Goal: Task Accomplishment & Management: Use online tool/utility

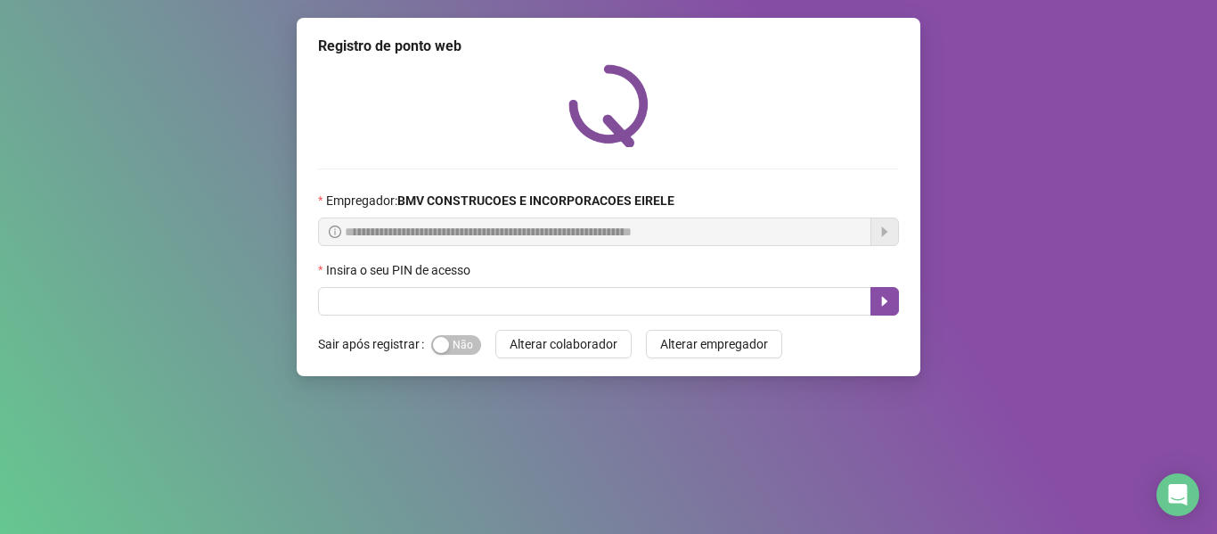
click at [451, 343] on span "Sim Não" at bounding box center [456, 345] width 50 height 20
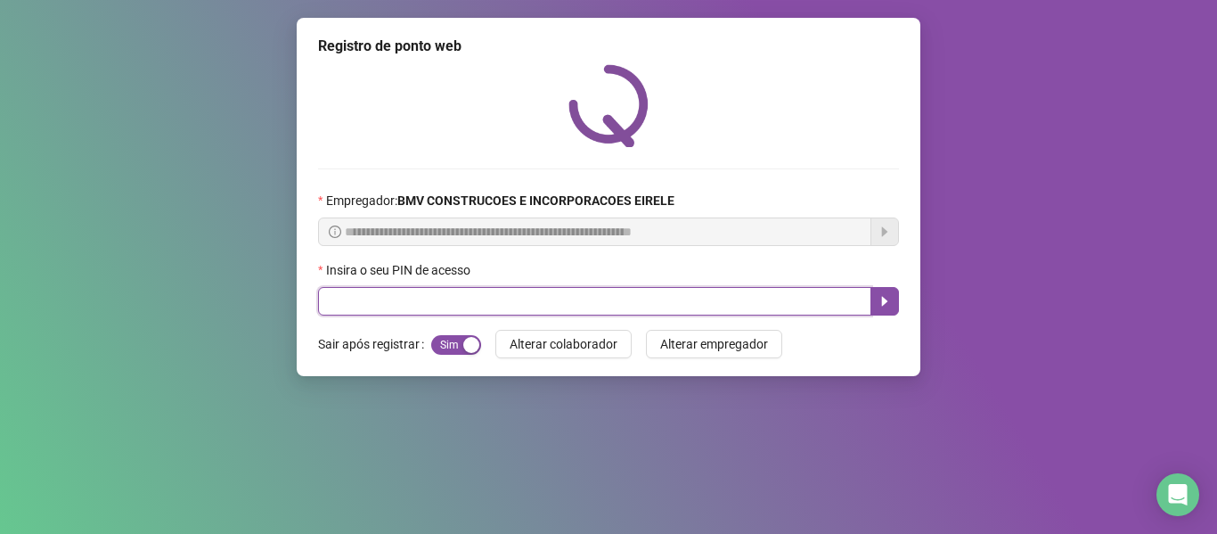
click at [454, 314] on input "text" at bounding box center [594, 301] width 553 height 29
type input "*****"
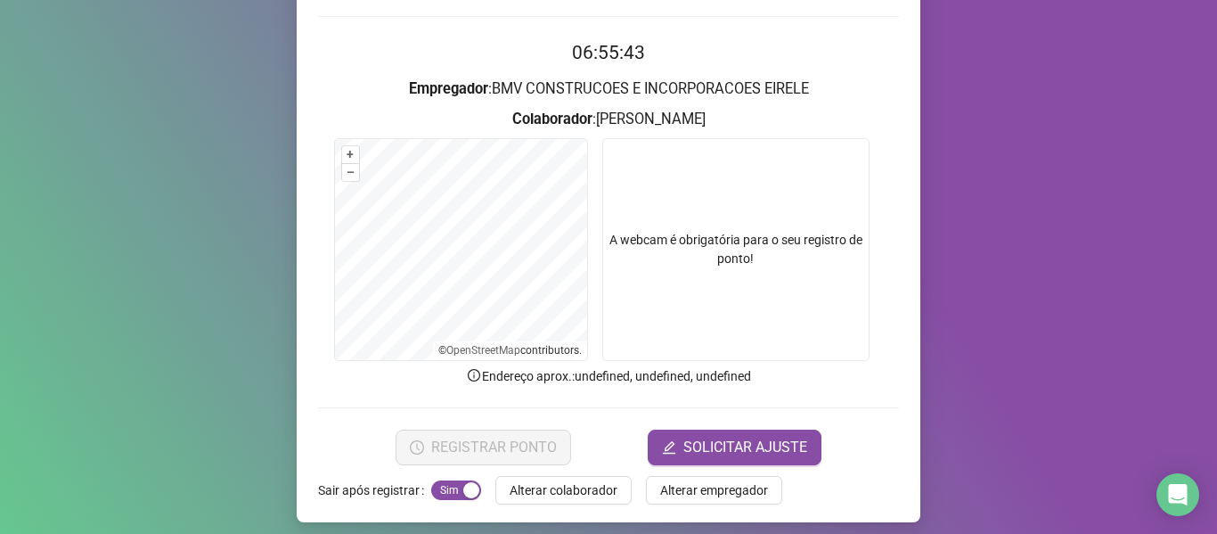
scroll to position [162, 0]
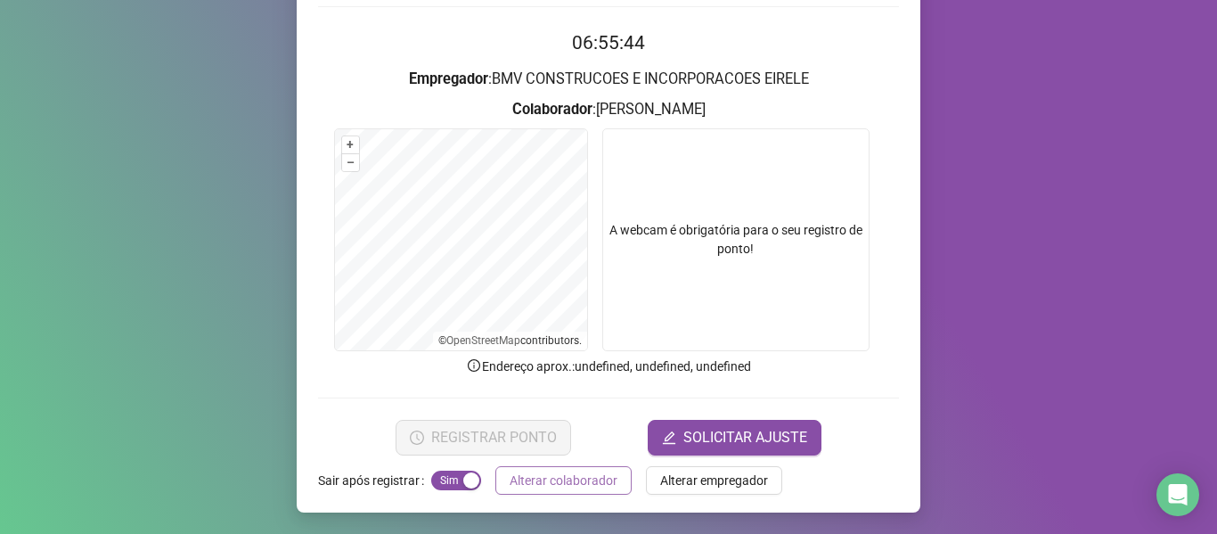
click at [561, 472] on span "Alterar colaborador" at bounding box center [564, 480] width 108 height 20
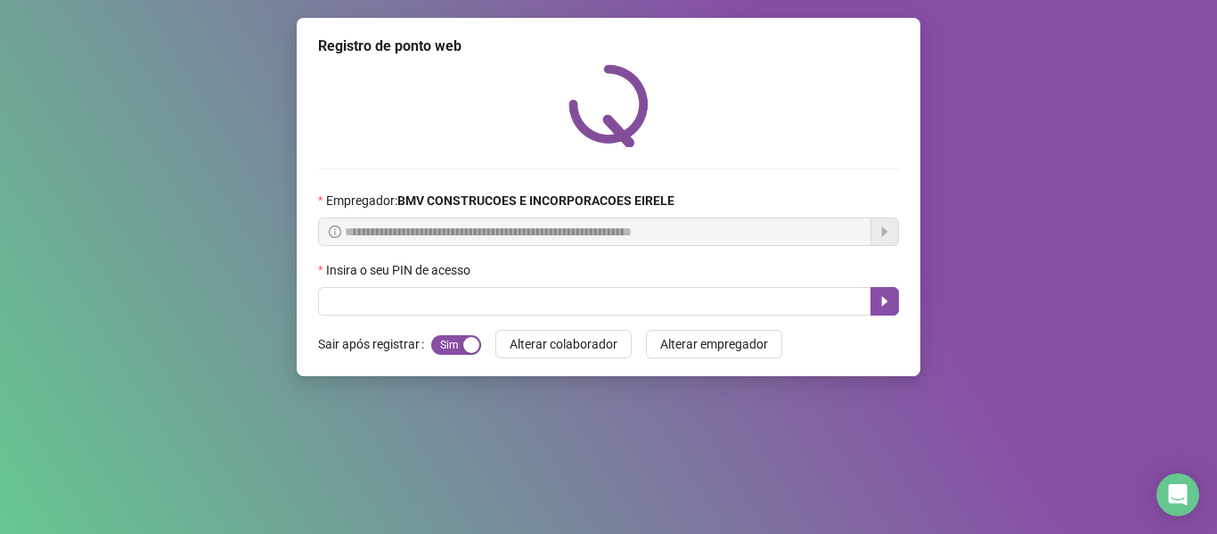
scroll to position [0, 0]
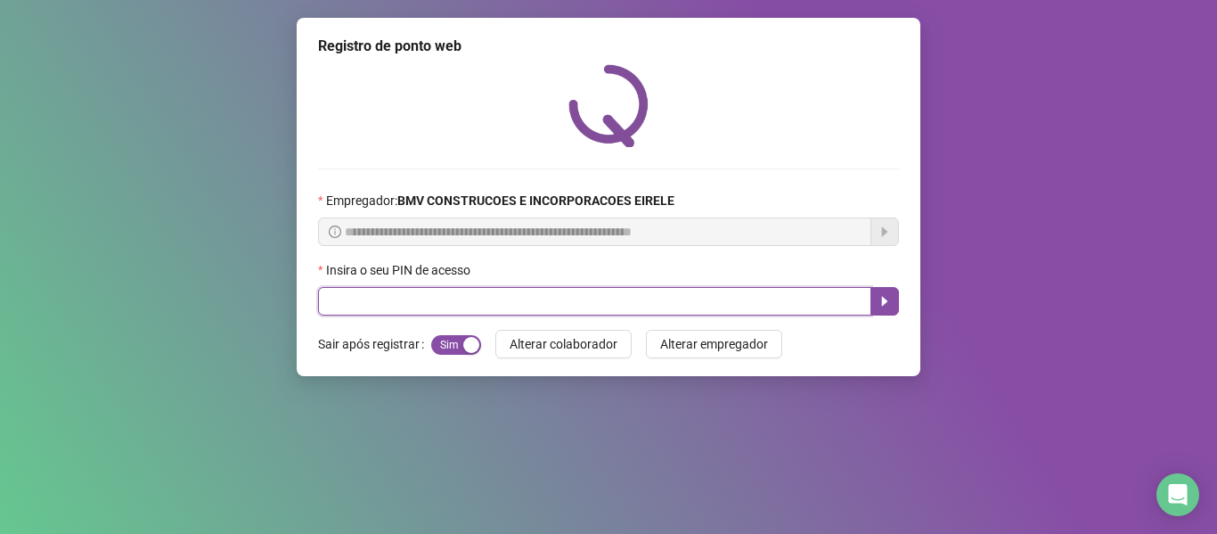
click at [494, 305] on input "text" at bounding box center [594, 301] width 553 height 29
type input "*****"
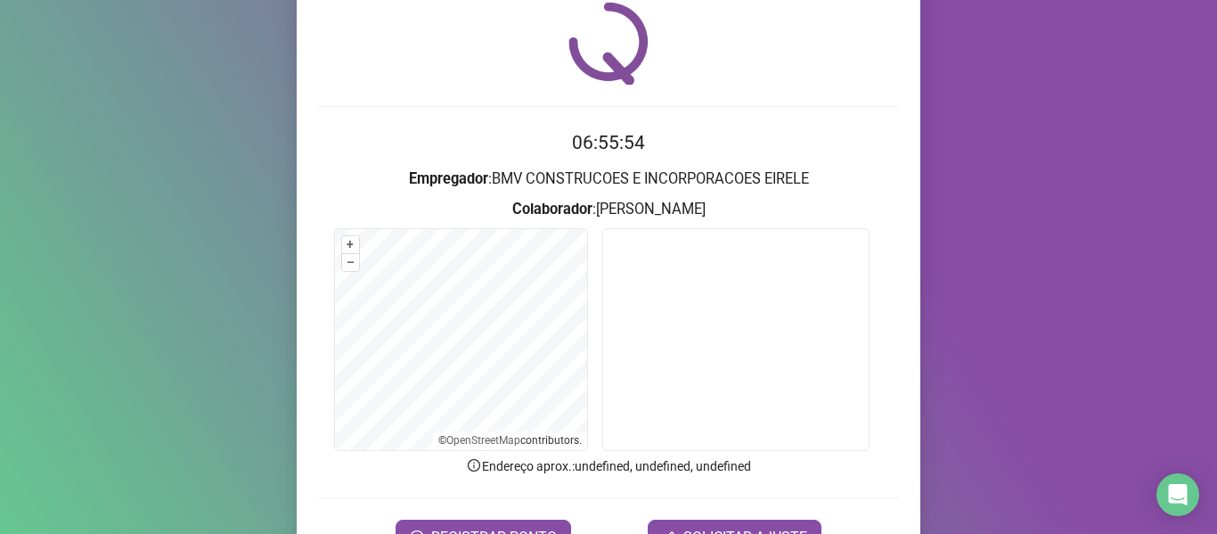
scroll to position [162, 0]
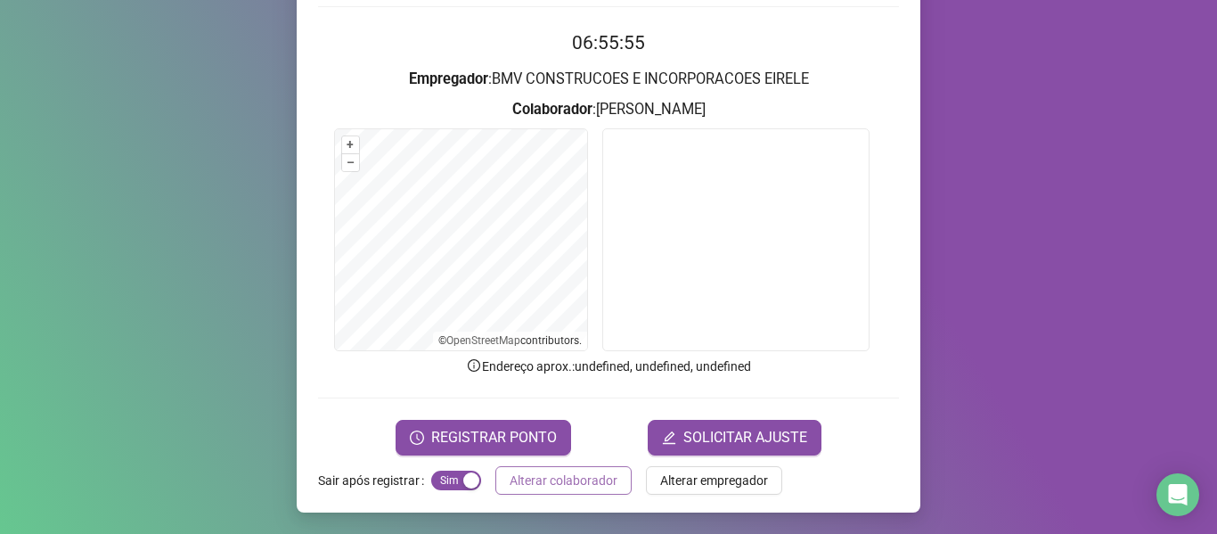
click at [577, 470] on span "Alterar colaborador" at bounding box center [564, 480] width 108 height 20
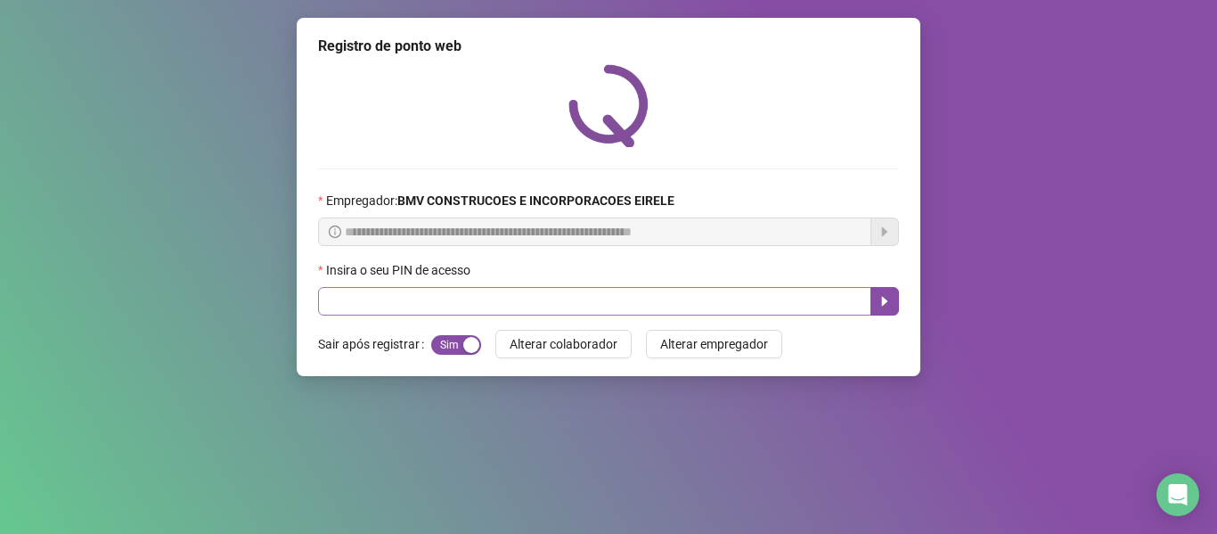
scroll to position [0, 0]
click at [581, 296] on input "text" at bounding box center [594, 301] width 553 height 29
type input "*****"
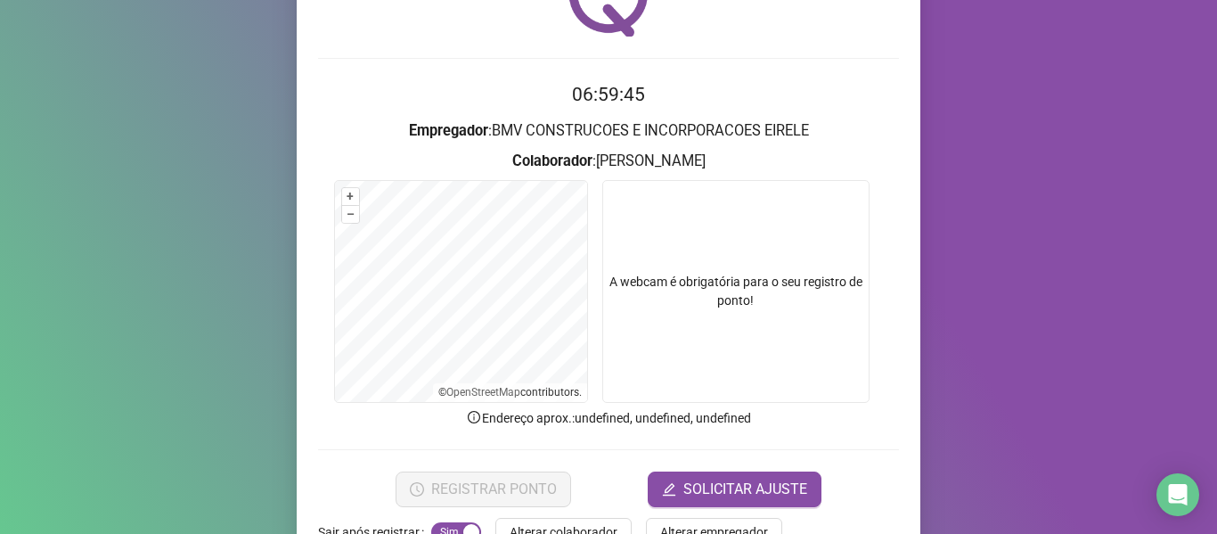
scroll to position [162, 0]
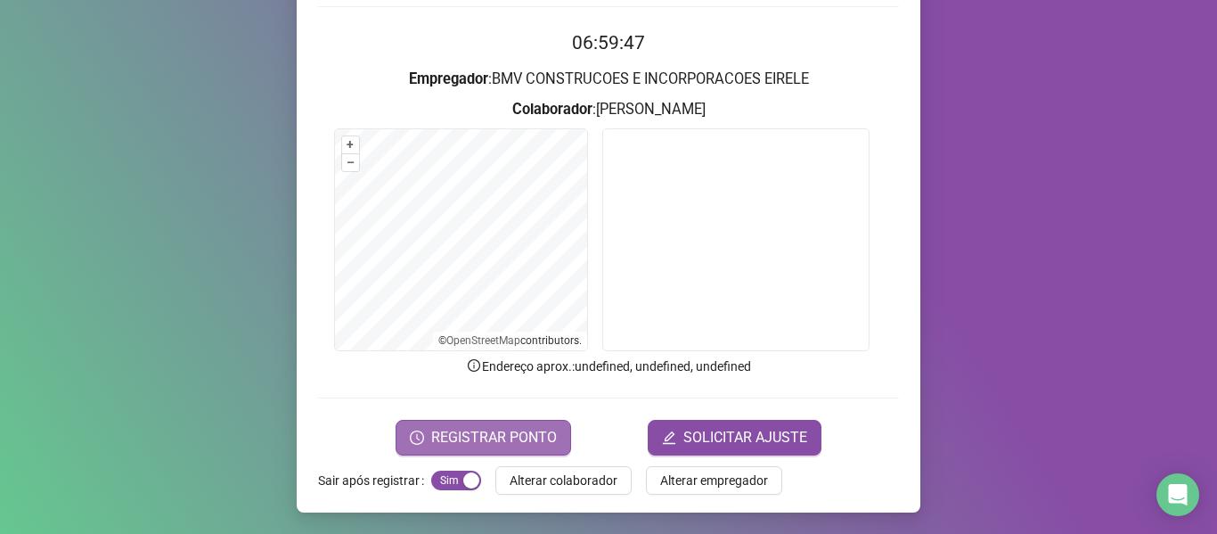
click at [425, 423] on button "REGISTRAR PONTO" at bounding box center [484, 438] width 176 height 36
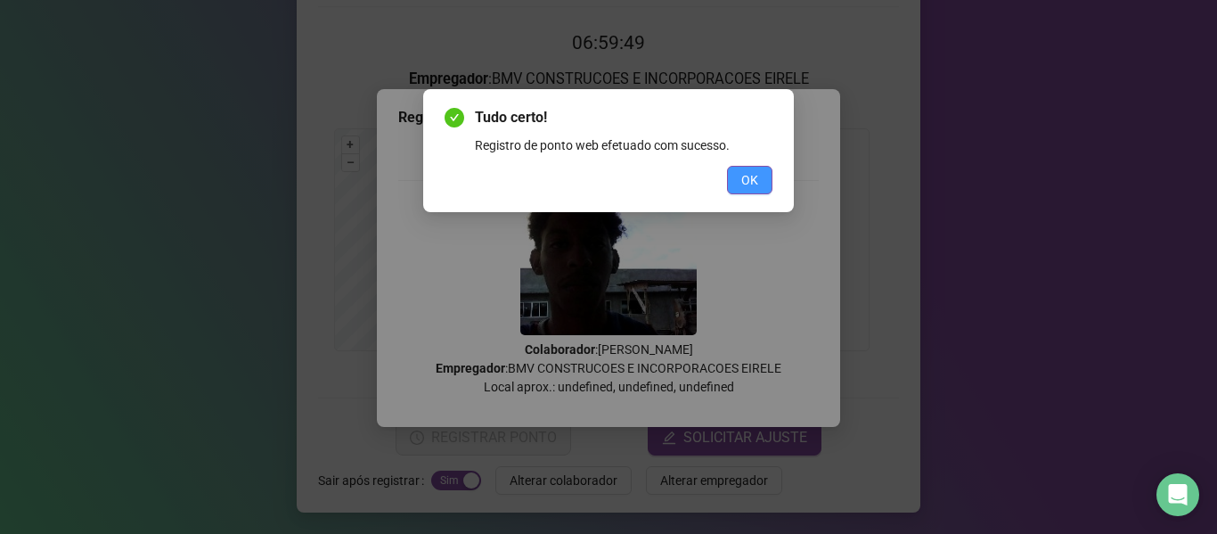
click at [727, 170] on button "OK" at bounding box center [749, 180] width 45 height 29
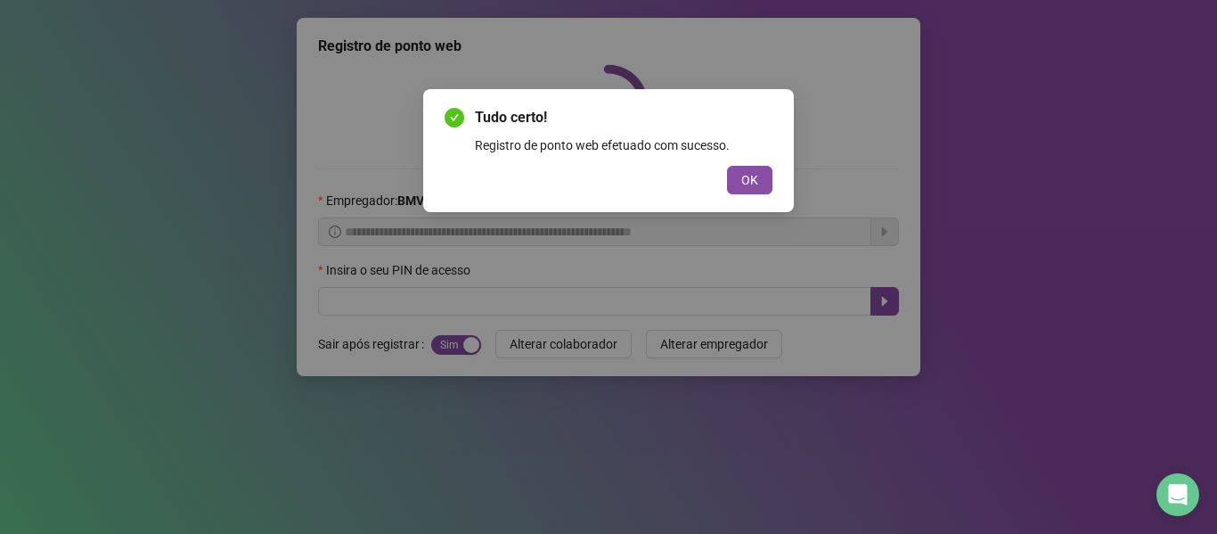
scroll to position [0, 0]
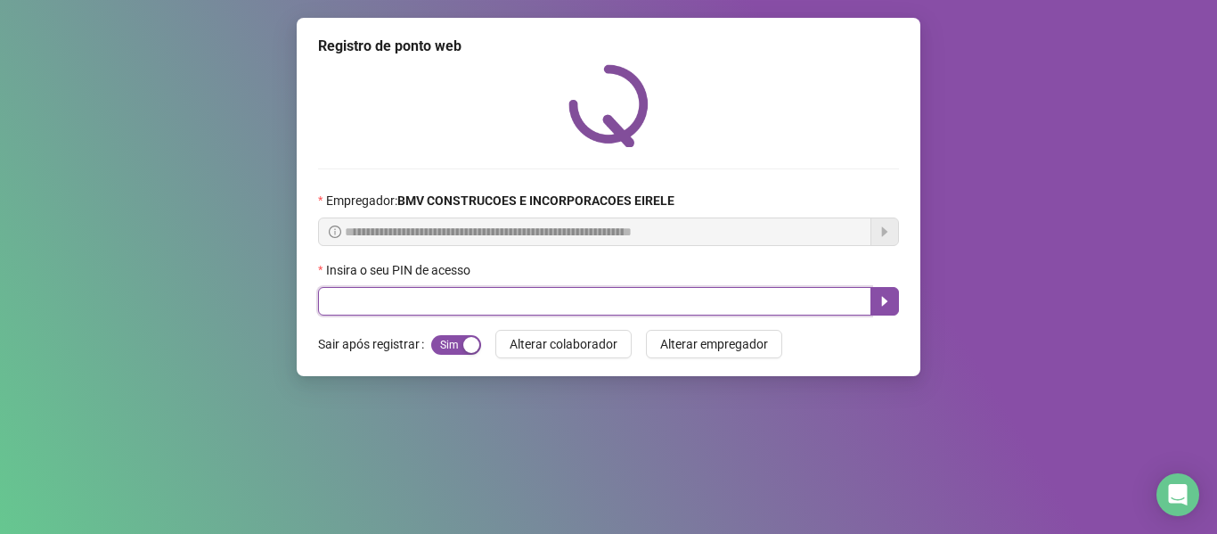
click at [738, 298] on input "text" at bounding box center [594, 301] width 553 height 29
type input "*****"
click at [887, 303] on icon "caret-right" at bounding box center [885, 301] width 14 height 14
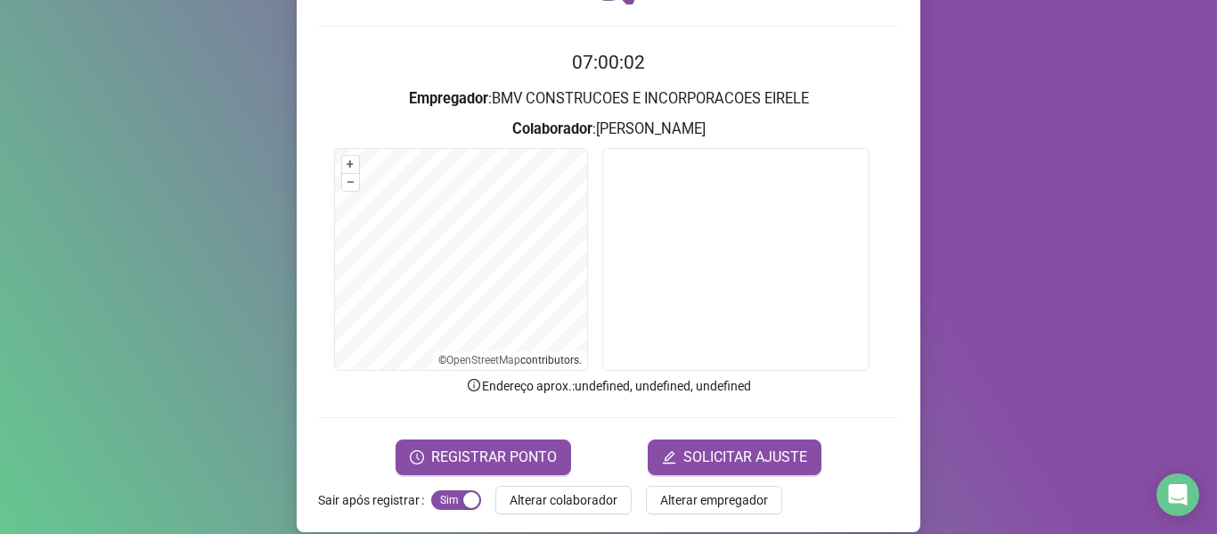
scroll to position [162, 0]
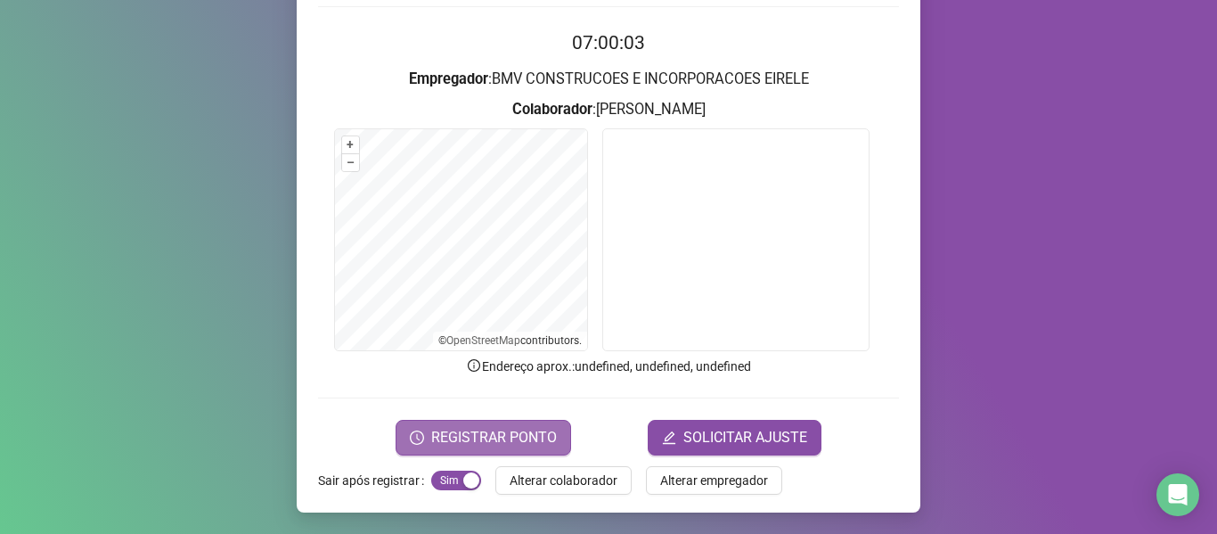
click at [507, 444] on span "REGISTRAR PONTO" at bounding box center [494, 437] width 126 height 21
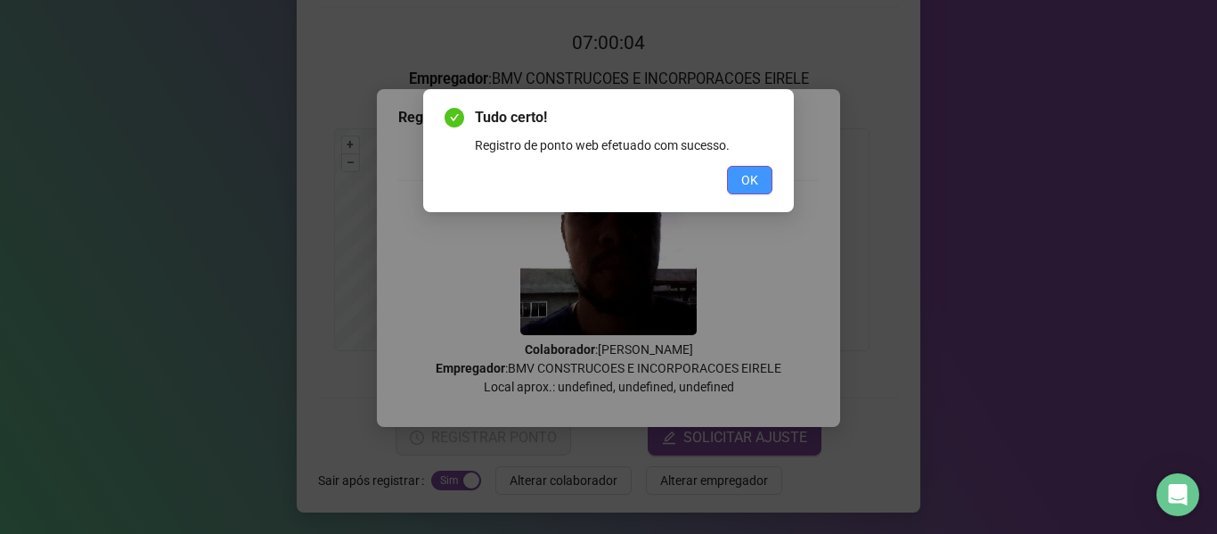
click at [748, 184] on span "OK" at bounding box center [749, 180] width 17 height 20
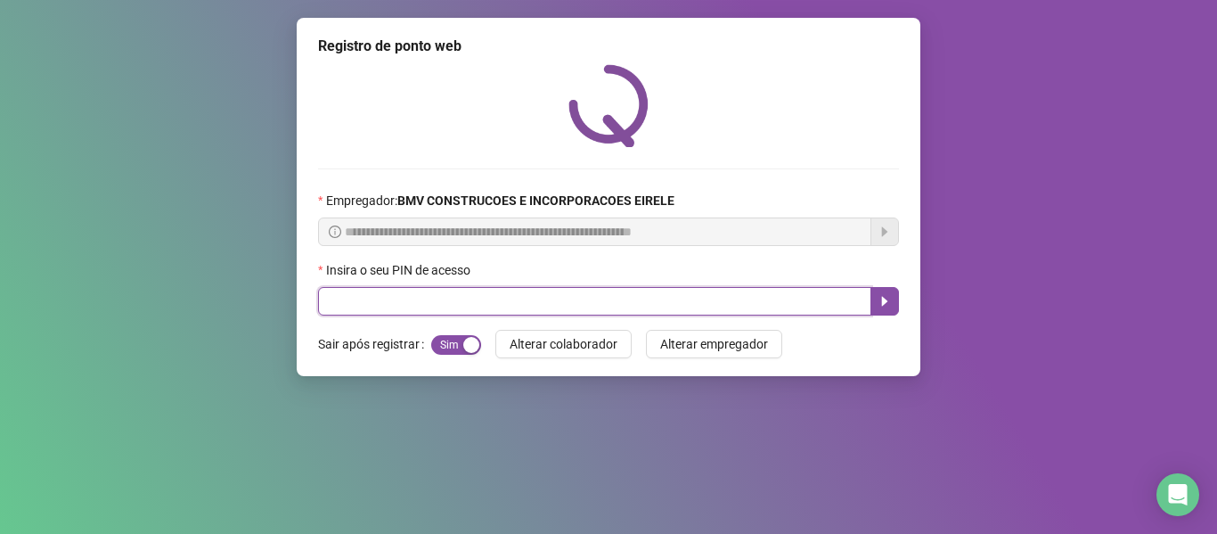
click at [736, 301] on input "text" at bounding box center [594, 301] width 553 height 29
type input "*****"
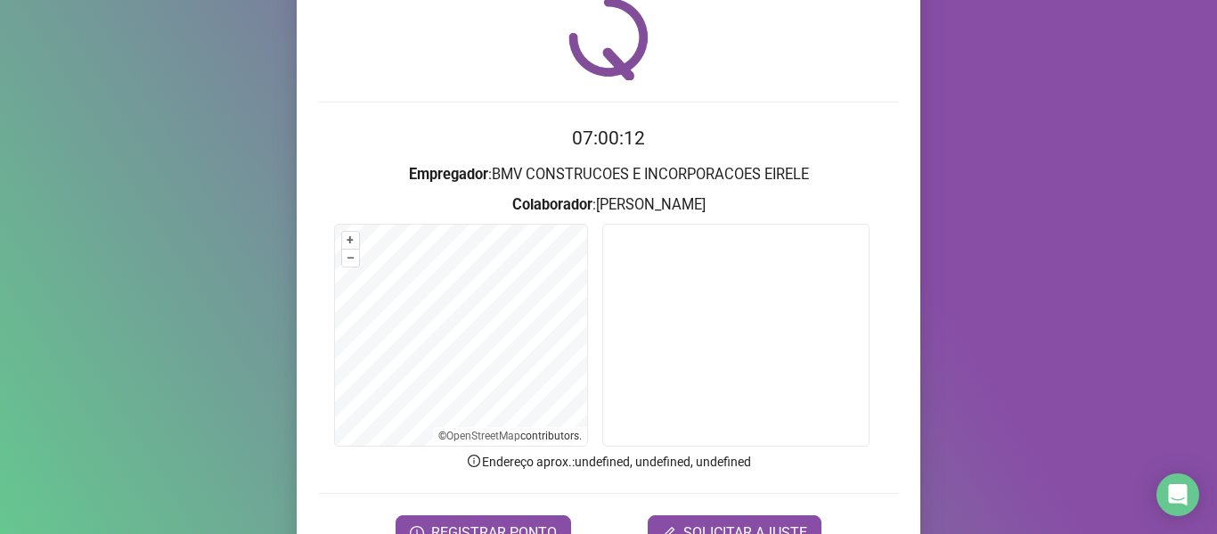
scroll to position [162, 0]
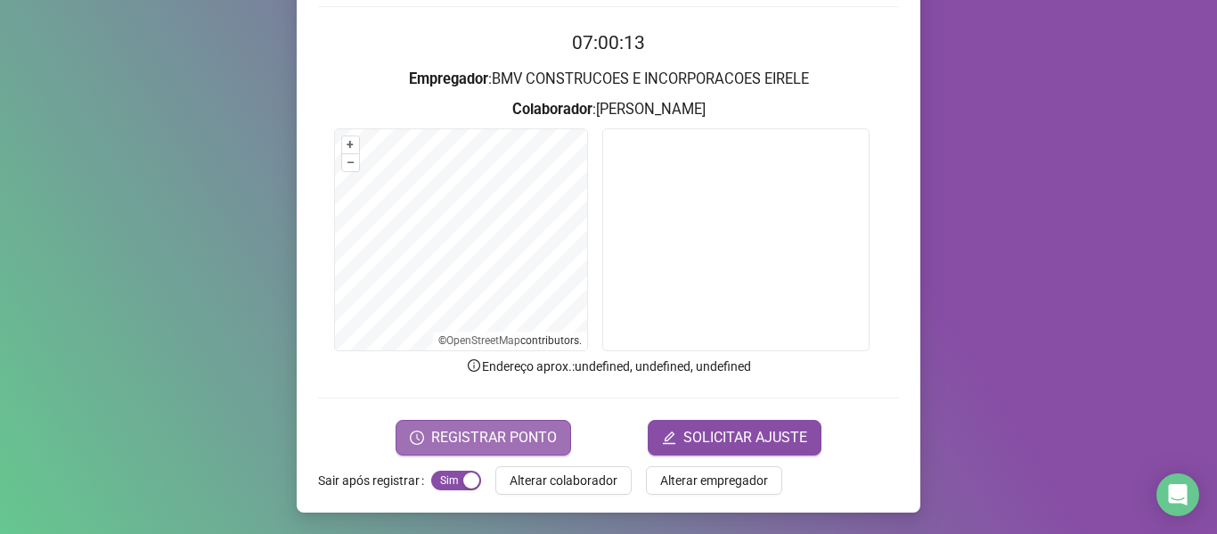
click at [495, 436] on span "REGISTRAR PONTO" at bounding box center [494, 437] width 126 height 21
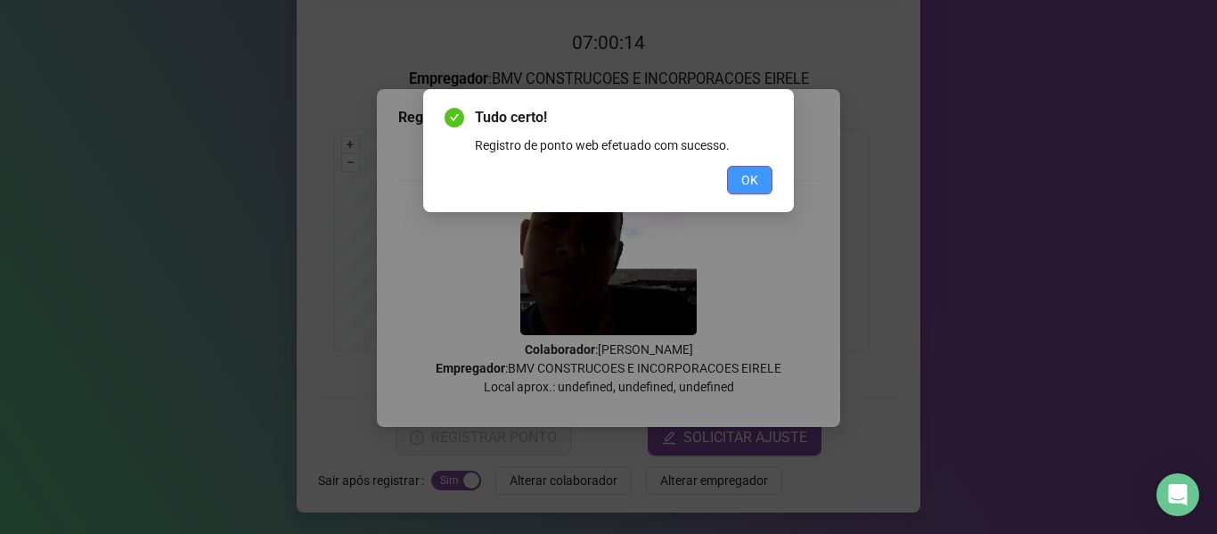
click at [750, 173] on span "OK" at bounding box center [749, 180] width 17 height 20
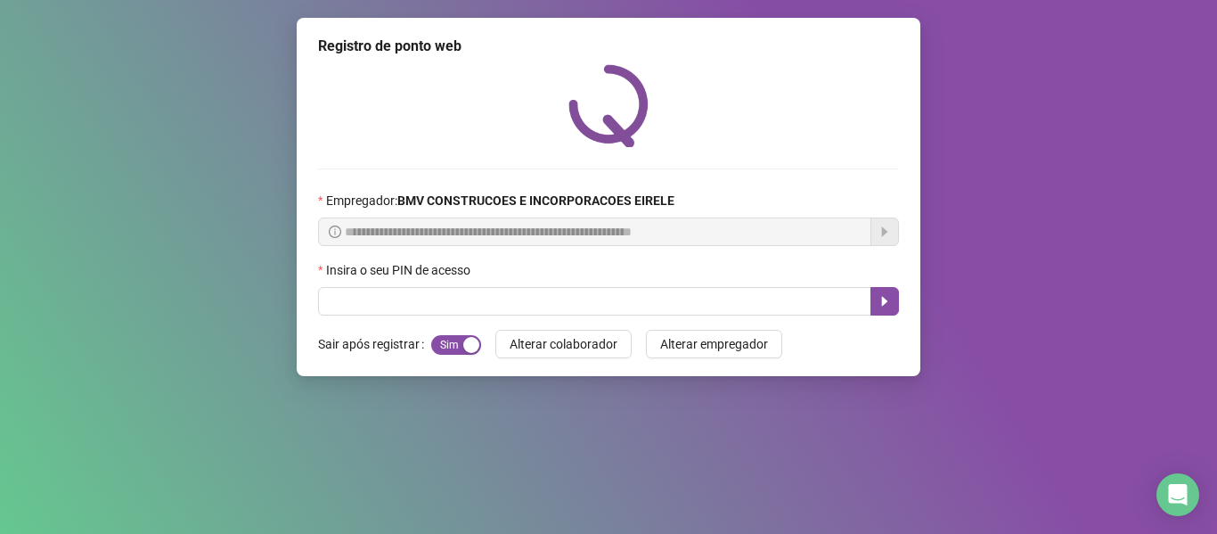
scroll to position [0, 0]
click at [673, 316] on div "**********" at bounding box center [609, 197] width 624 height 358
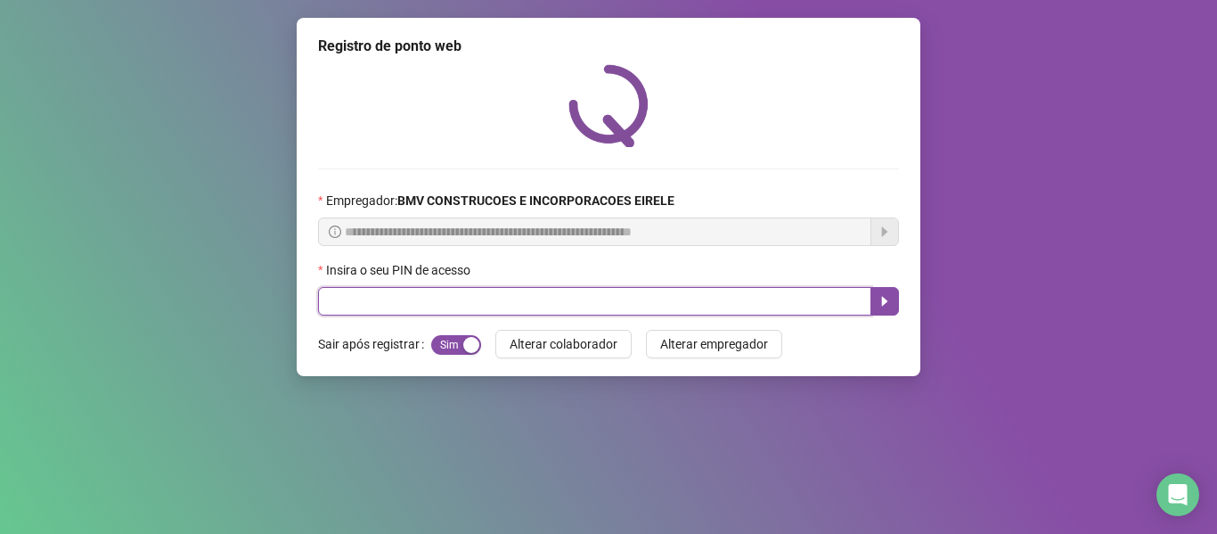
click at [673, 307] on input "text" at bounding box center [594, 301] width 553 height 29
type input "*****"
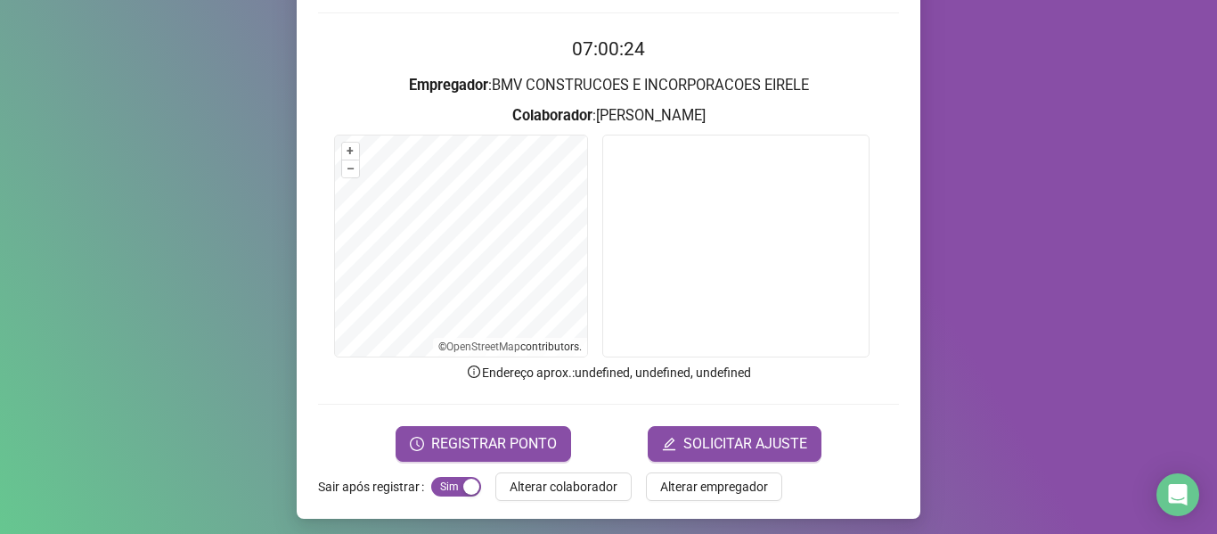
scroll to position [162, 0]
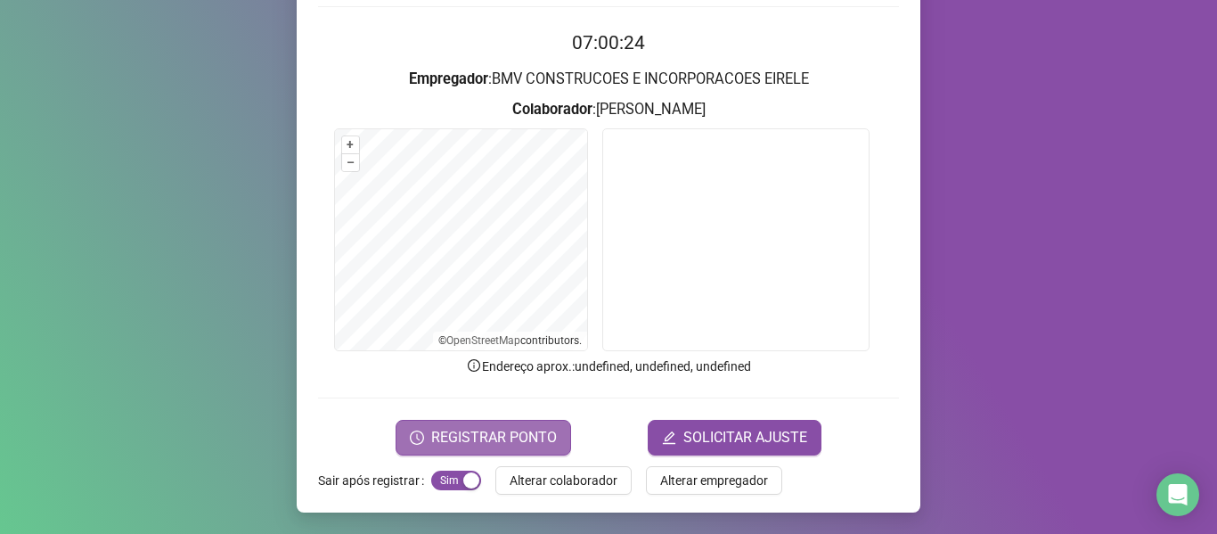
click at [537, 438] on span "REGISTRAR PONTO" at bounding box center [494, 437] width 126 height 21
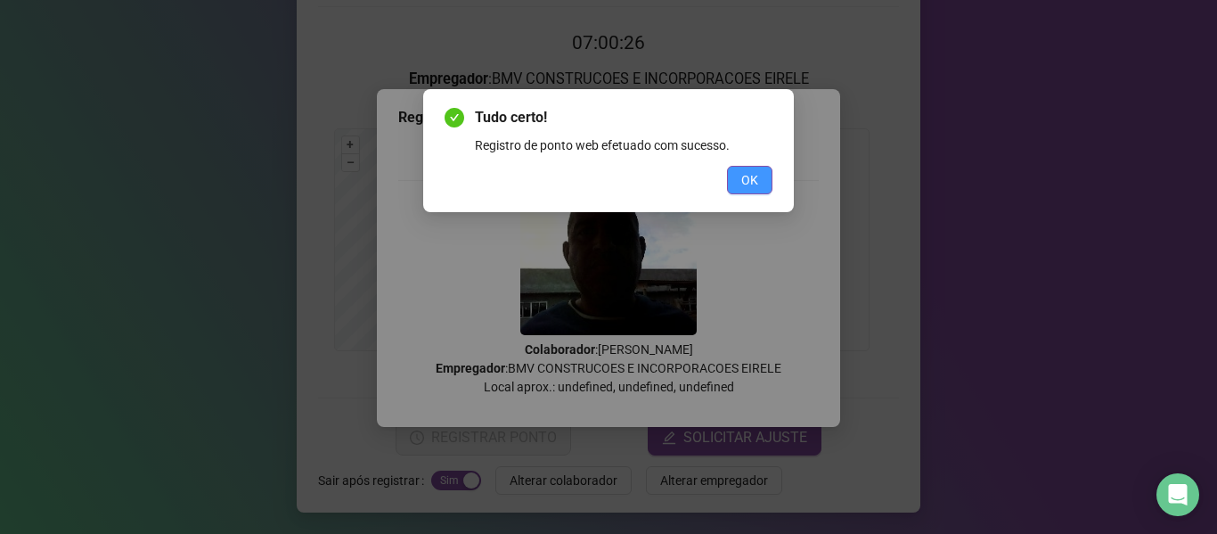
click at [753, 176] on span "OK" at bounding box center [749, 180] width 17 height 20
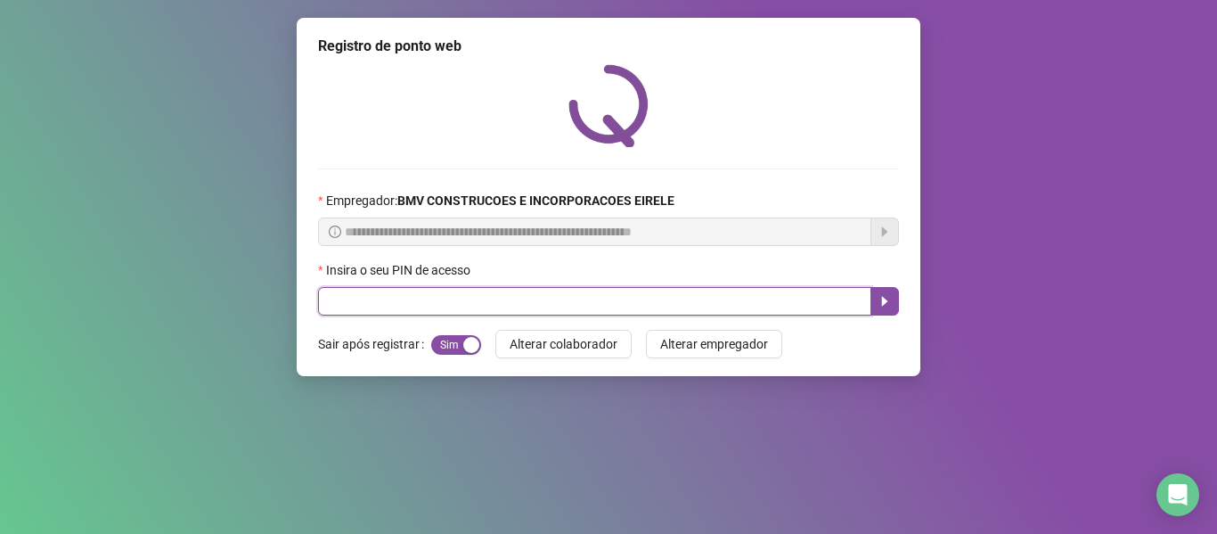
click at [673, 293] on input "text" at bounding box center [594, 301] width 553 height 29
type input "*****"
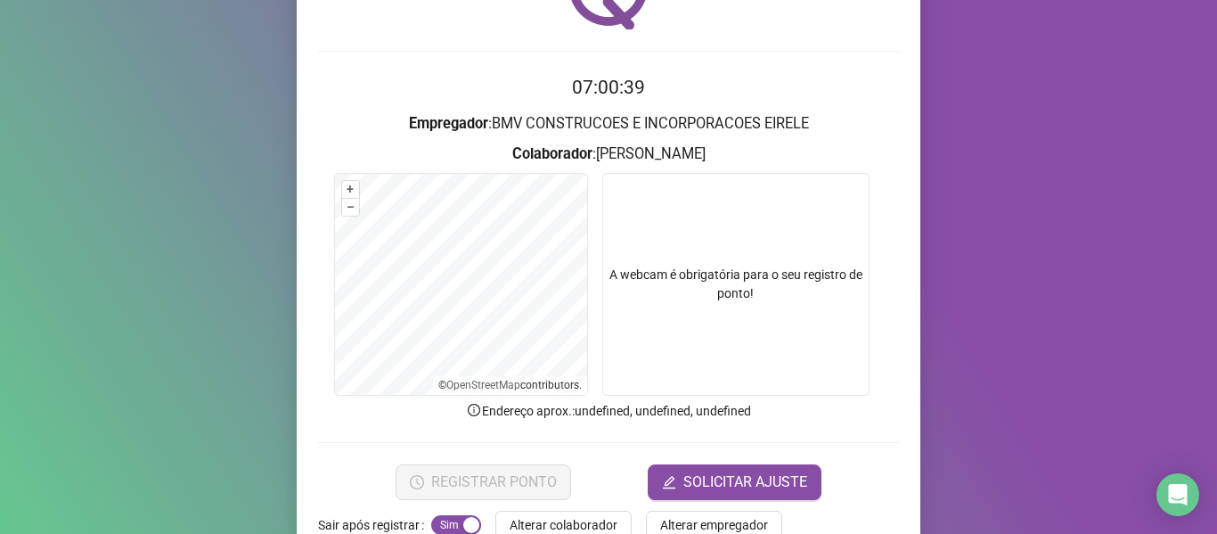
scroll to position [162, 0]
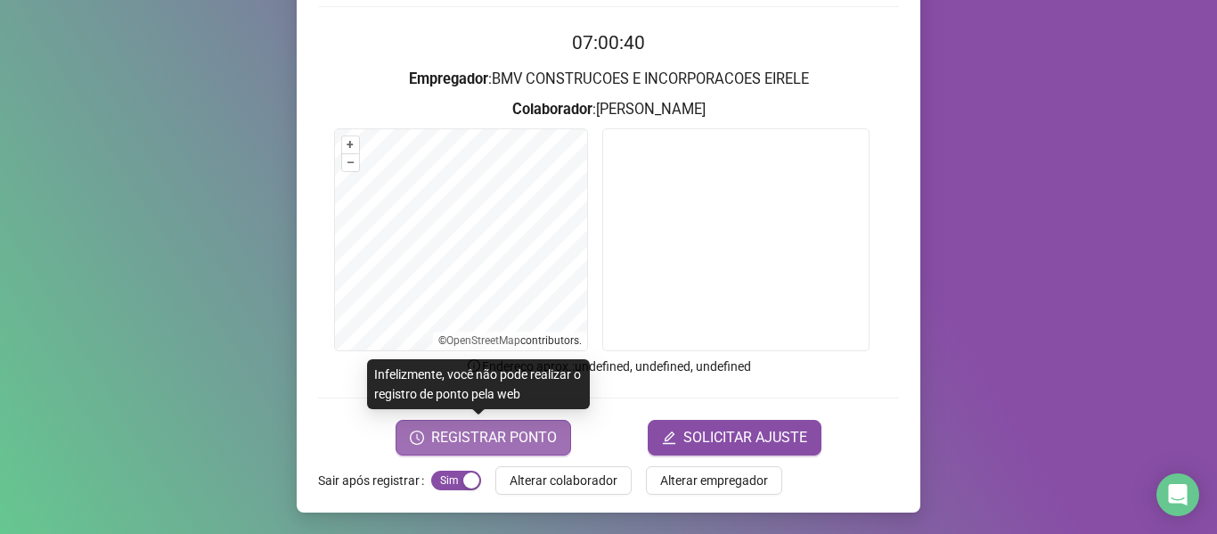
click at [469, 431] on span "REGISTRAR PONTO" at bounding box center [494, 437] width 126 height 21
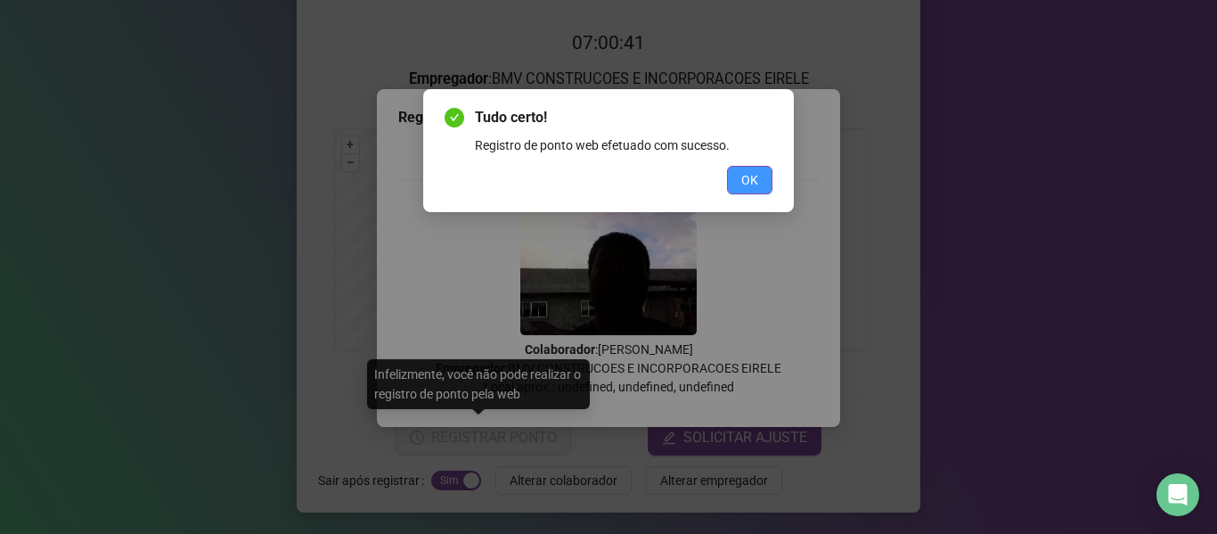
click at [733, 167] on button "OK" at bounding box center [749, 180] width 45 height 29
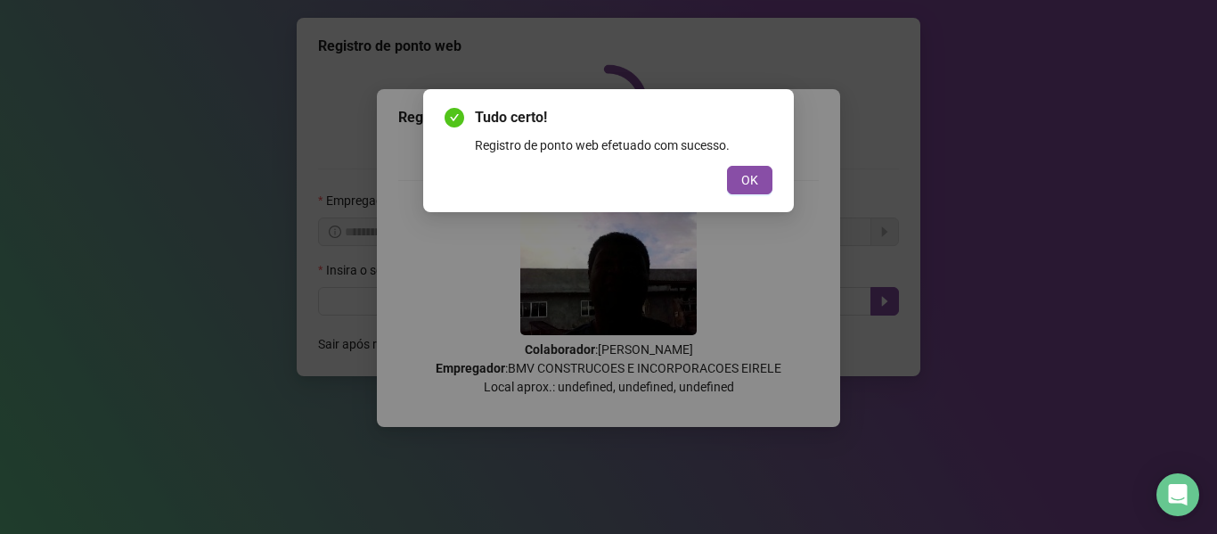
scroll to position [0, 0]
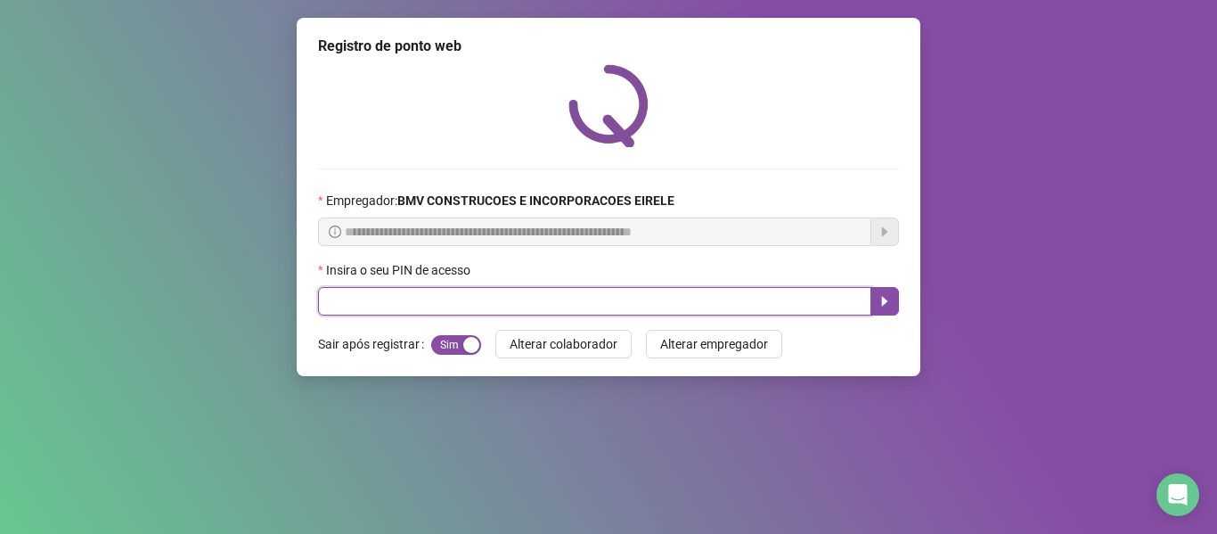
click at [778, 297] on input "text" at bounding box center [594, 301] width 553 height 29
type input "*****"
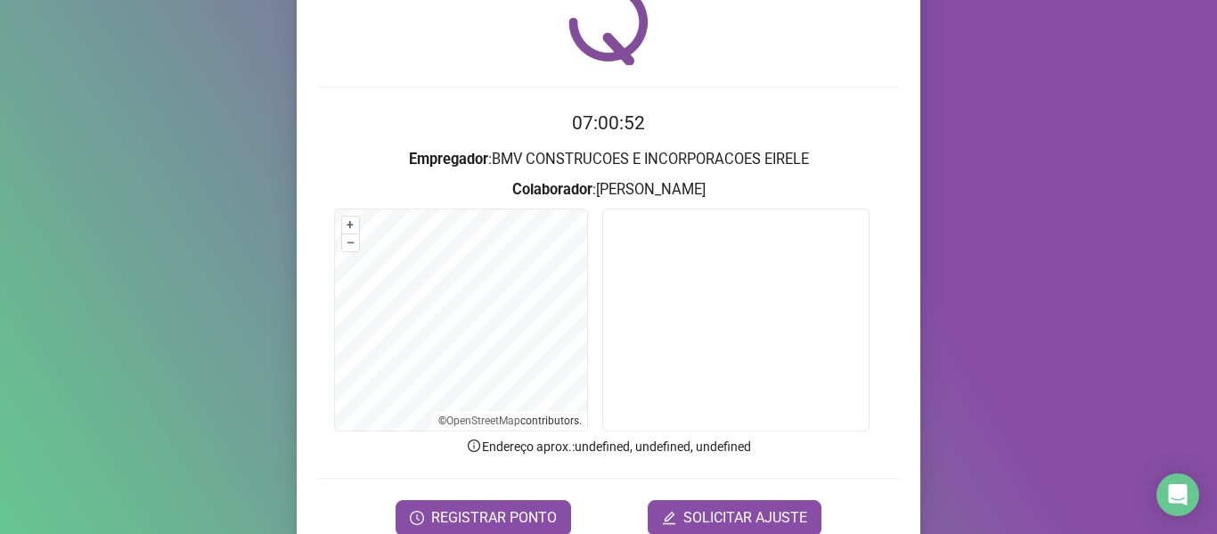
scroll to position [162, 0]
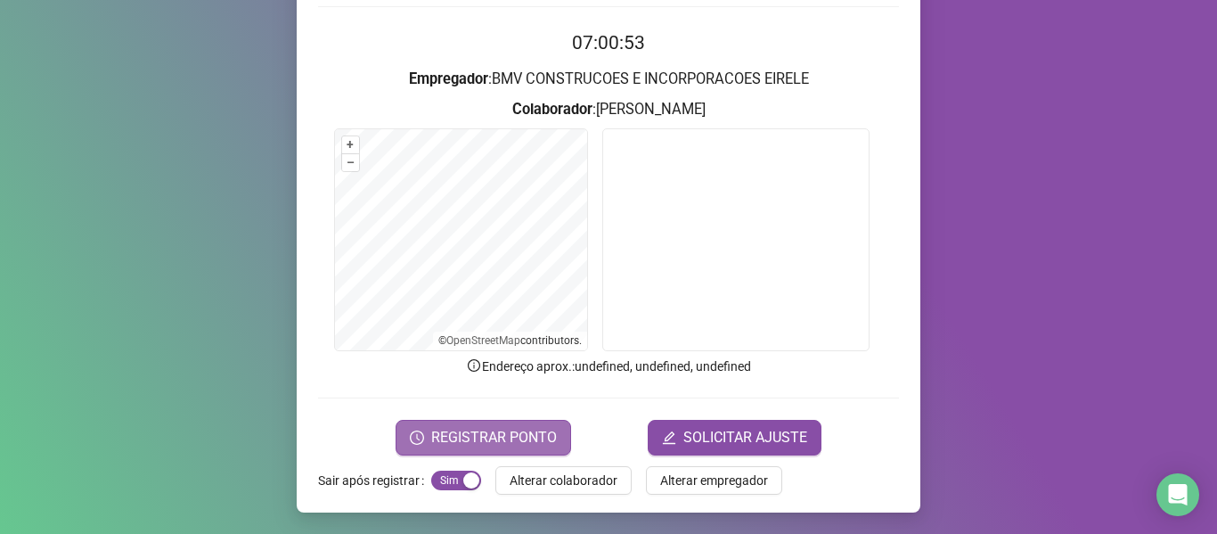
click at [509, 424] on button "REGISTRAR PONTO" at bounding box center [484, 438] width 176 height 36
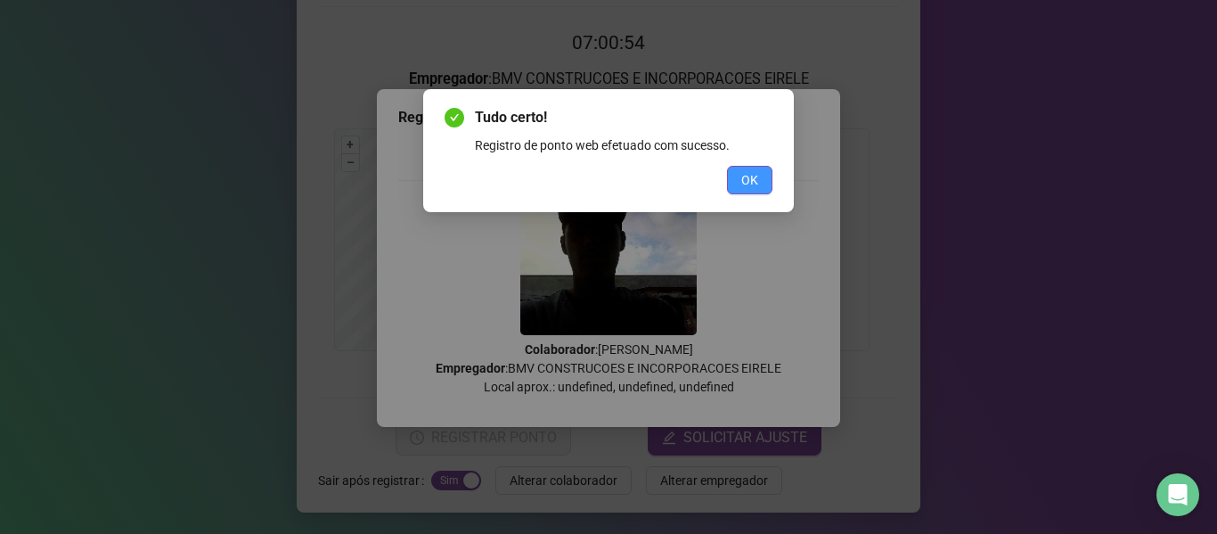
click at [757, 169] on button "OK" at bounding box center [749, 180] width 45 height 29
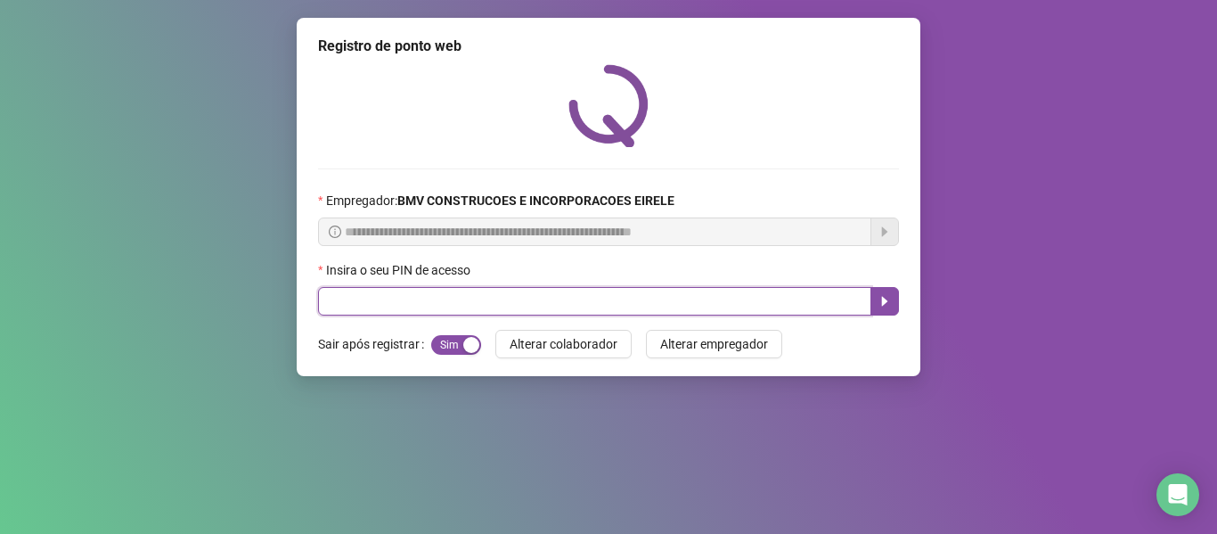
click at [785, 298] on input "text" at bounding box center [594, 301] width 553 height 29
type input "*****"
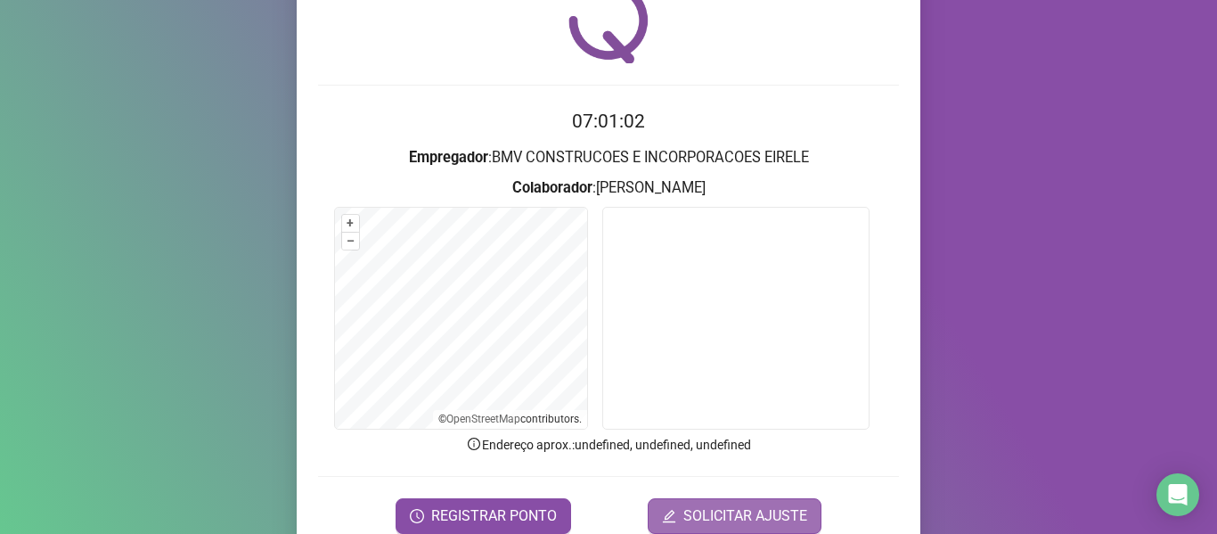
scroll to position [162, 0]
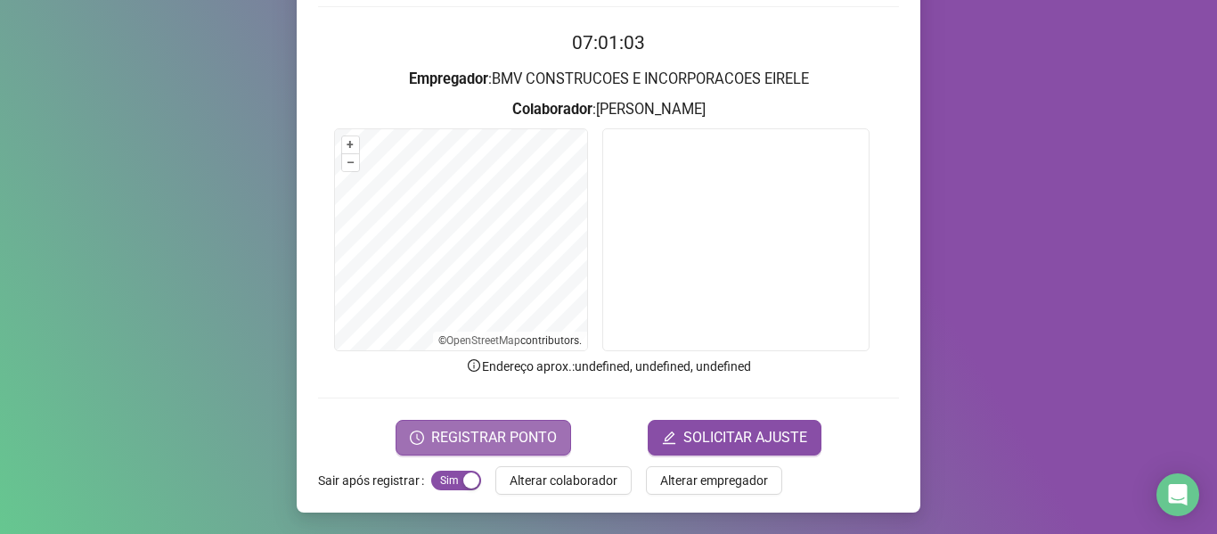
click at [516, 435] on span "REGISTRAR PONTO" at bounding box center [494, 437] width 126 height 21
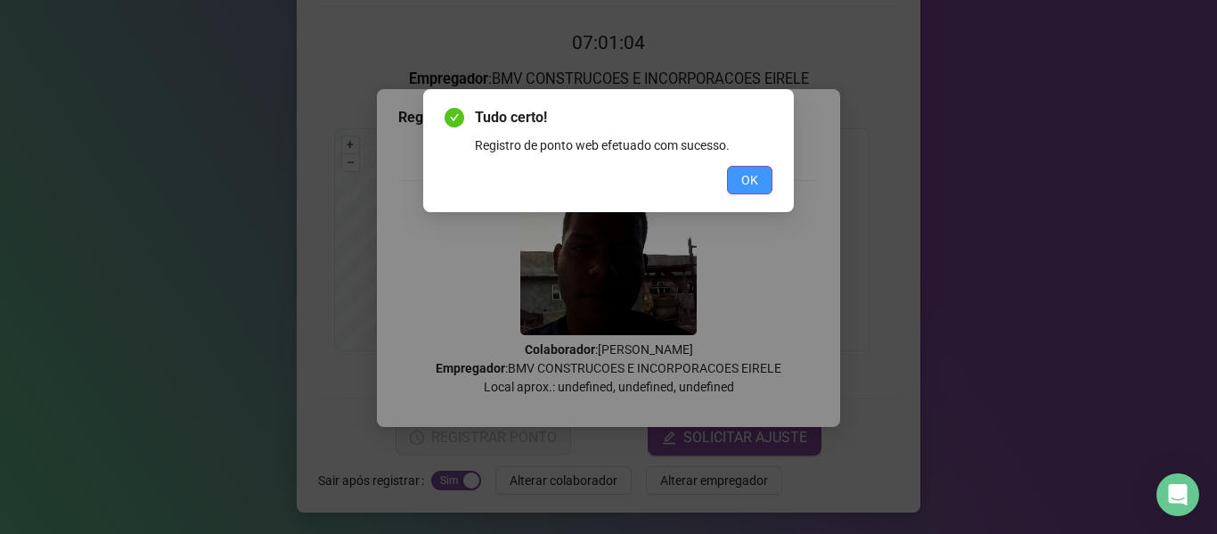
click at [749, 185] on span "OK" at bounding box center [749, 180] width 17 height 20
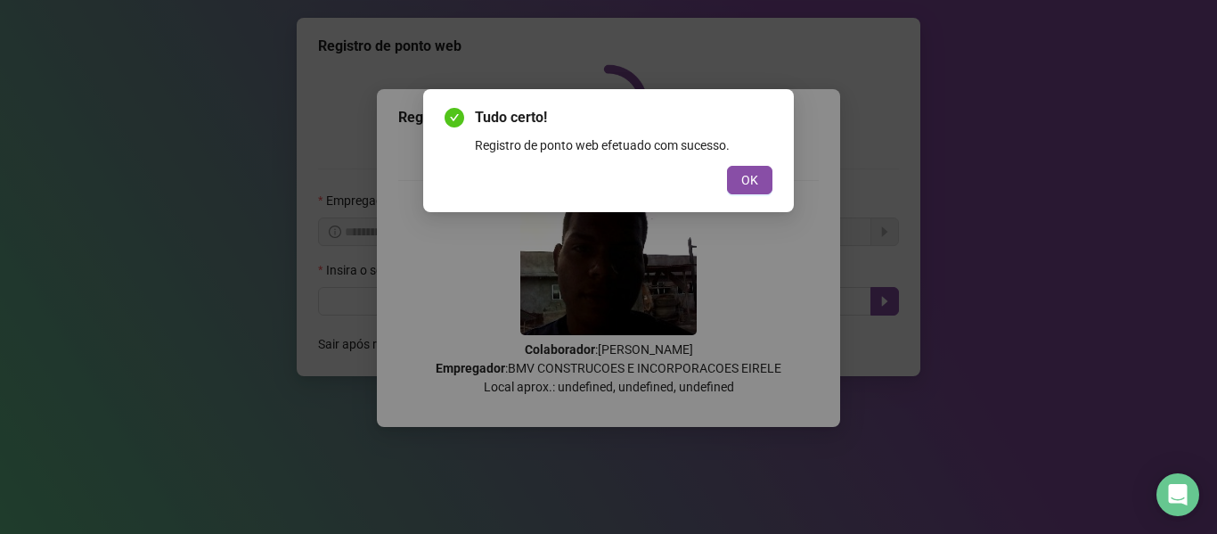
scroll to position [0, 0]
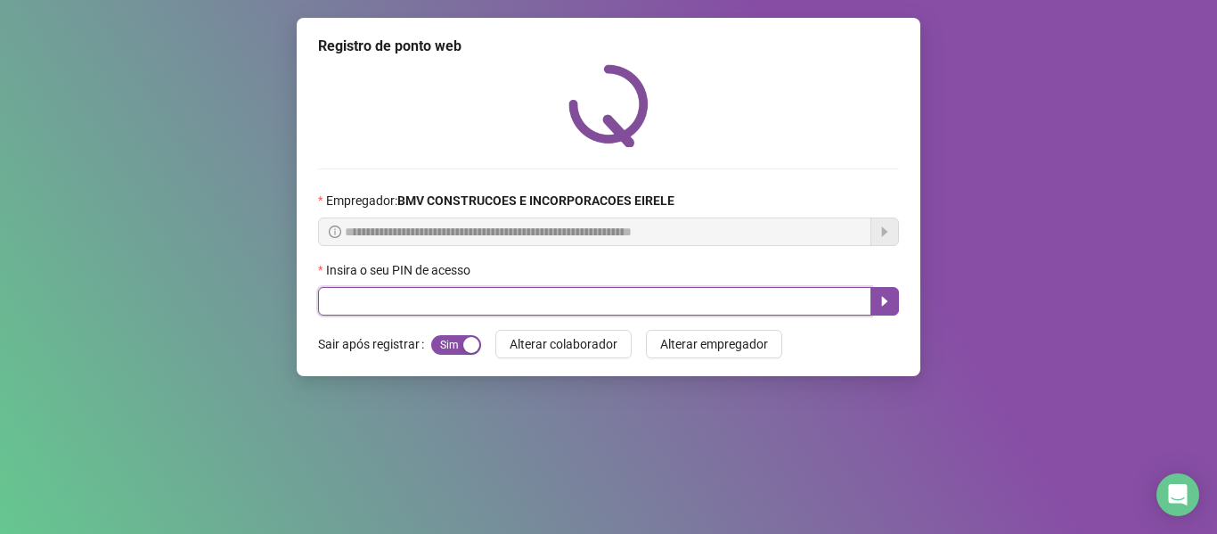
click at [781, 299] on input "text" at bounding box center [594, 301] width 553 height 29
type input "*****"
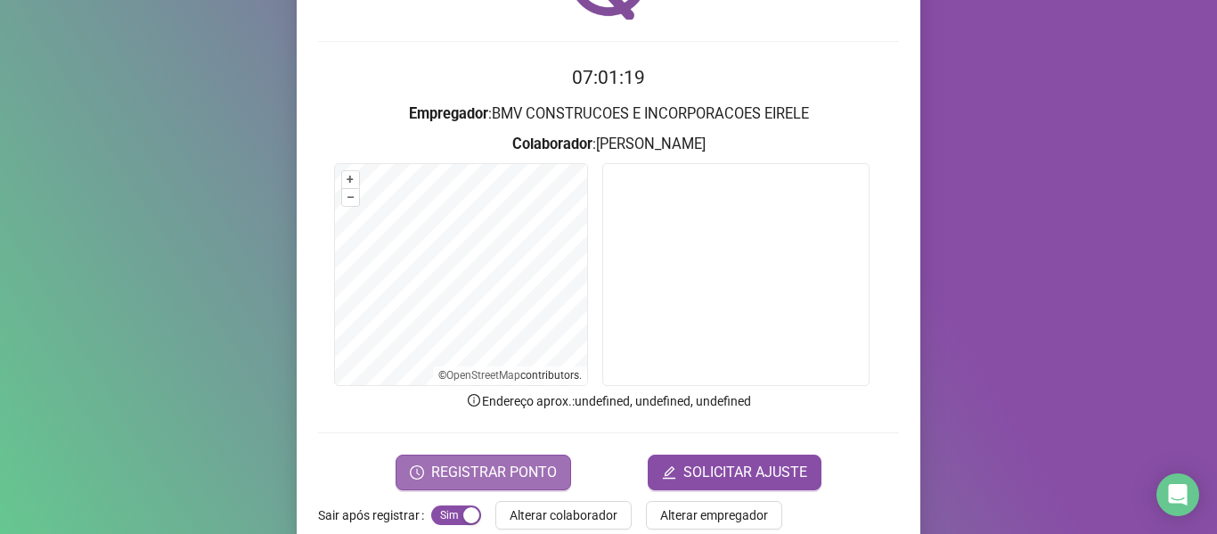
scroll to position [162, 0]
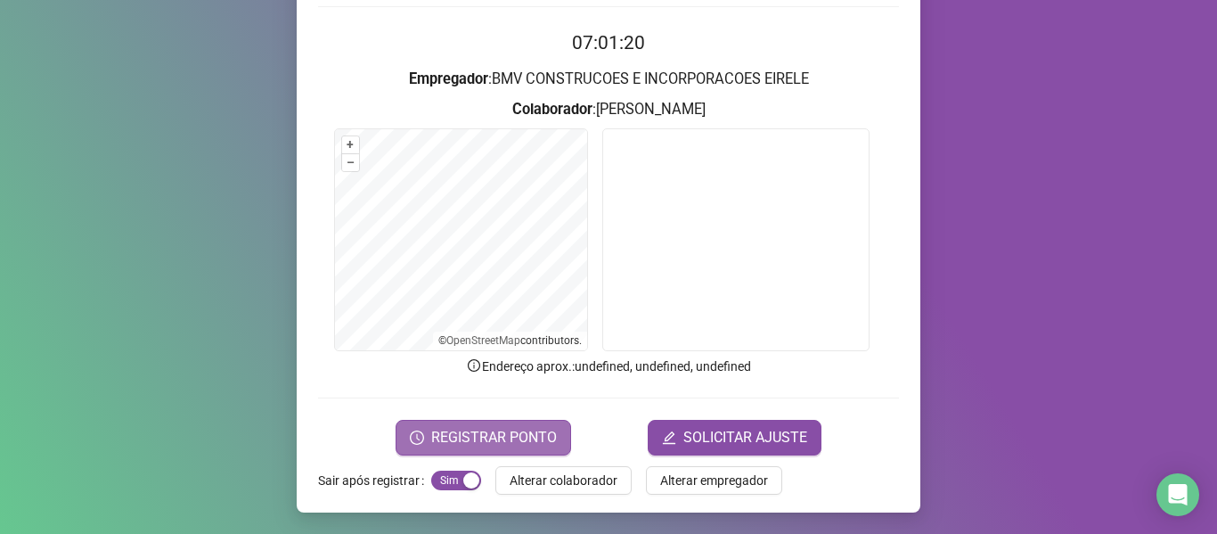
click at [475, 438] on span "REGISTRAR PONTO" at bounding box center [494, 437] width 126 height 21
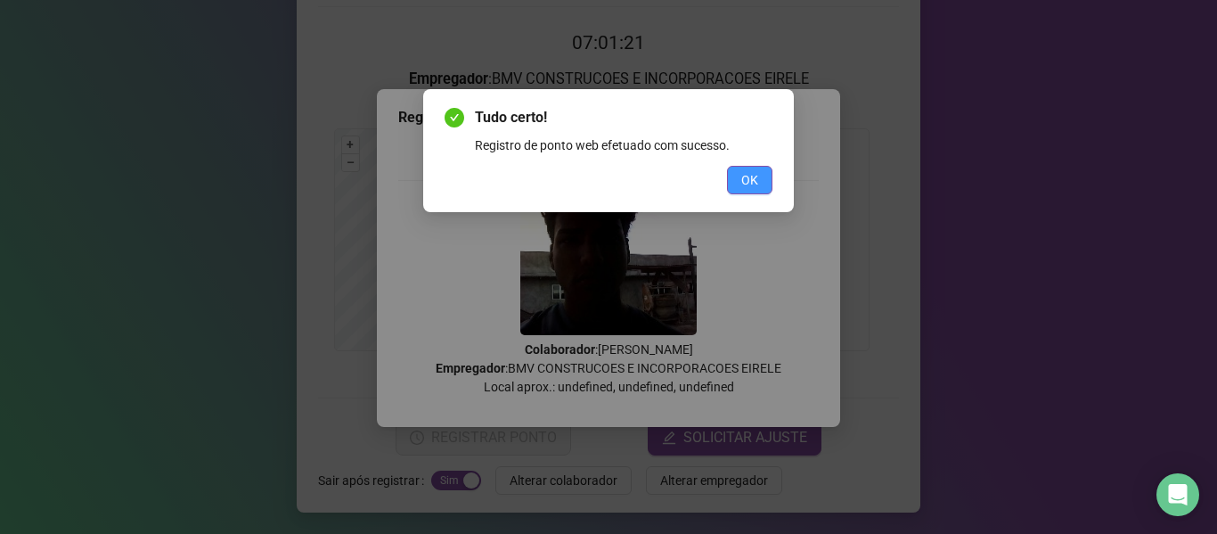
click at [733, 184] on button "OK" at bounding box center [749, 180] width 45 height 29
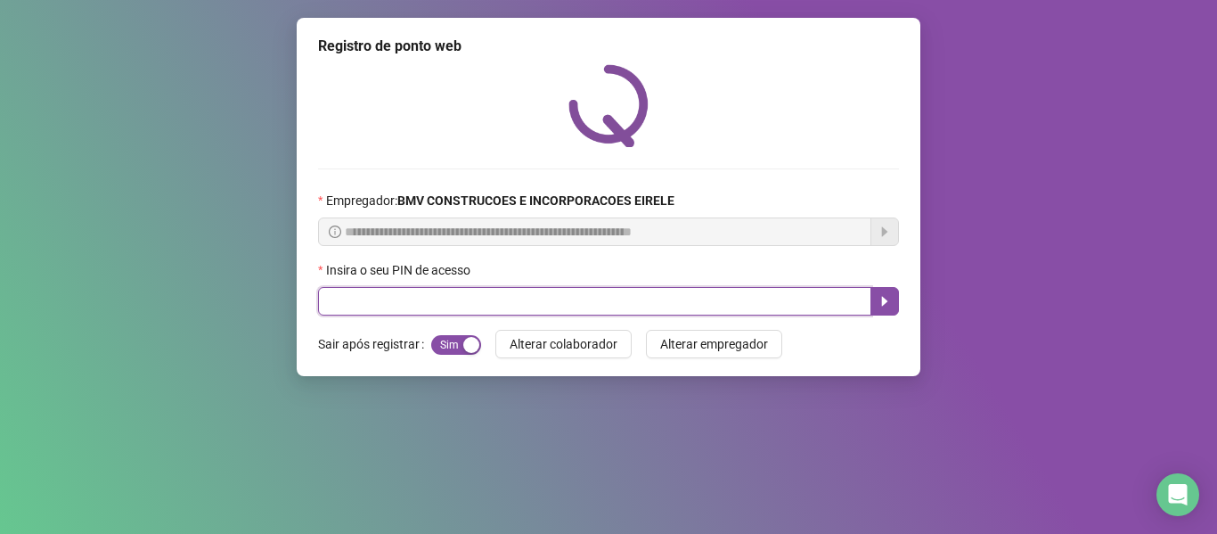
click at [726, 298] on input "text" at bounding box center [594, 301] width 553 height 29
type input "*****"
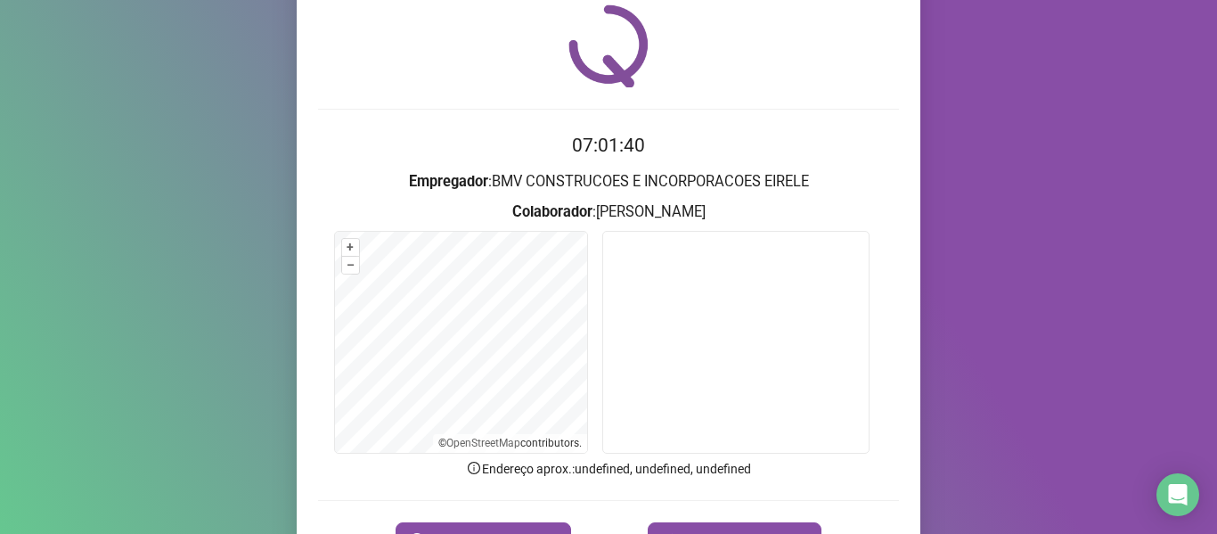
scroll to position [73, 0]
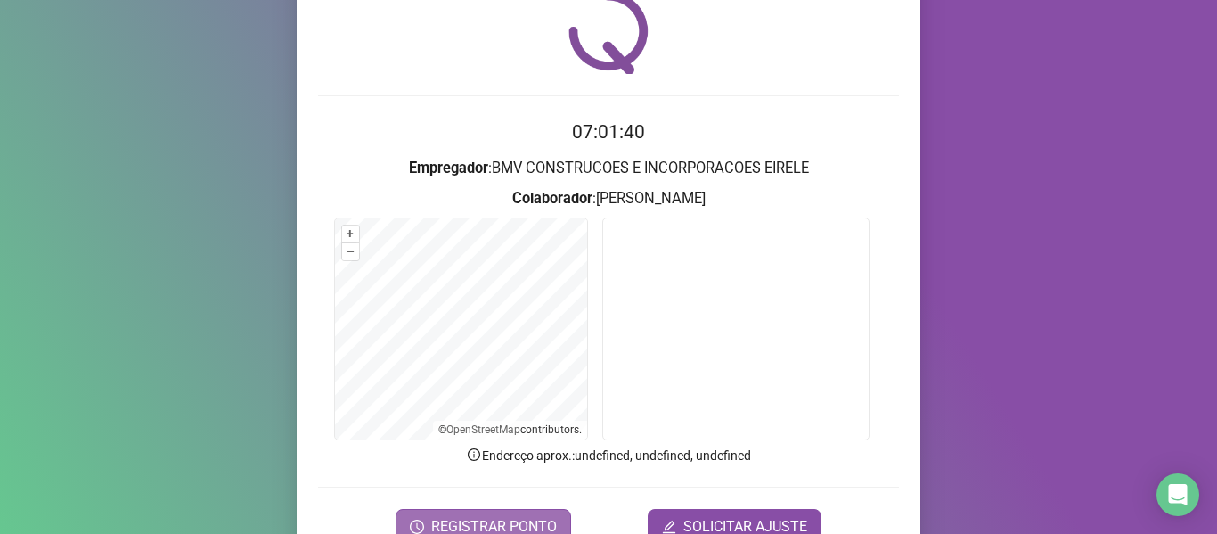
click at [499, 518] on span "REGISTRAR PONTO" at bounding box center [494, 526] width 126 height 21
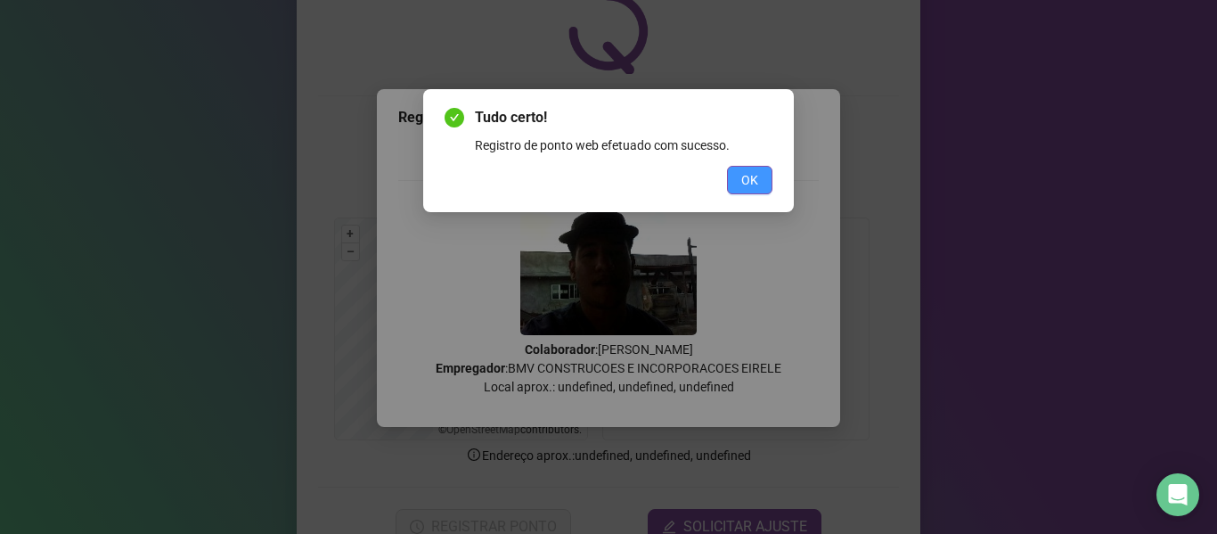
click at [741, 181] on button "OK" at bounding box center [749, 180] width 45 height 29
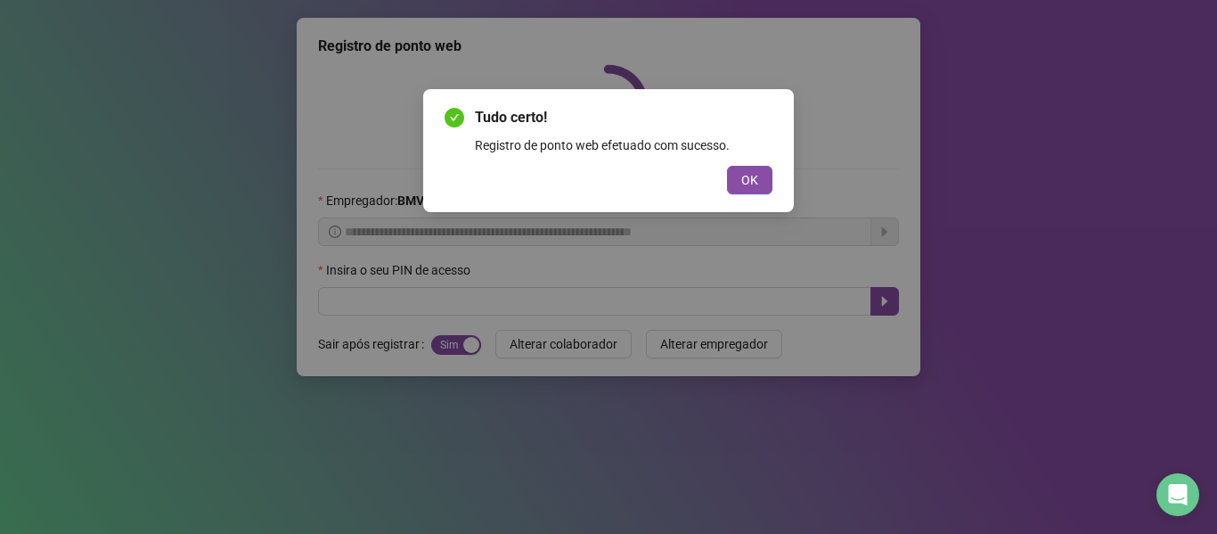
scroll to position [0, 0]
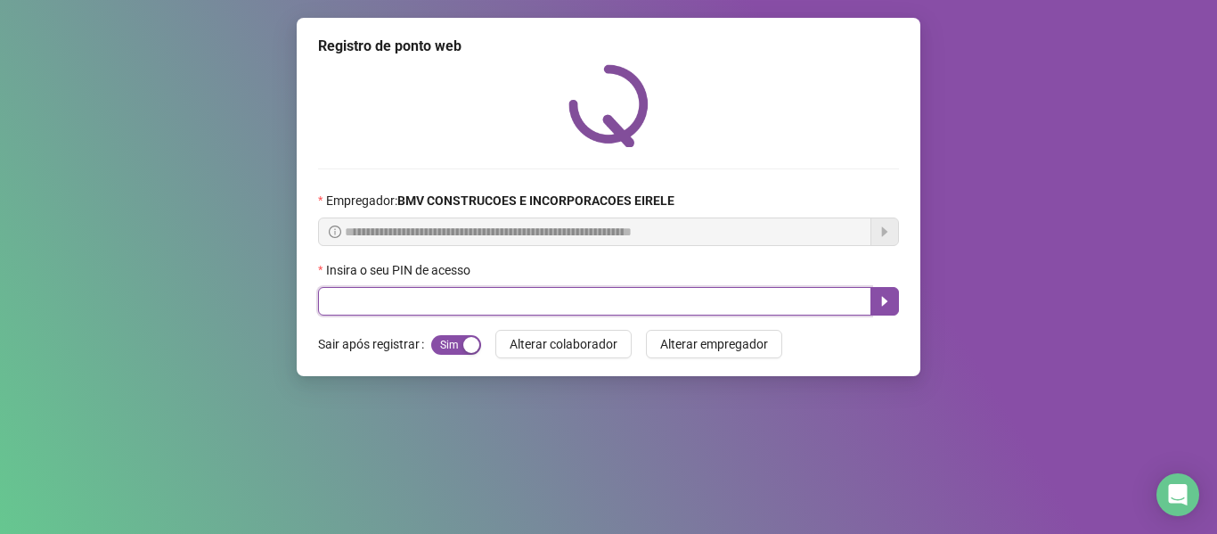
click at [731, 292] on input "text" at bounding box center [594, 301] width 553 height 29
type input "*****"
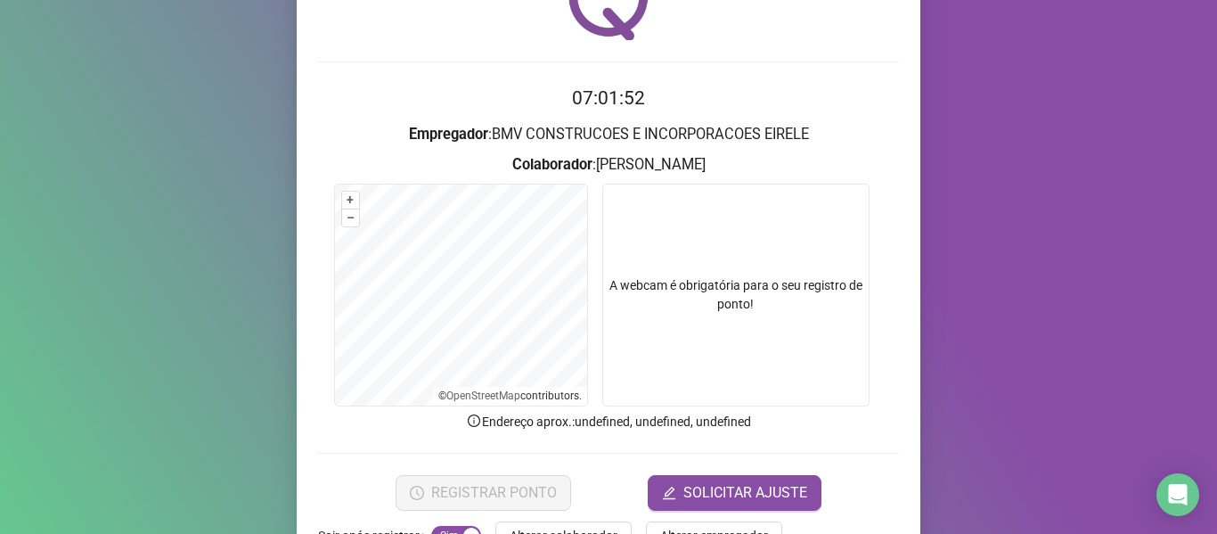
scroll to position [162, 0]
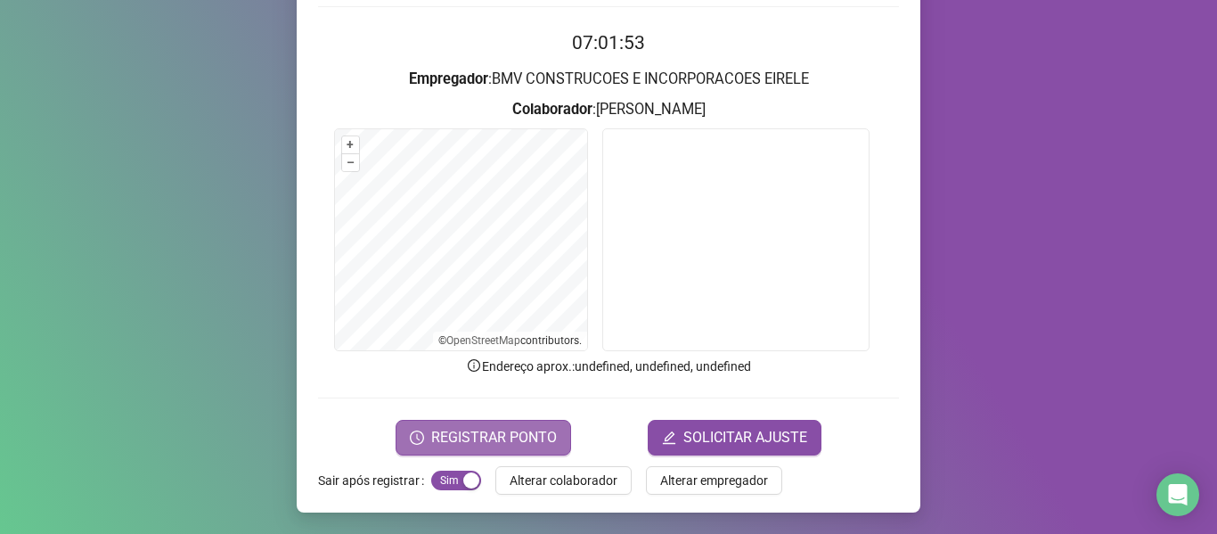
click at [489, 428] on span "REGISTRAR PONTO" at bounding box center [494, 437] width 126 height 21
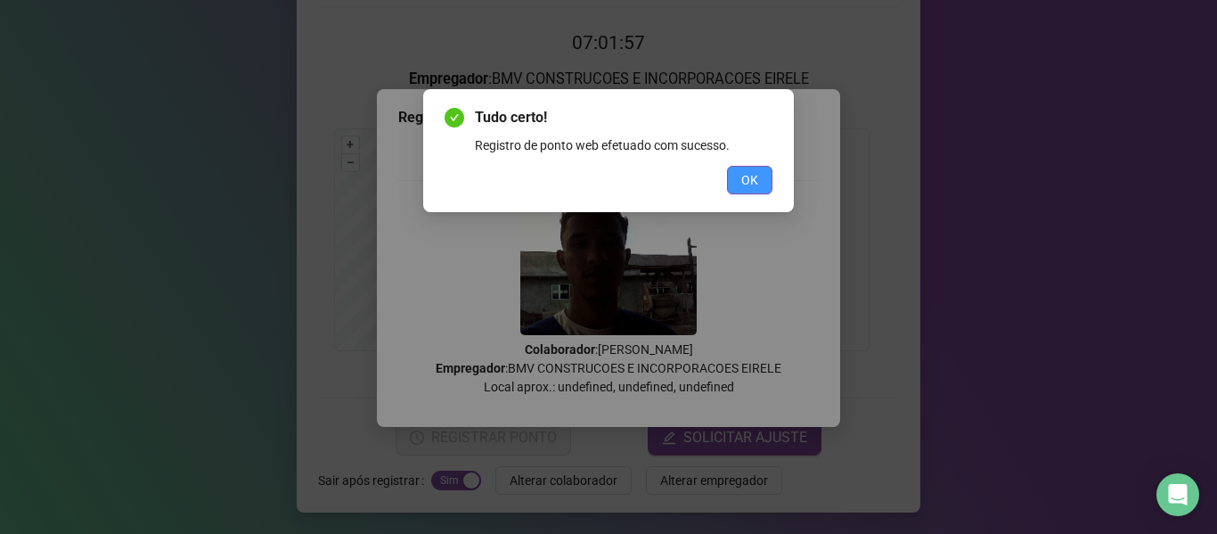
click at [754, 176] on span "OK" at bounding box center [749, 180] width 17 height 20
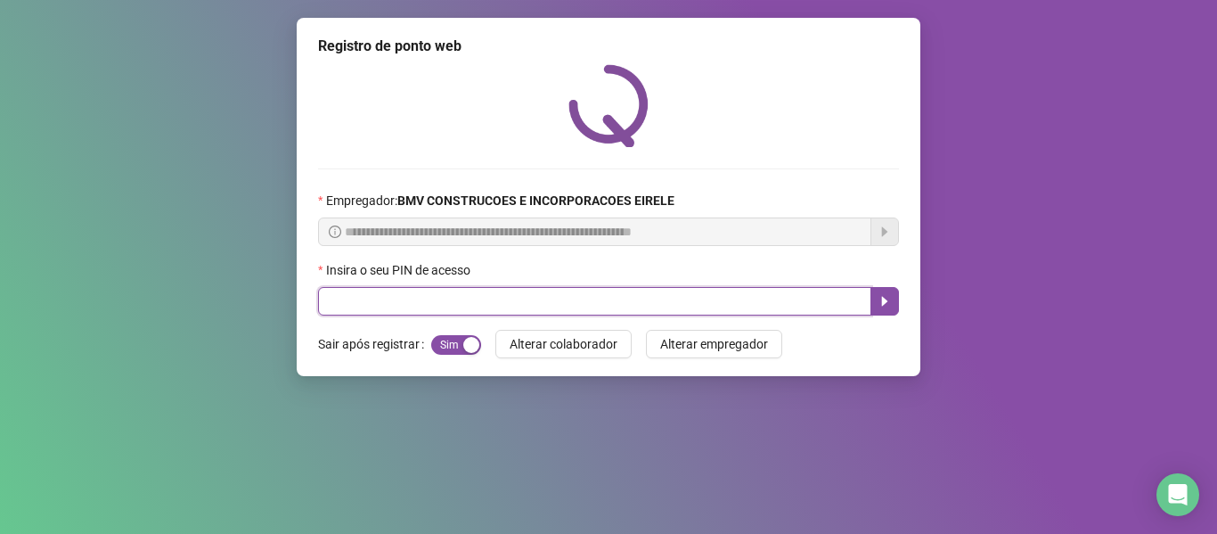
click at [679, 305] on input "text" at bounding box center [594, 301] width 553 height 29
type input "****"
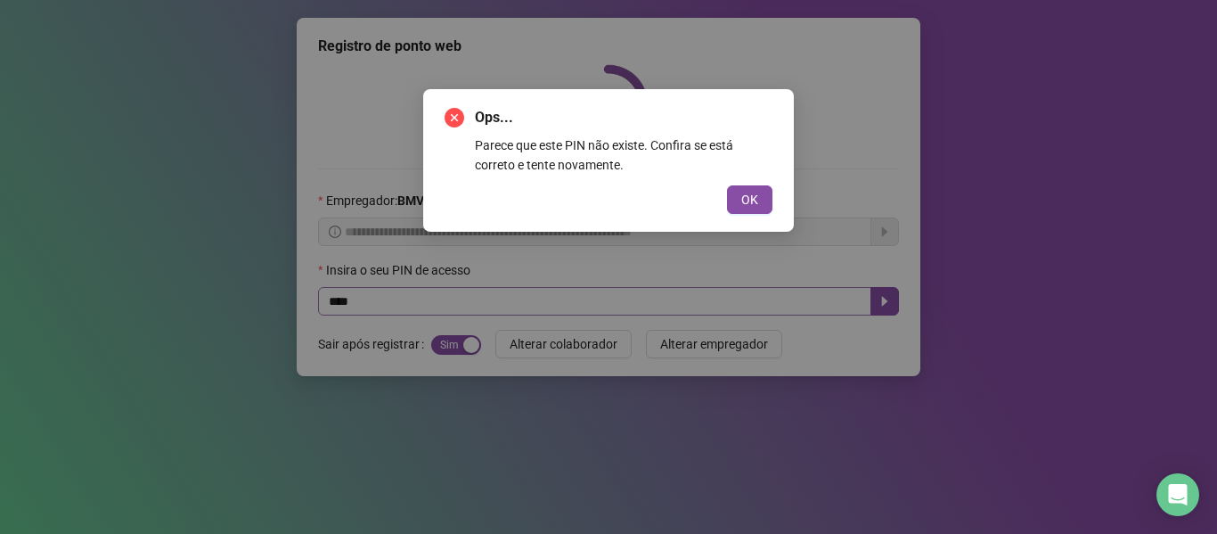
click at [727, 185] on button "OK" at bounding box center [749, 199] width 45 height 29
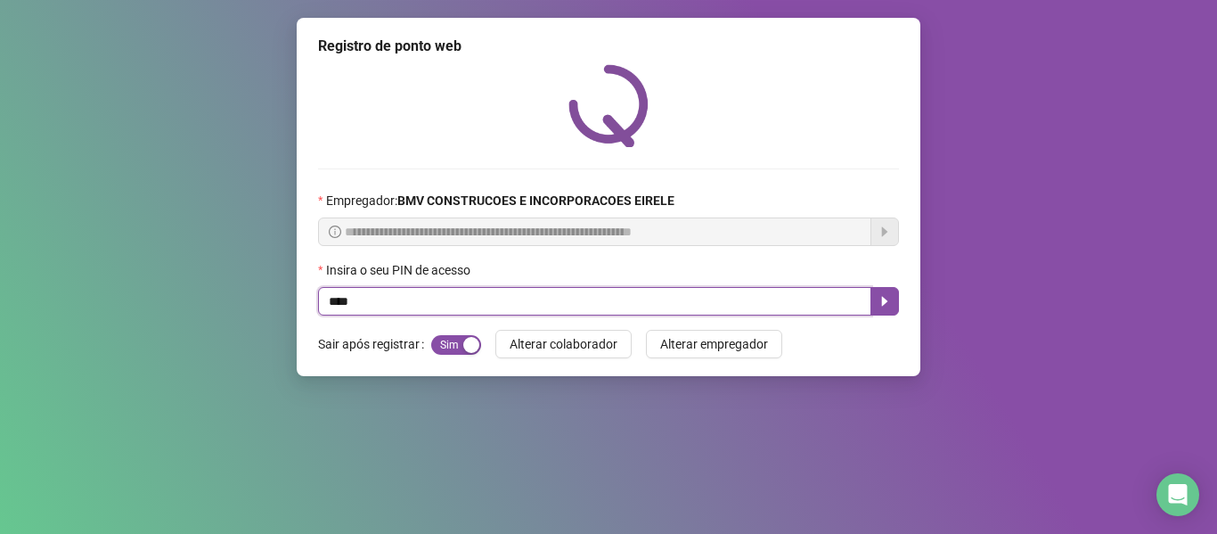
click at [679, 305] on input "****" at bounding box center [594, 301] width 553 height 29
type input "*****"
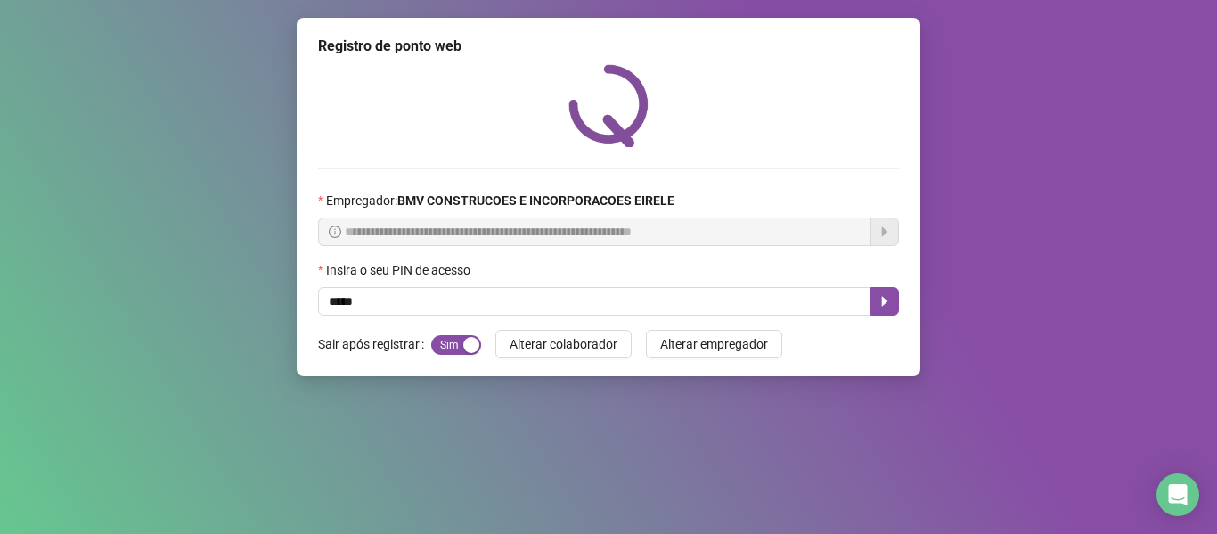
click at [899, 304] on div "**********" at bounding box center [609, 197] width 624 height 358
click at [885, 304] on icon "caret-right" at bounding box center [885, 302] width 6 height 10
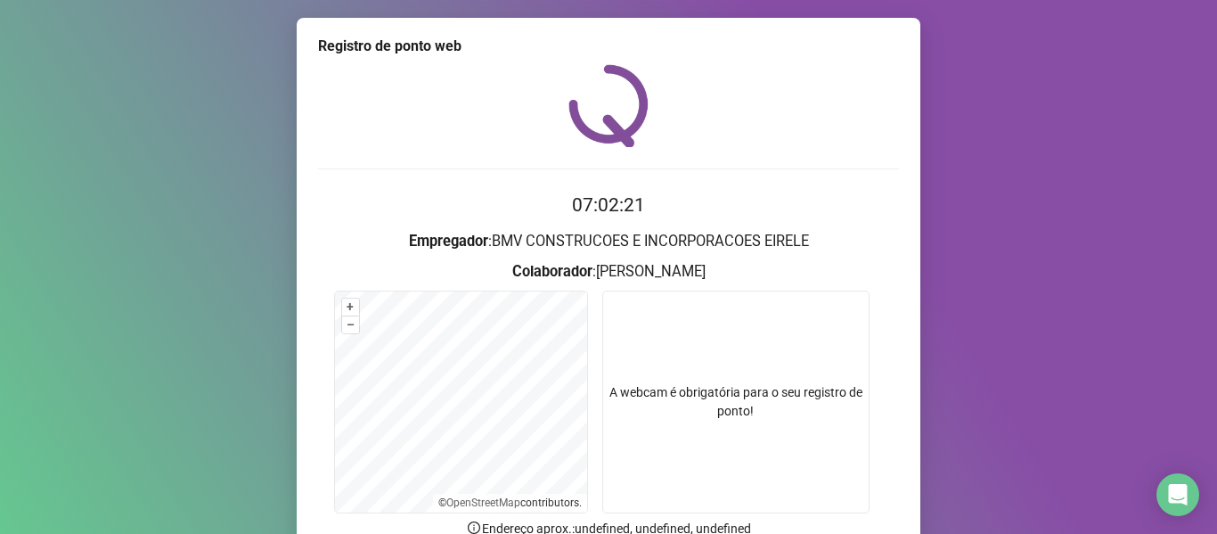
scroll to position [89, 0]
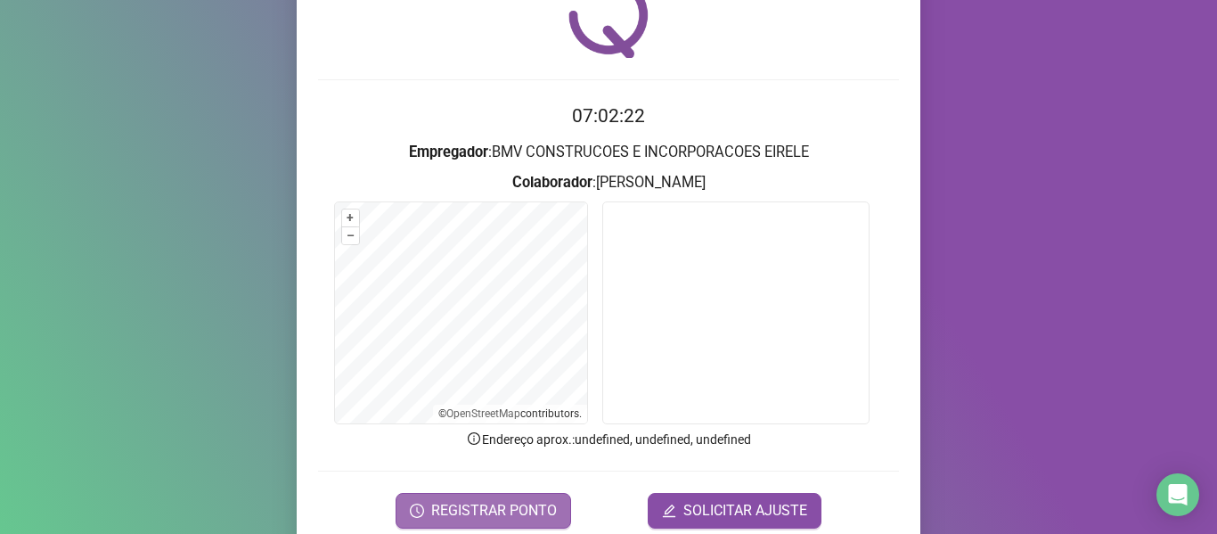
click at [507, 500] on span "REGISTRAR PONTO" at bounding box center [494, 510] width 126 height 21
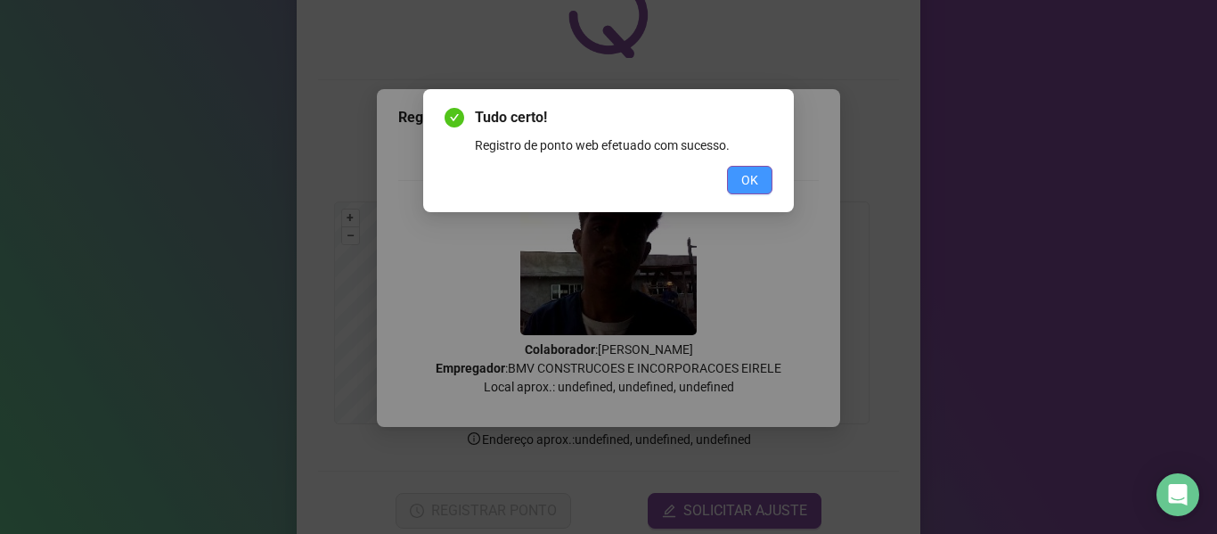
click at [753, 178] on span "OK" at bounding box center [749, 180] width 17 height 20
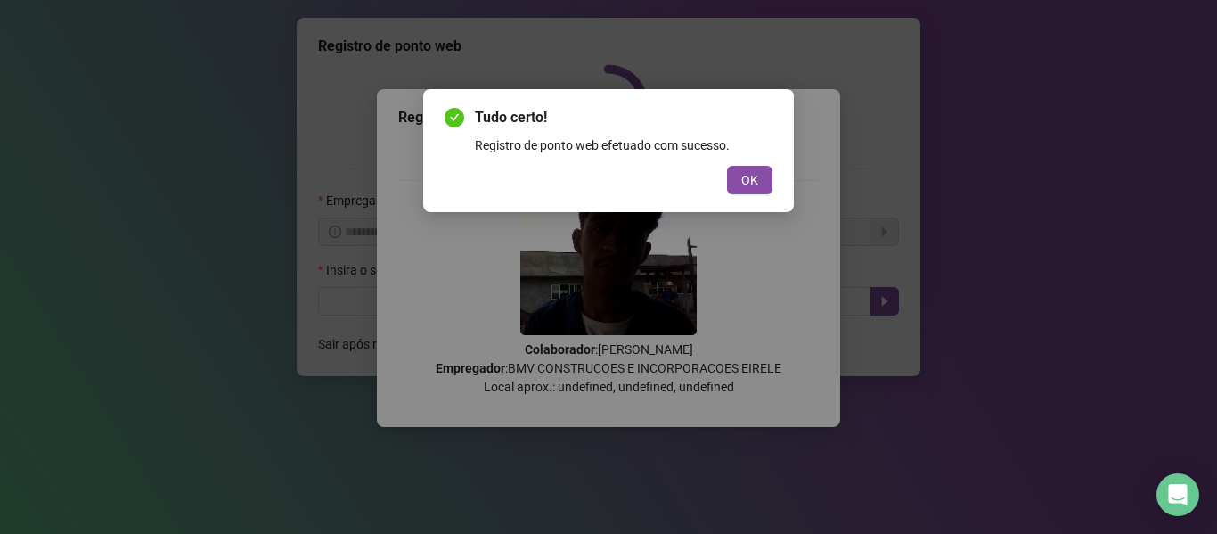
scroll to position [0, 0]
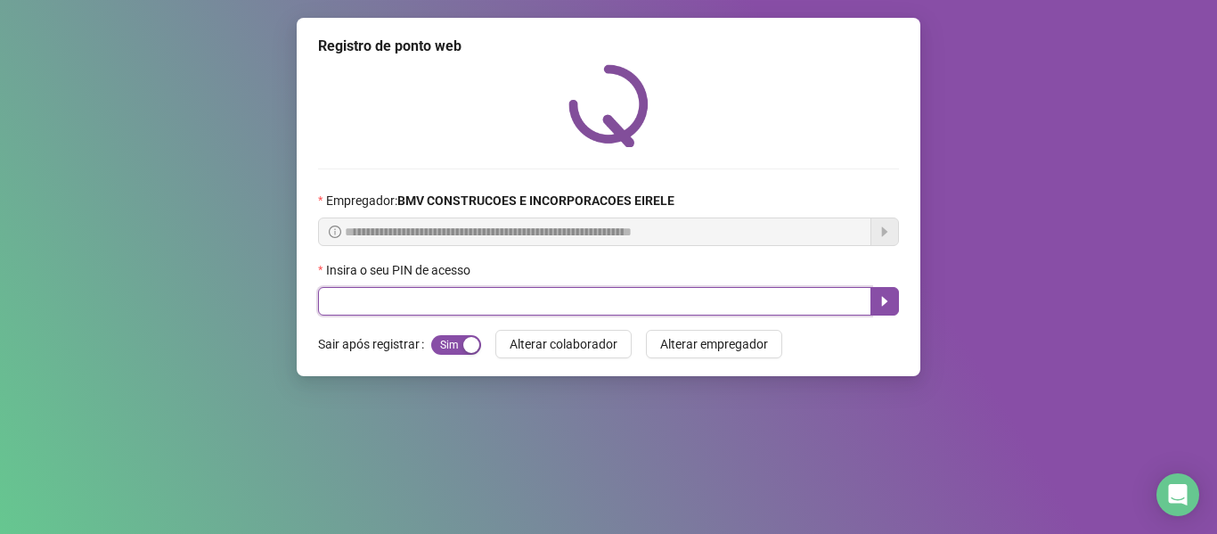
click at [726, 291] on input "text" at bounding box center [594, 301] width 553 height 29
type input "*****"
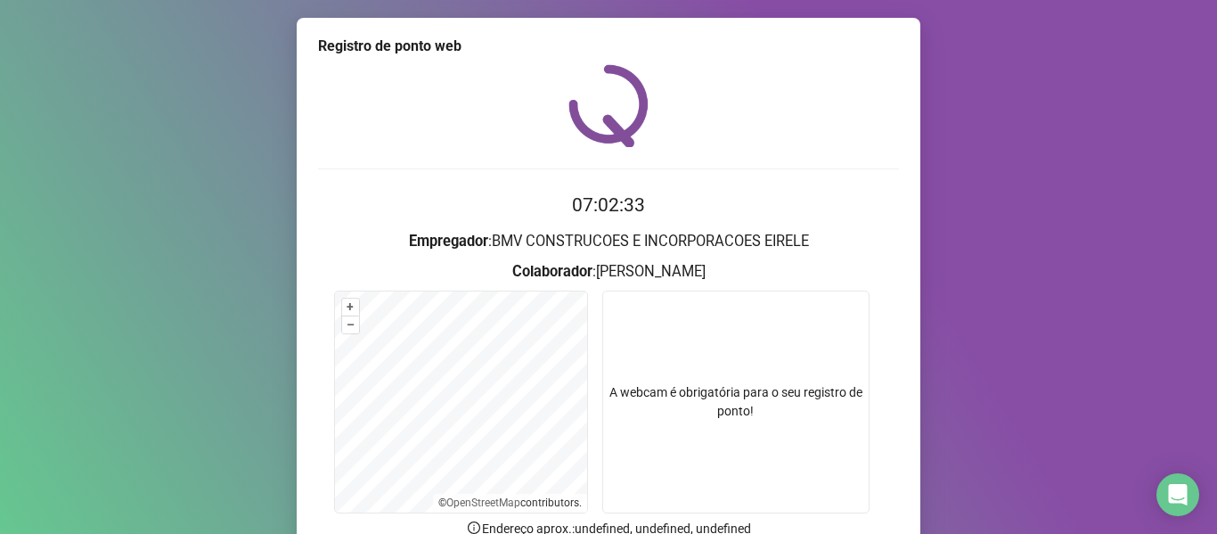
scroll to position [162, 0]
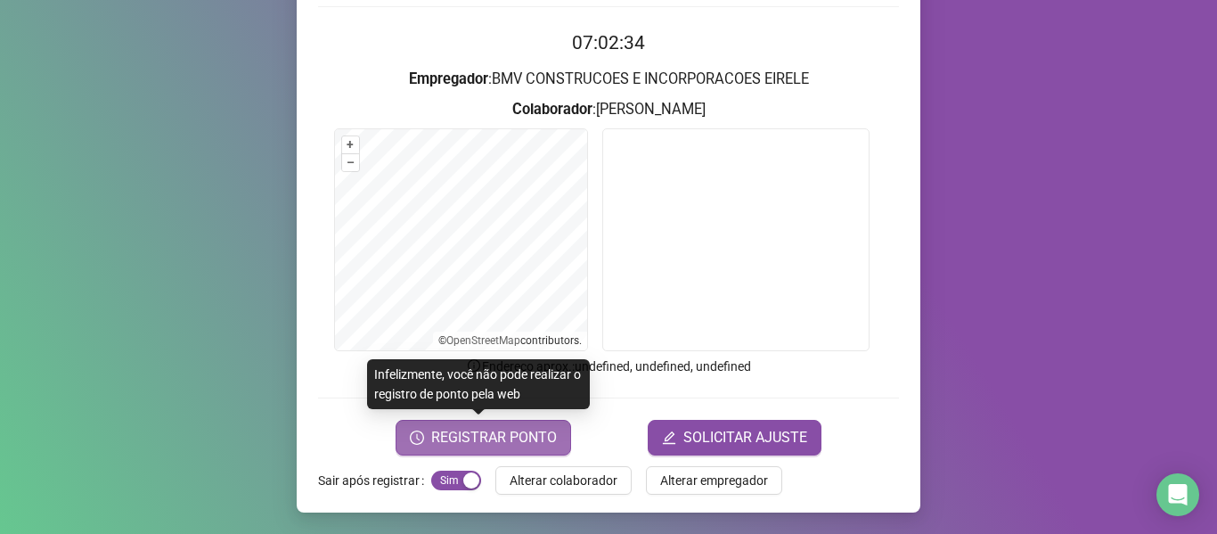
click at [501, 446] on span "REGISTRAR PONTO" at bounding box center [494, 437] width 126 height 21
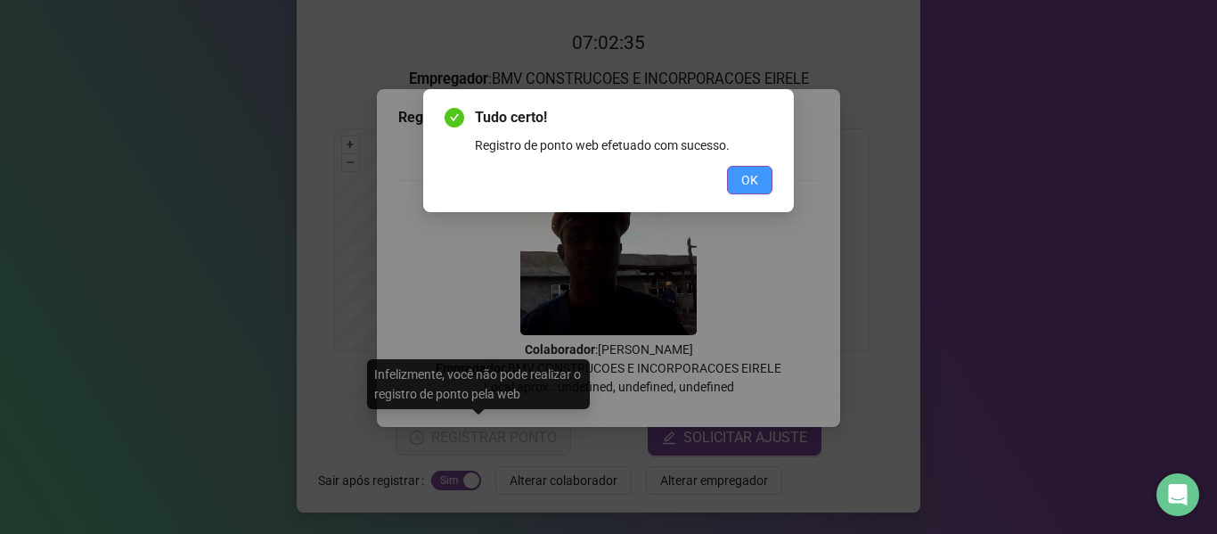
click at [735, 172] on button "OK" at bounding box center [749, 180] width 45 height 29
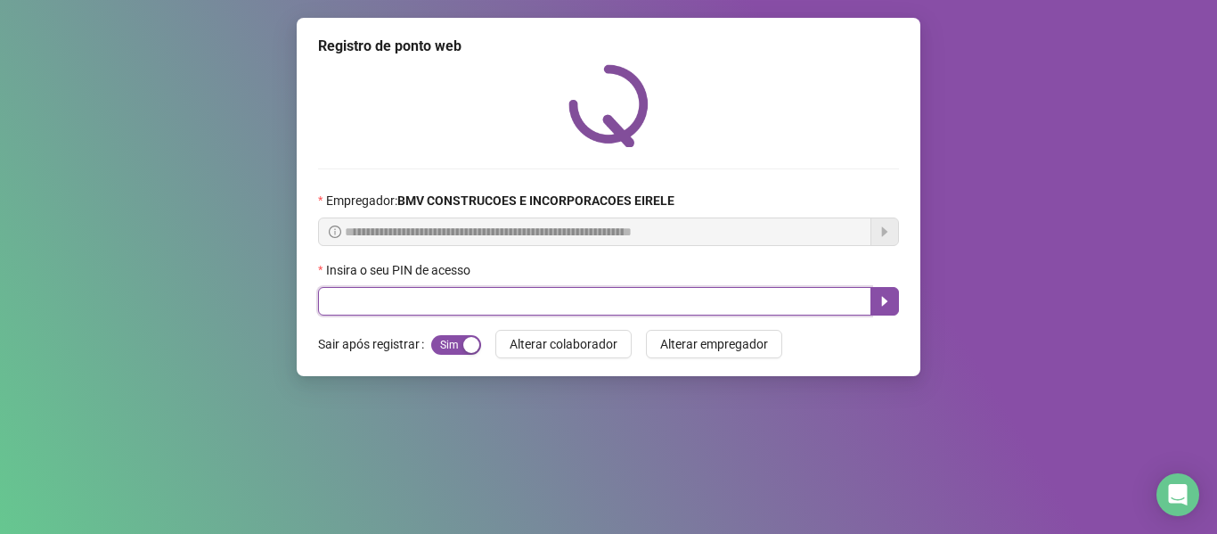
click at [741, 302] on input "text" at bounding box center [594, 301] width 553 height 29
type input "*****"
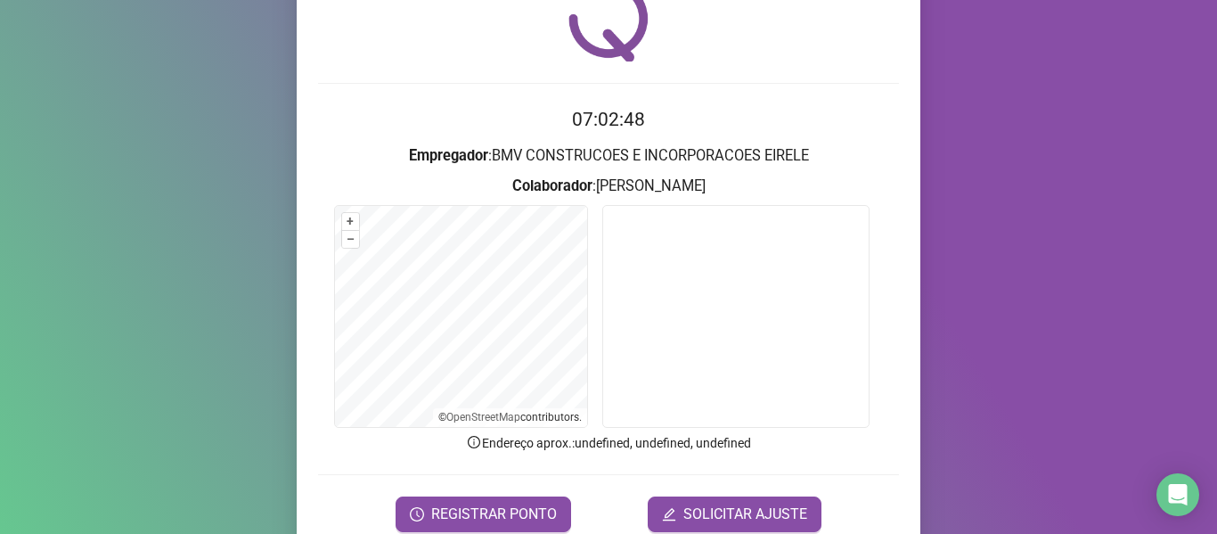
scroll to position [89, 0]
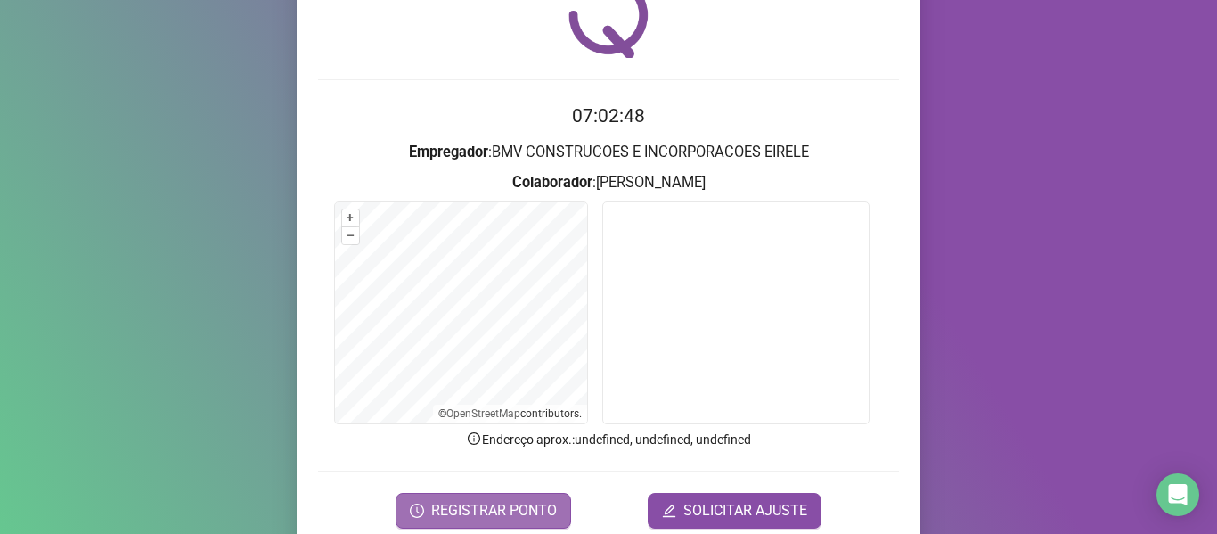
click at [487, 503] on span "REGISTRAR PONTO" at bounding box center [494, 510] width 126 height 21
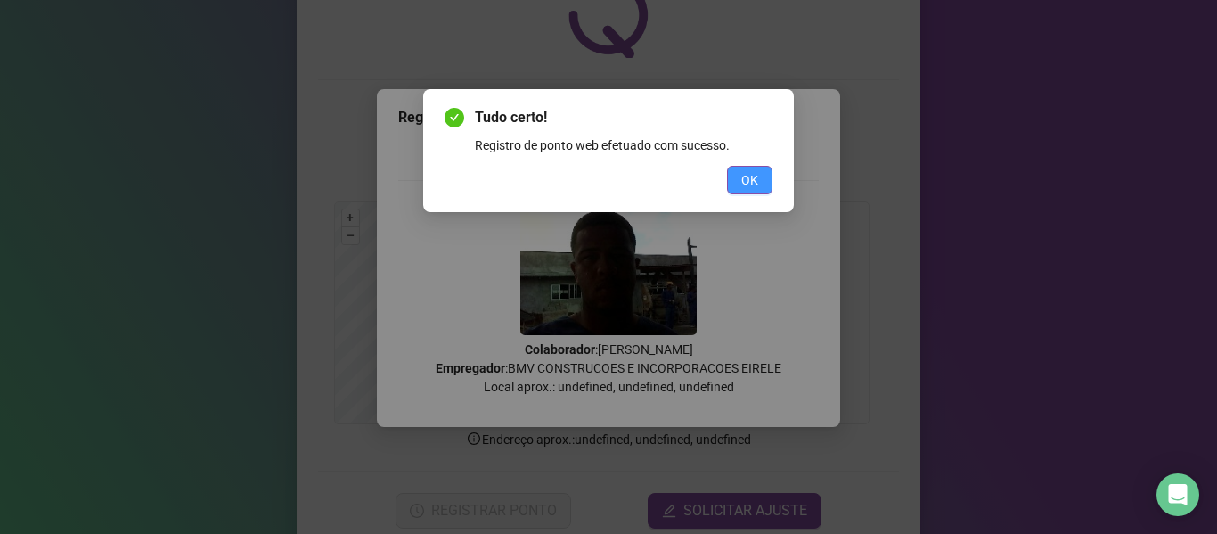
click at [752, 184] on span "OK" at bounding box center [749, 180] width 17 height 20
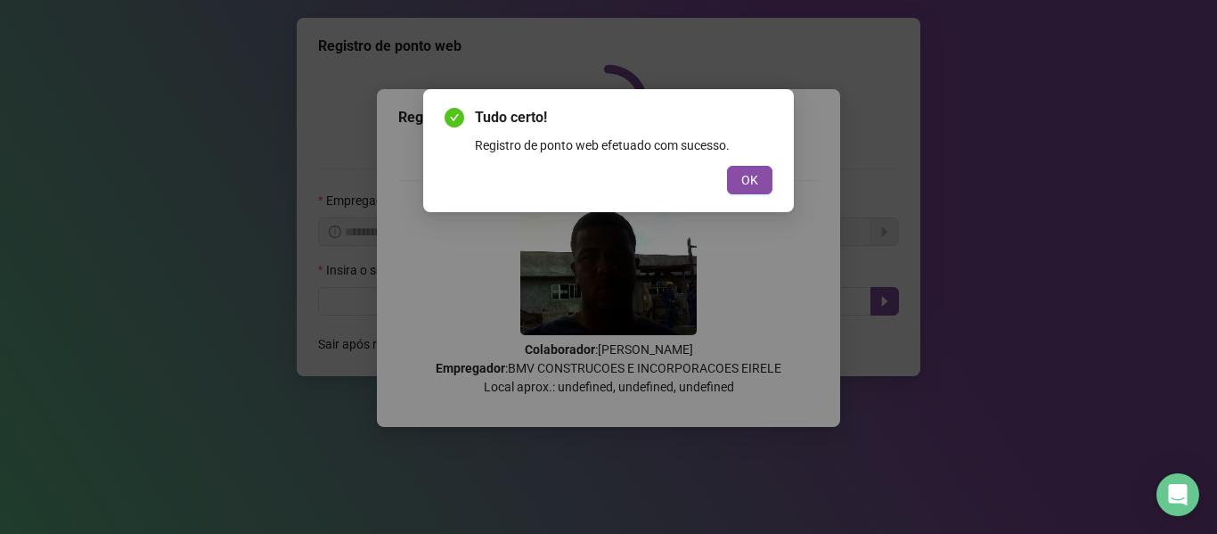
scroll to position [0, 0]
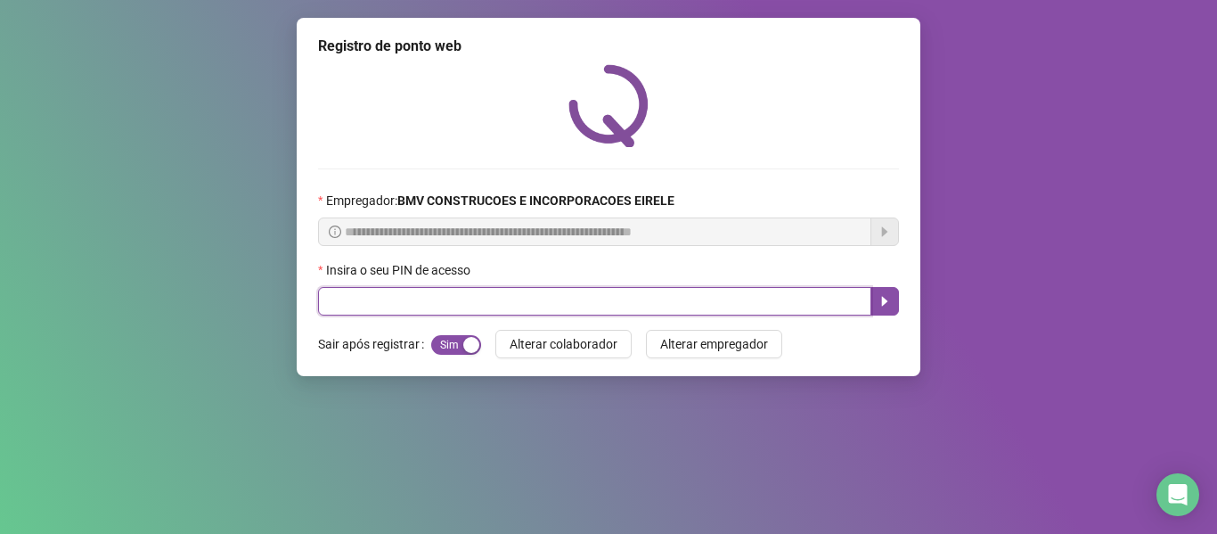
click at [831, 309] on input "text" at bounding box center [594, 301] width 553 height 29
type input "*****"
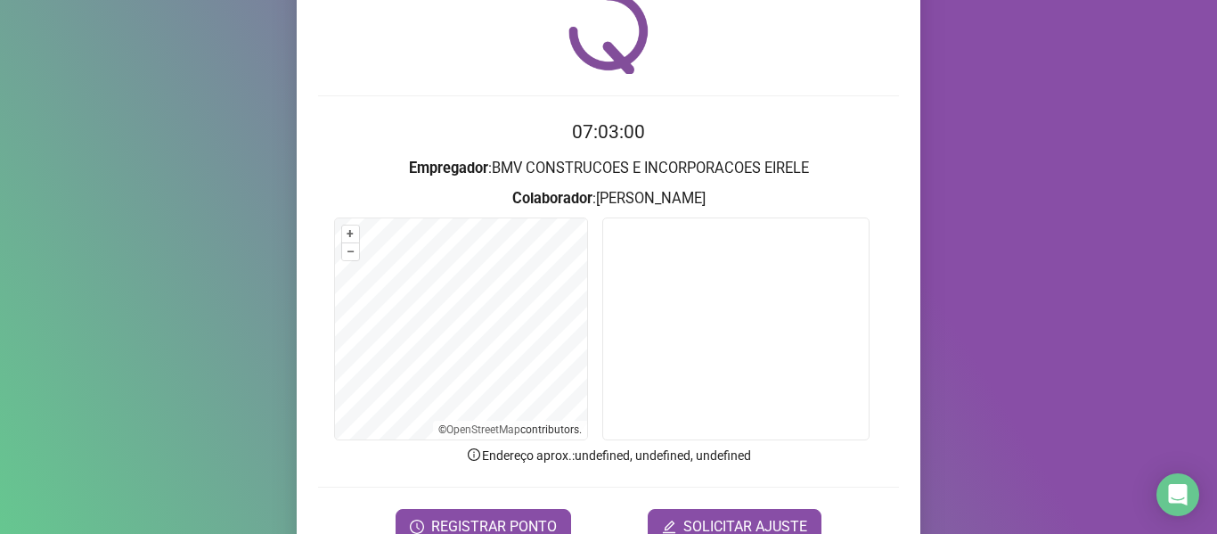
scroll to position [162, 0]
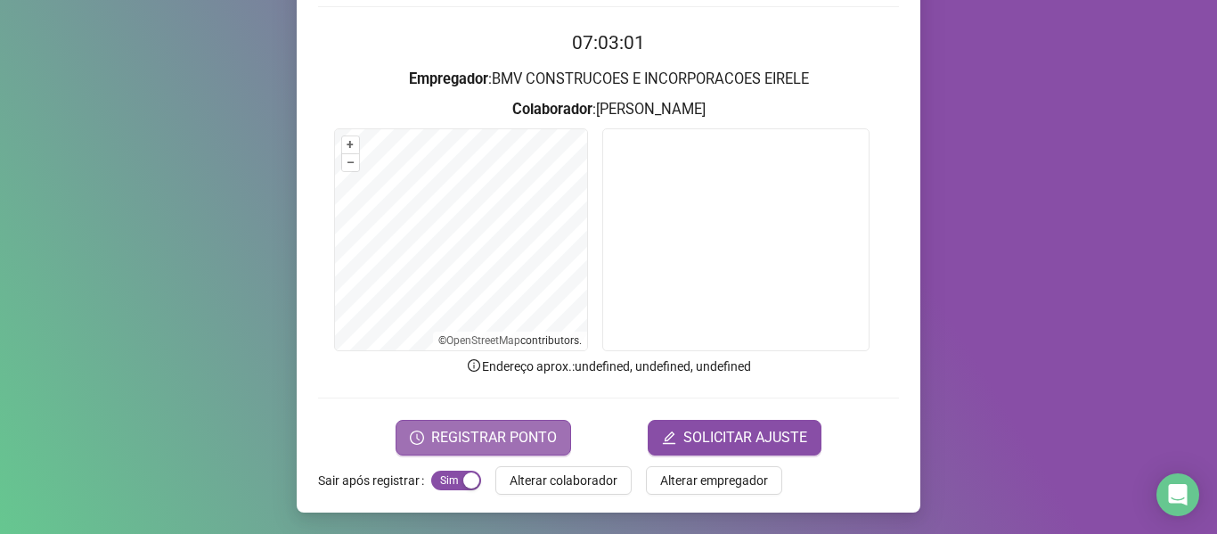
click at [528, 430] on span "REGISTRAR PONTO" at bounding box center [494, 437] width 126 height 21
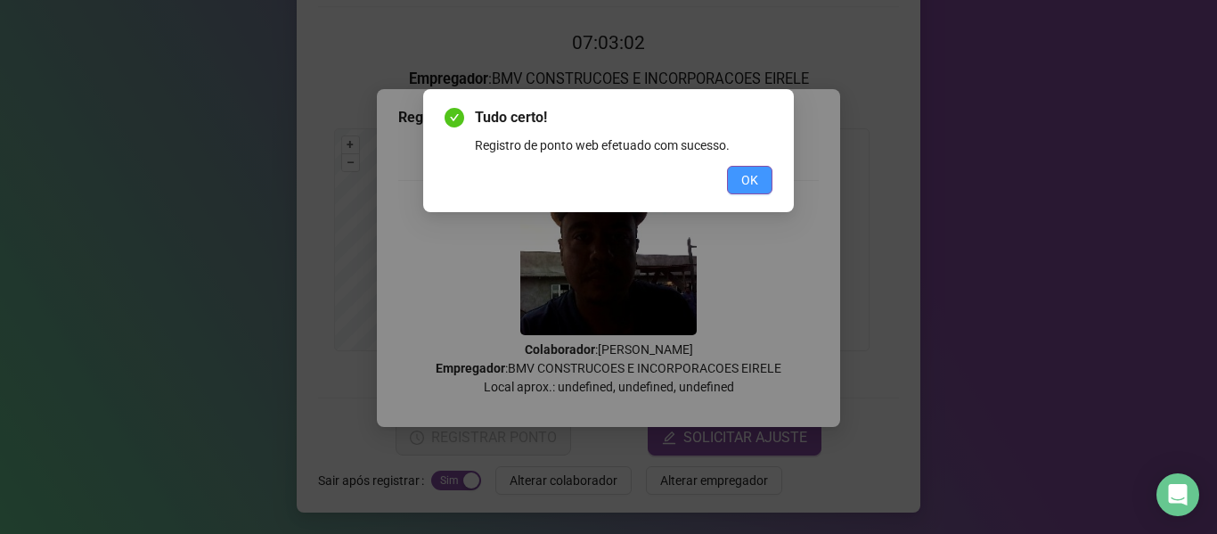
click at [734, 179] on button "OK" at bounding box center [749, 180] width 45 height 29
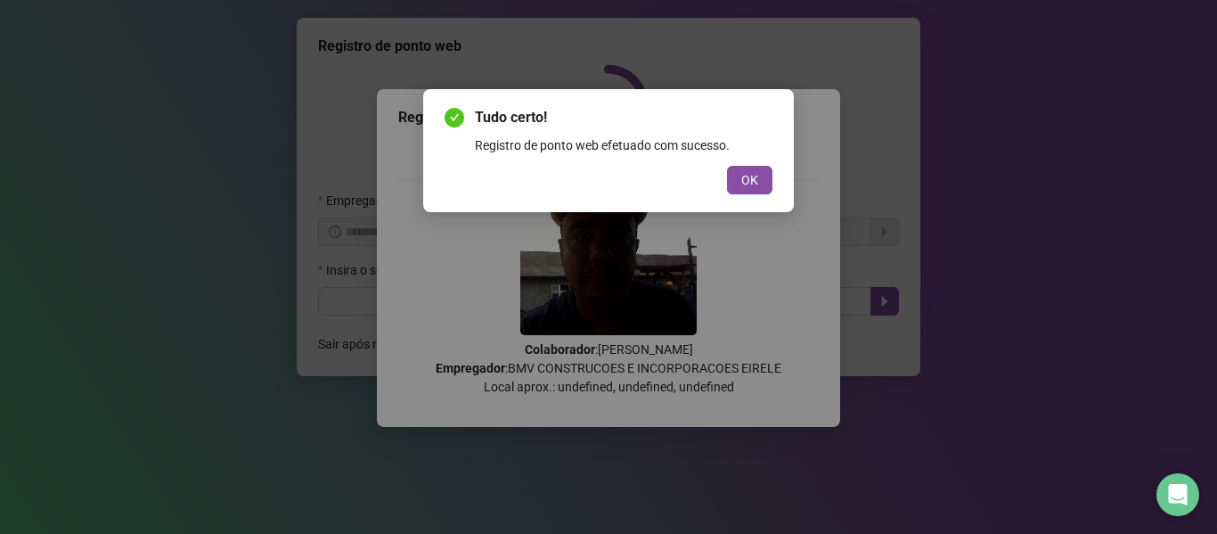
scroll to position [0, 0]
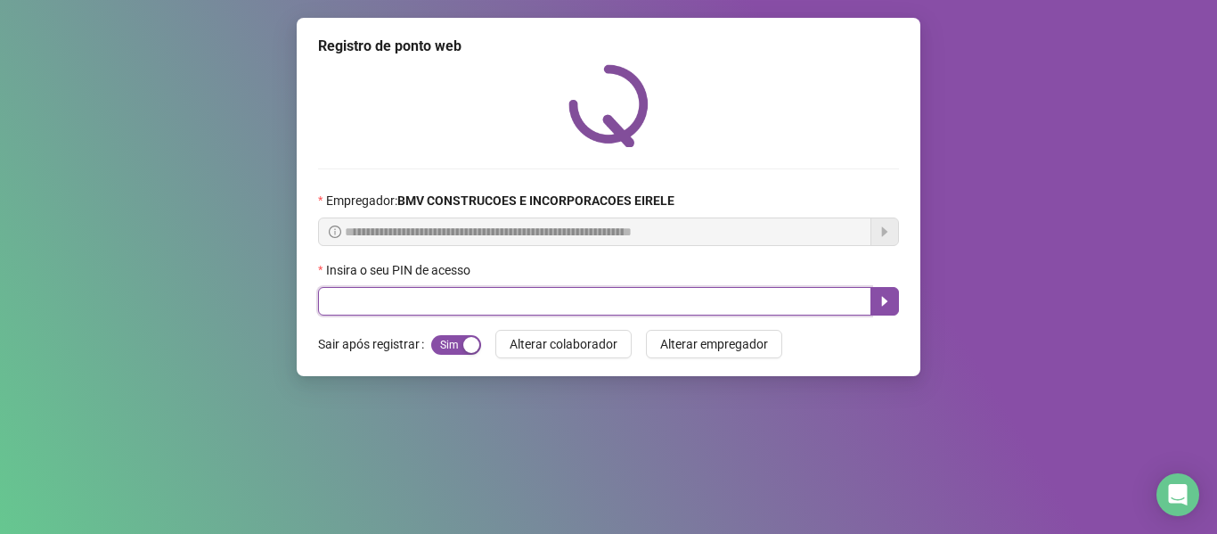
click at [726, 288] on input "text" at bounding box center [594, 301] width 553 height 29
type input "*****"
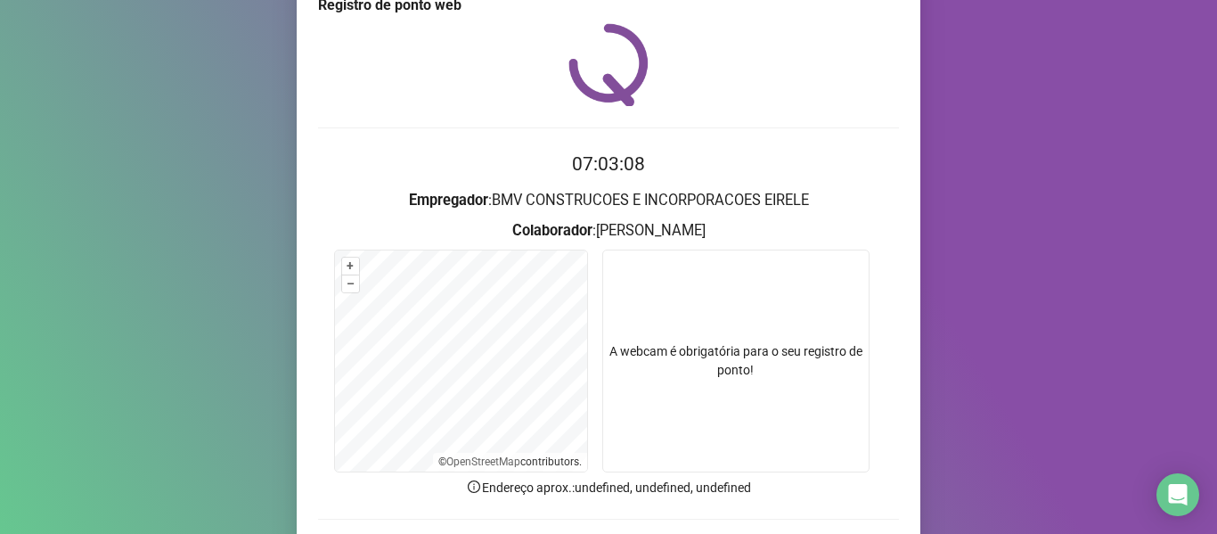
scroll to position [162, 0]
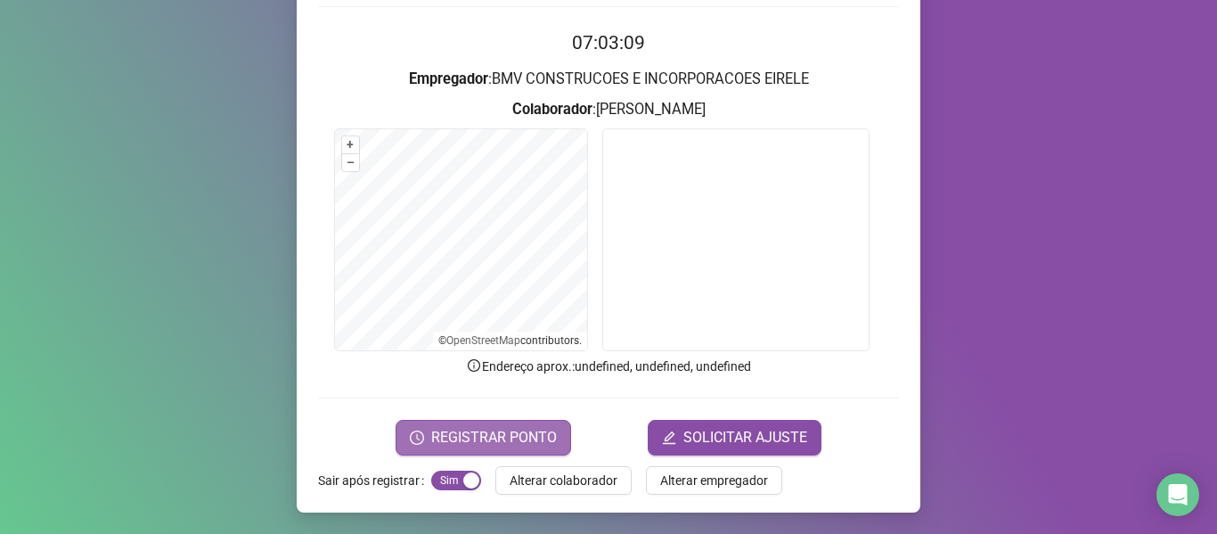
click at [484, 427] on span "REGISTRAR PONTO" at bounding box center [494, 437] width 126 height 21
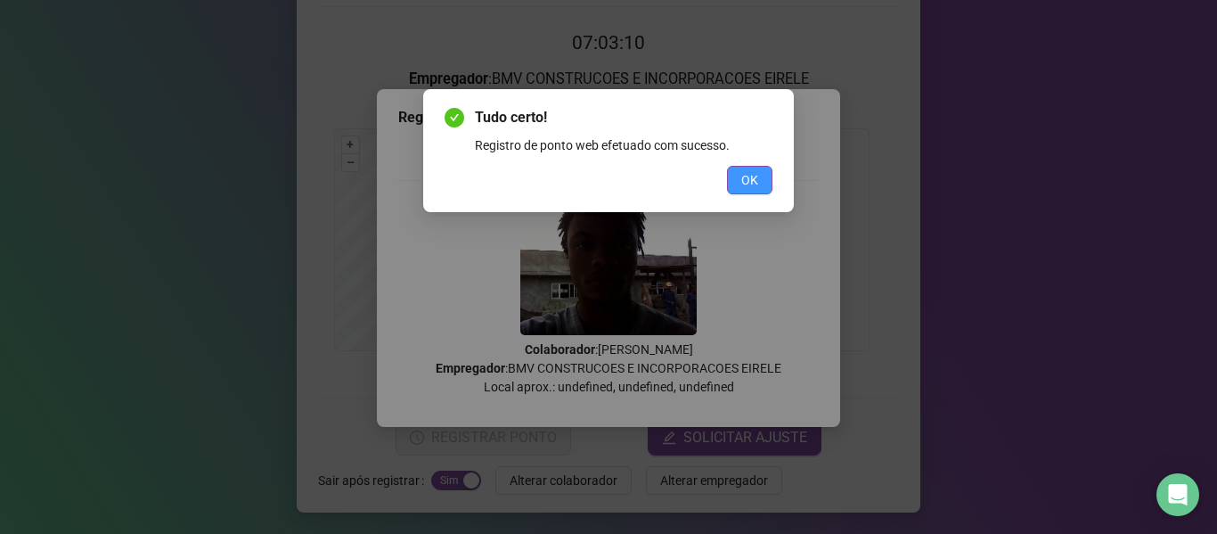
click at [722, 168] on div "OK" at bounding box center [609, 180] width 328 height 29
click at [741, 176] on span "OK" at bounding box center [749, 180] width 17 height 20
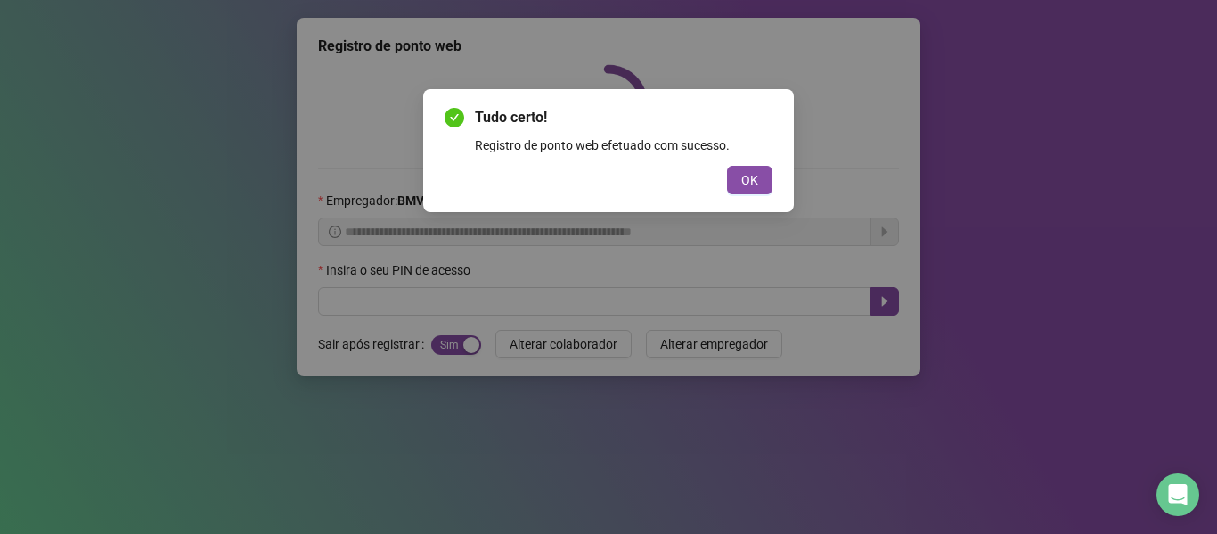
scroll to position [0, 0]
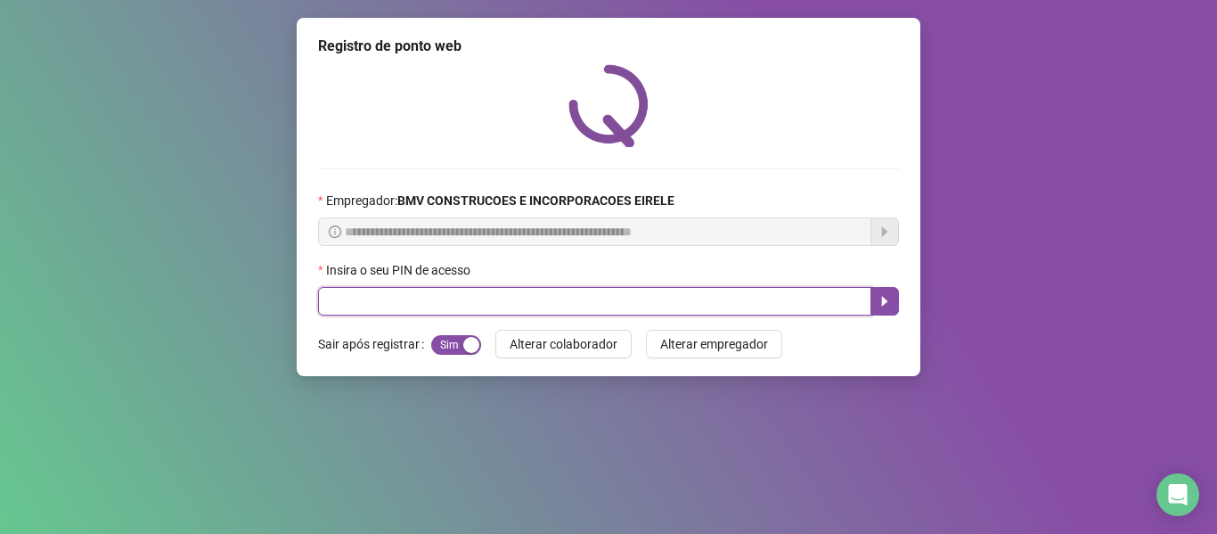
click at [762, 302] on input "text" at bounding box center [594, 301] width 553 height 29
type input "*****"
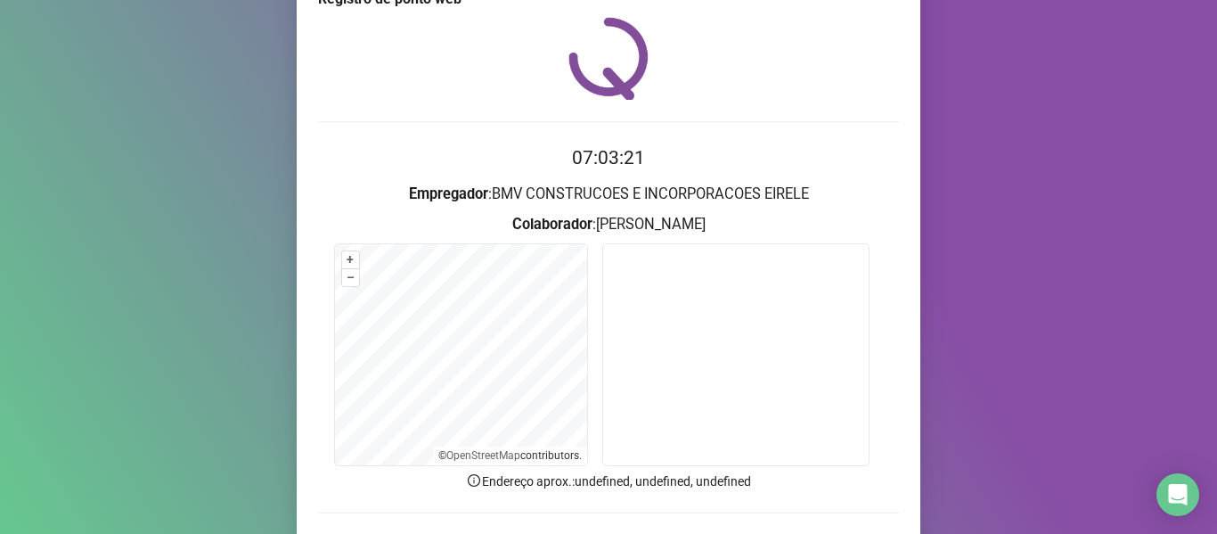
scroll to position [162, 0]
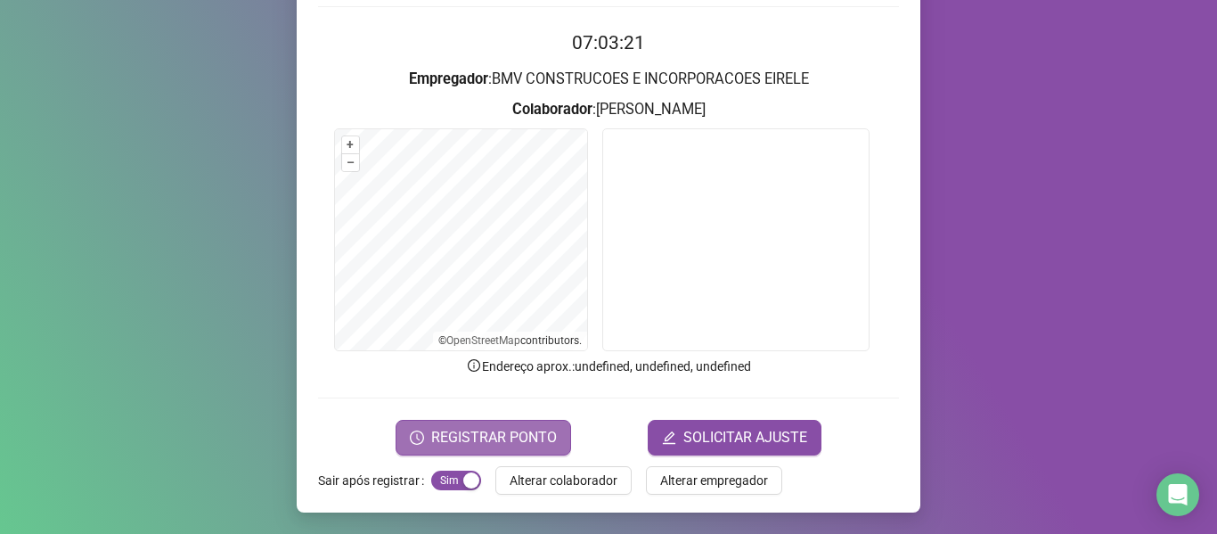
click at [533, 441] on span "REGISTRAR PONTO" at bounding box center [494, 437] width 126 height 21
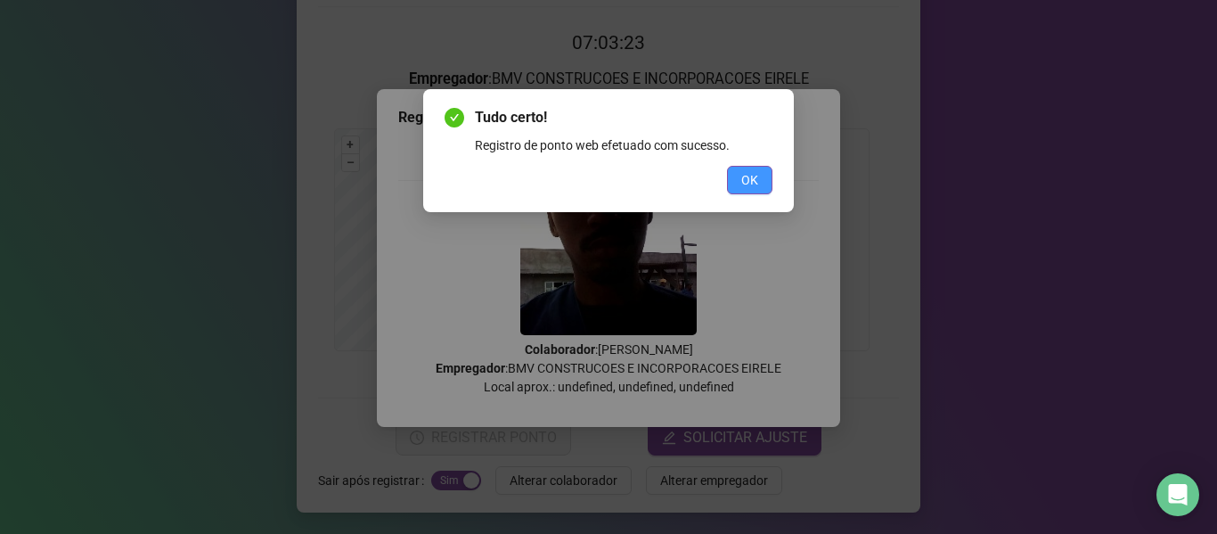
click at [738, 174] on button "OK" at bounding box center [749, 180] width 45 height 29
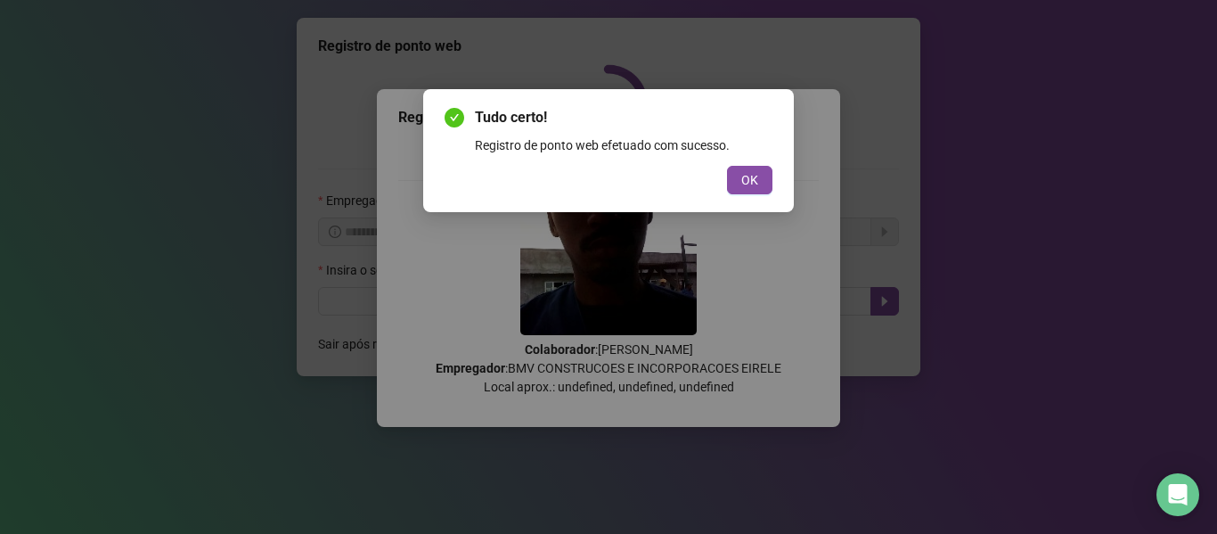
scroll to position [0, 0]
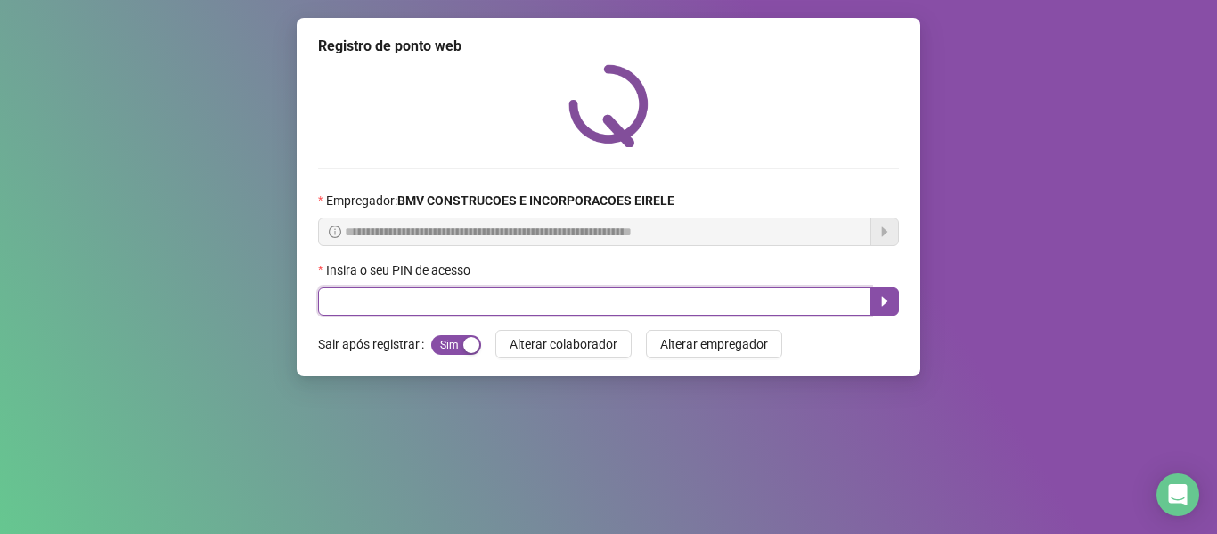
click at [694, 304] on input "text" at bounding box center [594, 301] width 553 height 29
type input "*****"
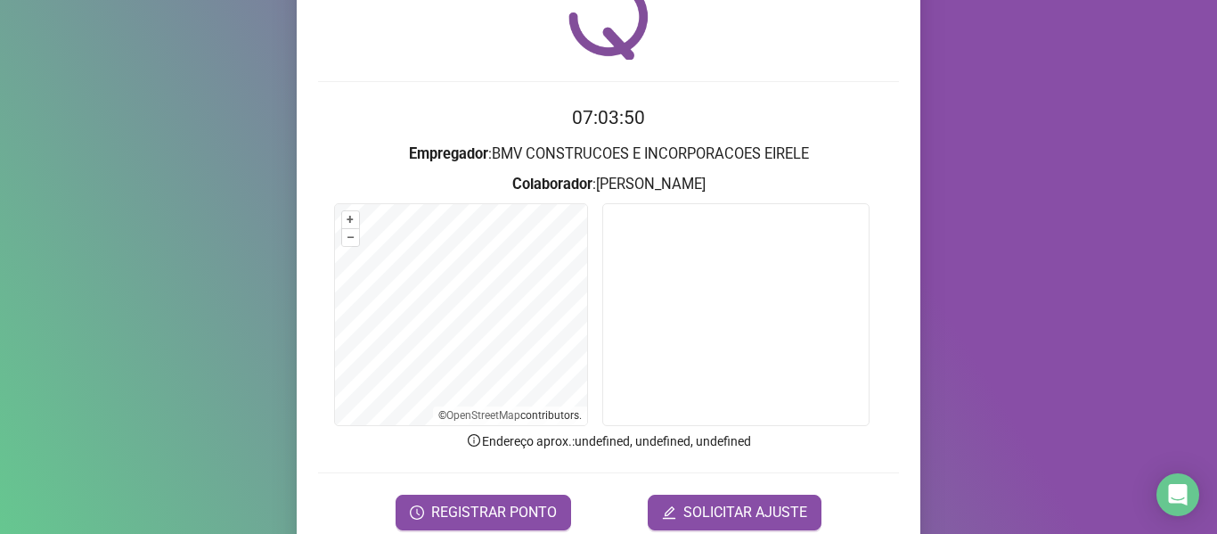
scroll to position [89, 0]
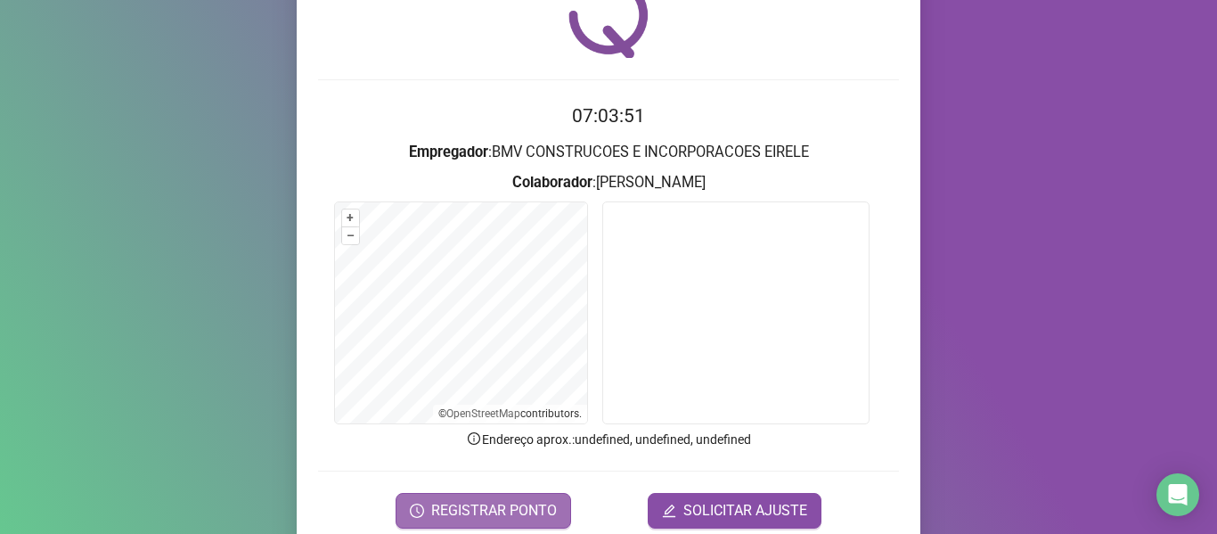
click at [487, 496] on button "REGISTRAR PONTO" at bounding box center [484, 511] width 176 height 36
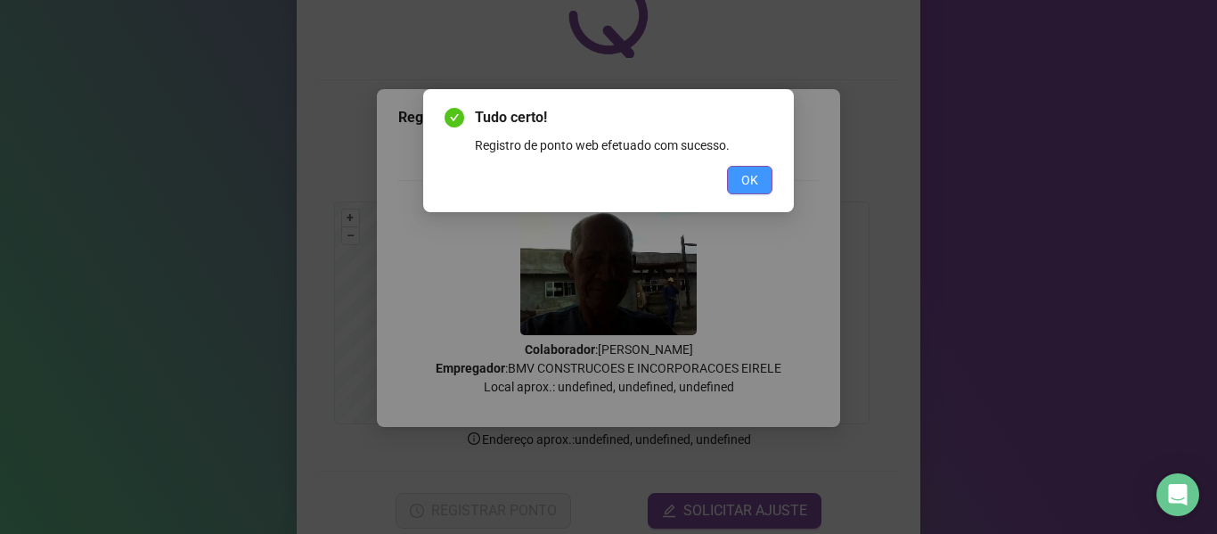
click at [732, 182] on button "OK" at bounding box center [749, 180] width 45 height 29
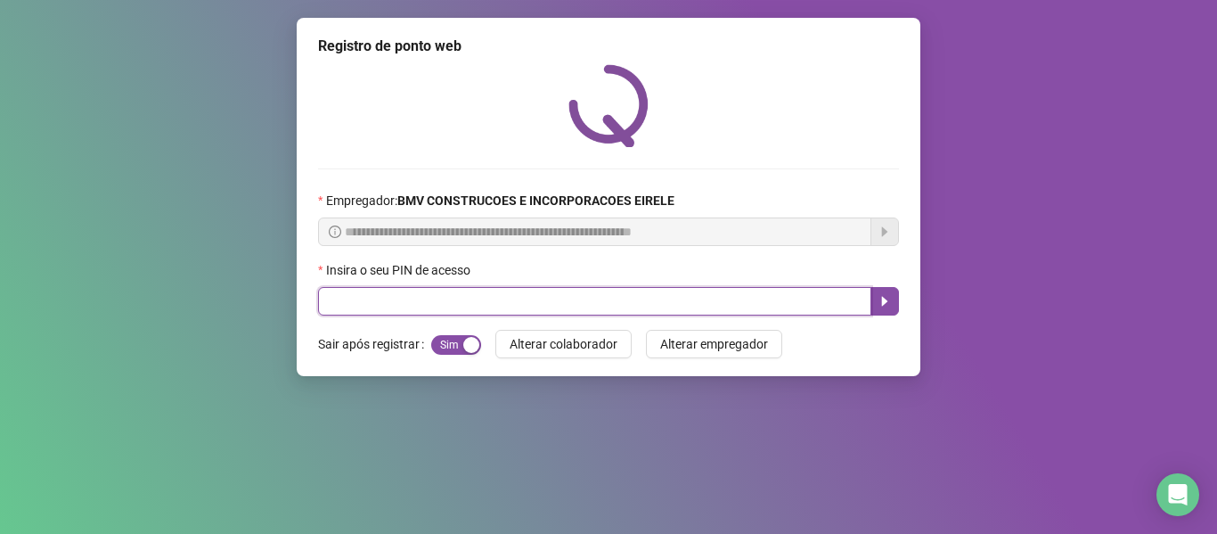
click at [733, 303] on input "text" at bounding box center [594, 301] width 553 height 29
type input "*****"
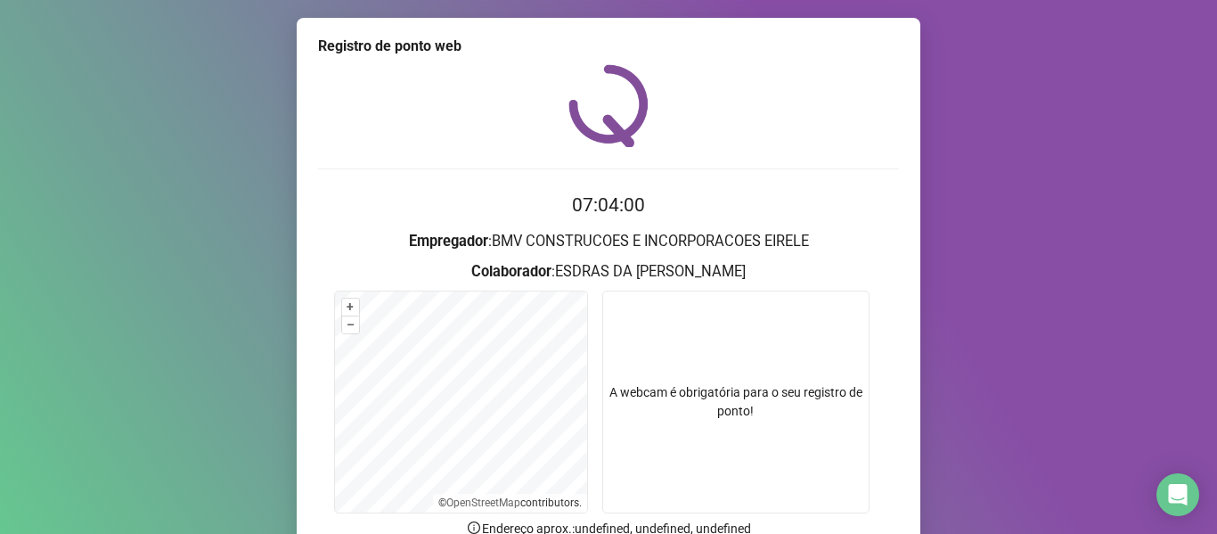
scroll to position [162, 0]
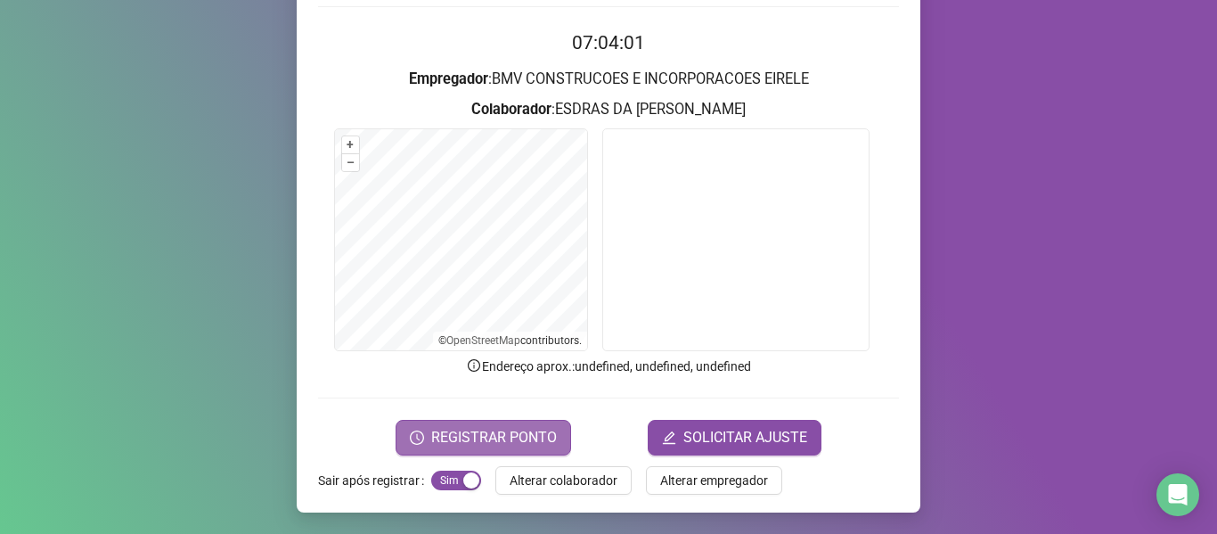
click at [478, 438] on span "REGISTRAR PONTO" at bounding box center [494, 437] width 126 height 21
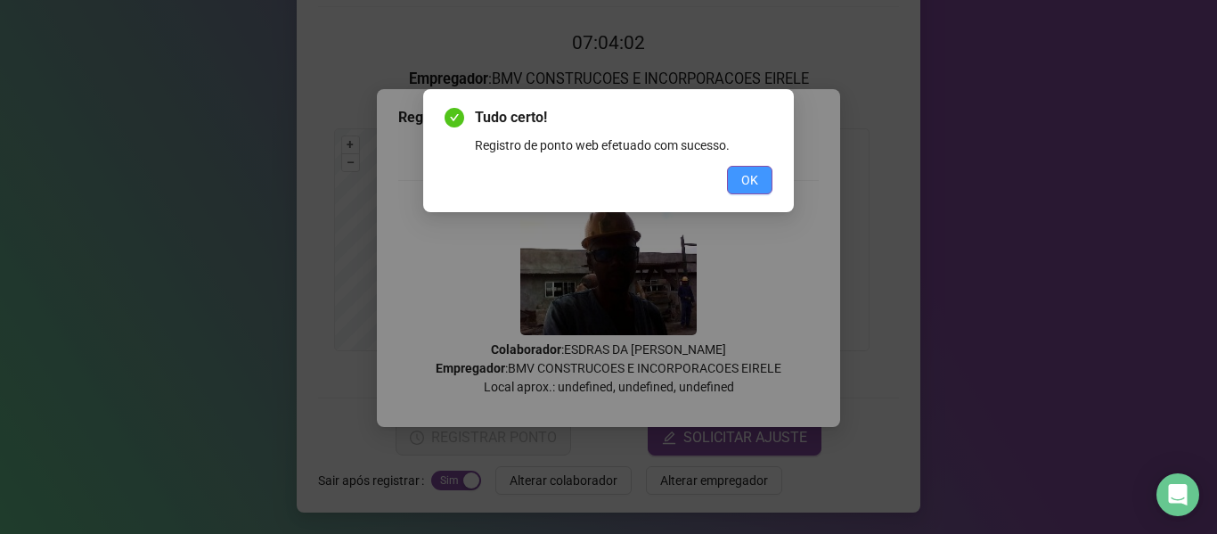
click at [733, 168] on button "OK" at bounding box center [749, 180] width 45 height 29
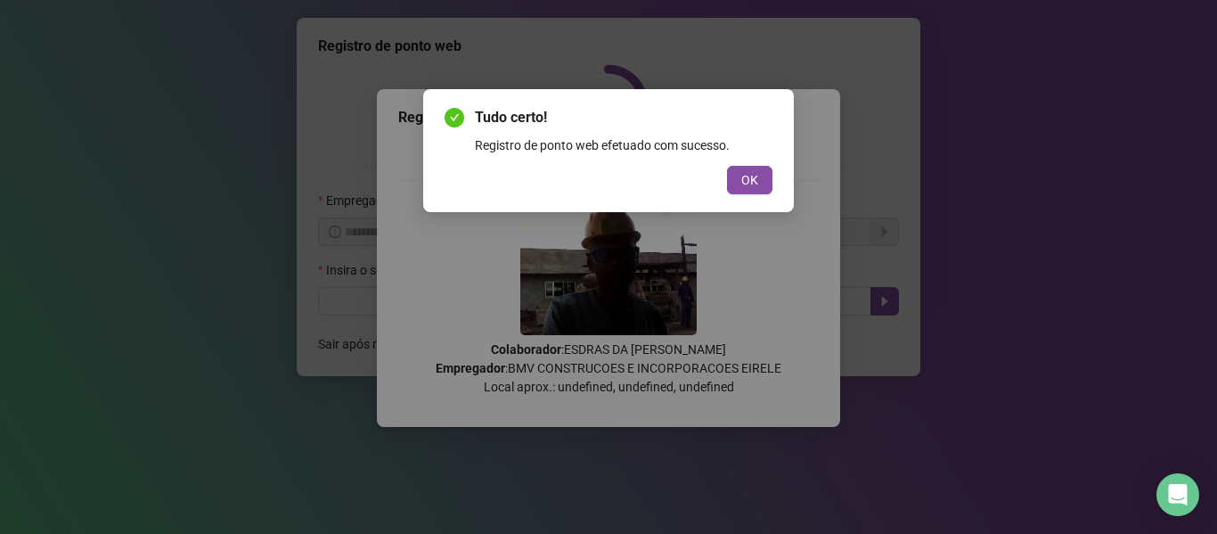
scroll to position [0, 0]
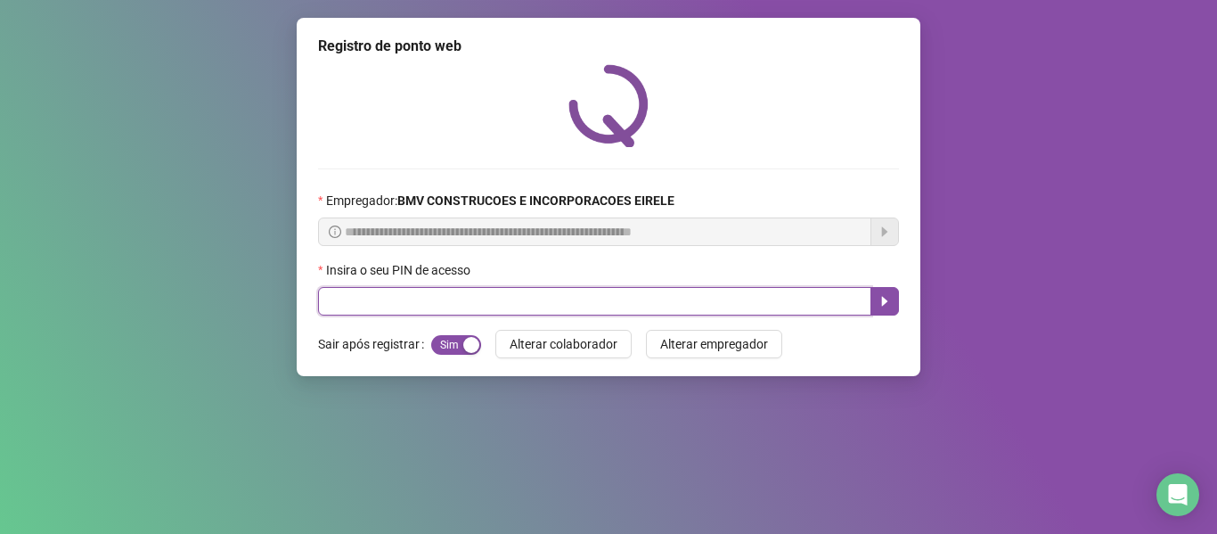
click at [707, 294] on input "text" at bounding box center [594, 301] width 553 height 29
type input "*****"
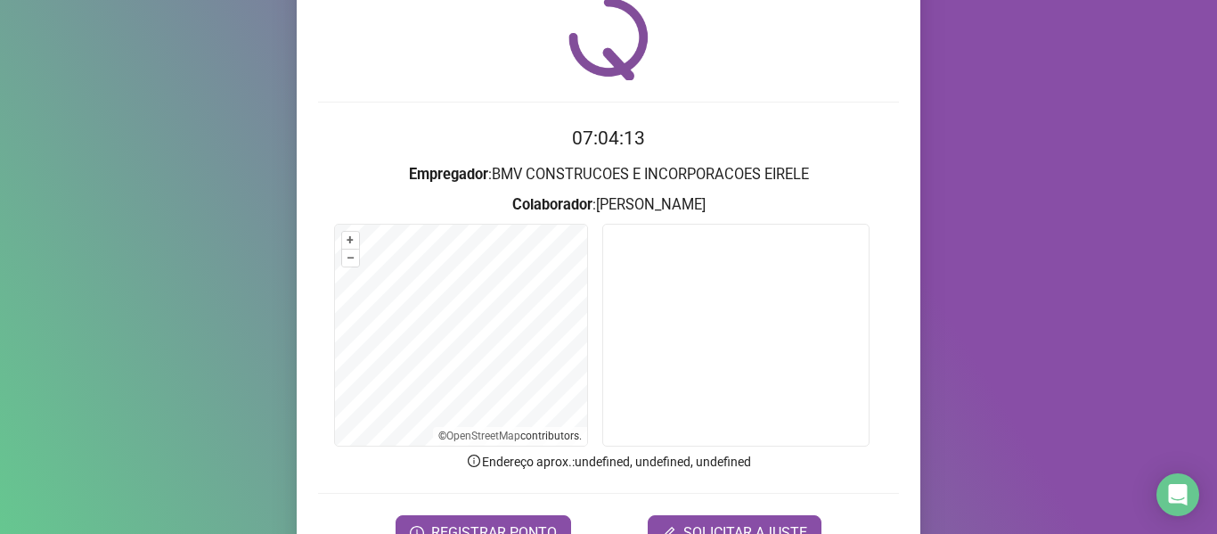
scroll to position [162, 0]
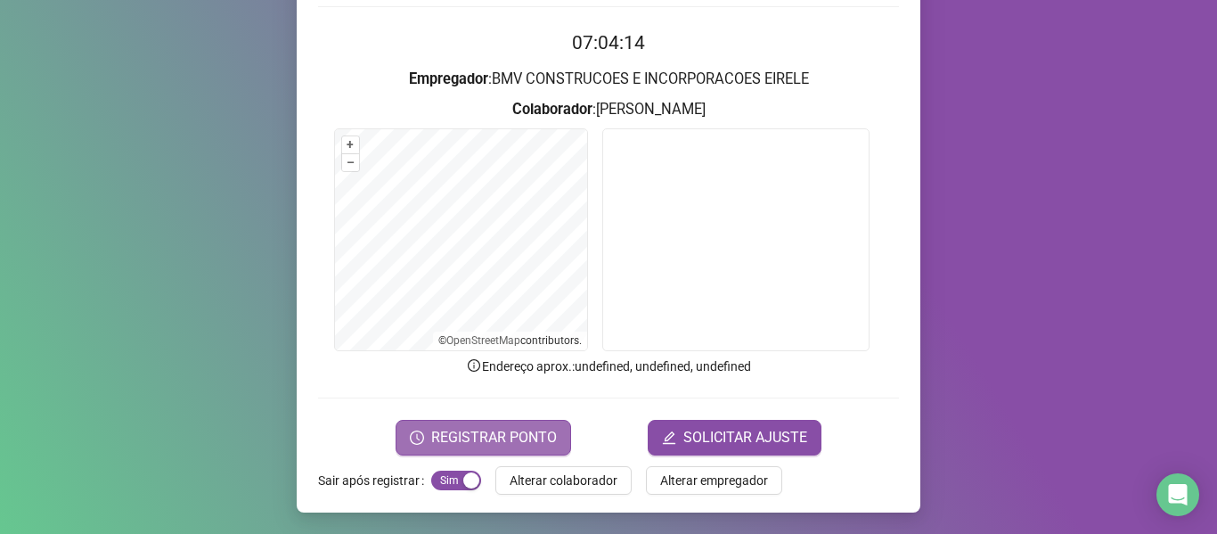
click at [502, 435] on span "REGISTRAR PONTO" at bounding box center [494, 437] width 126 height 21
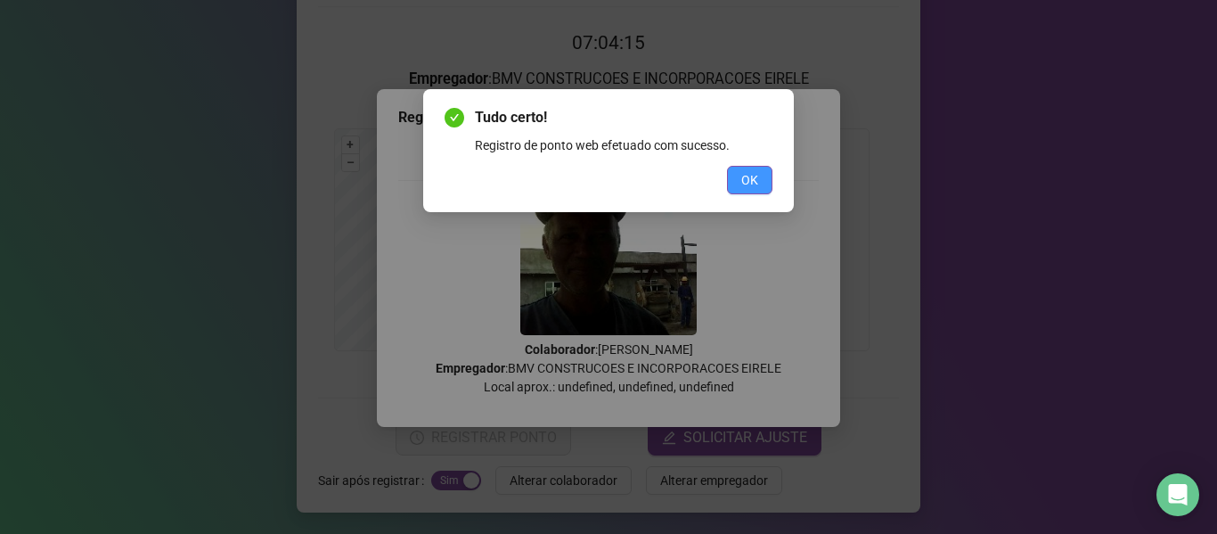
click at [747, 176] on span "OK" at bounding box center [749, 180] width 17 height 20
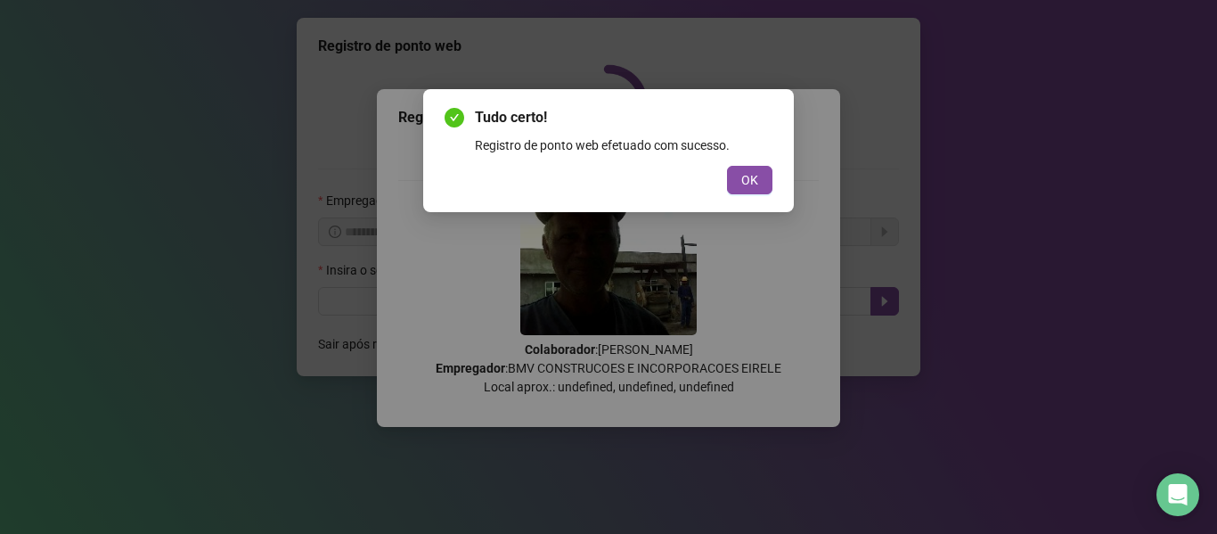
scroll to position [0, 0]
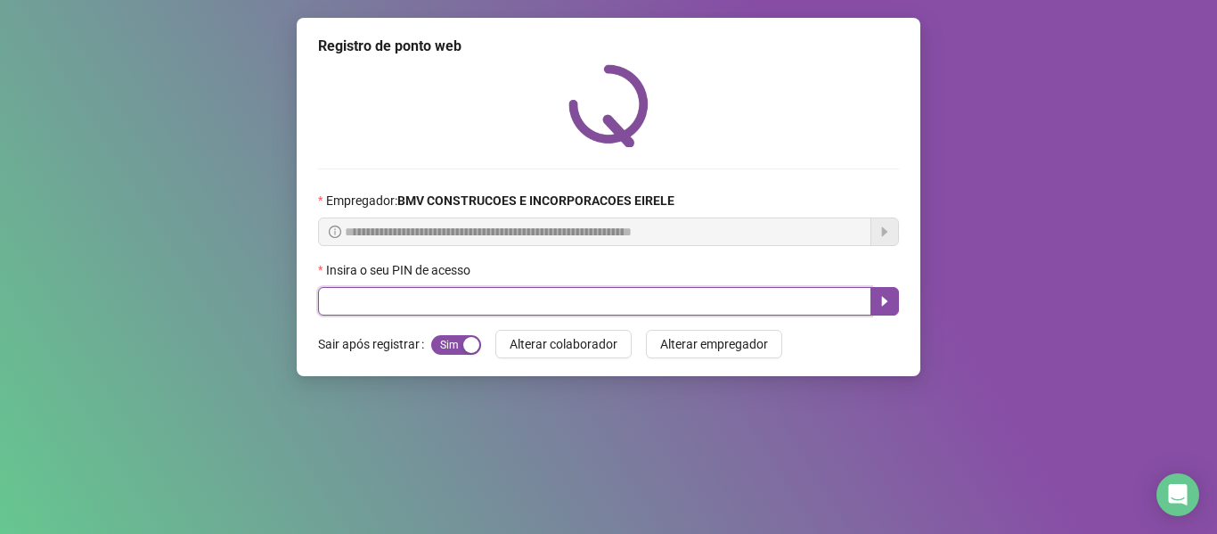
click at [768, 293] on input "text" at bounding box center [594, 301] width 553 height 29
type input "*****"
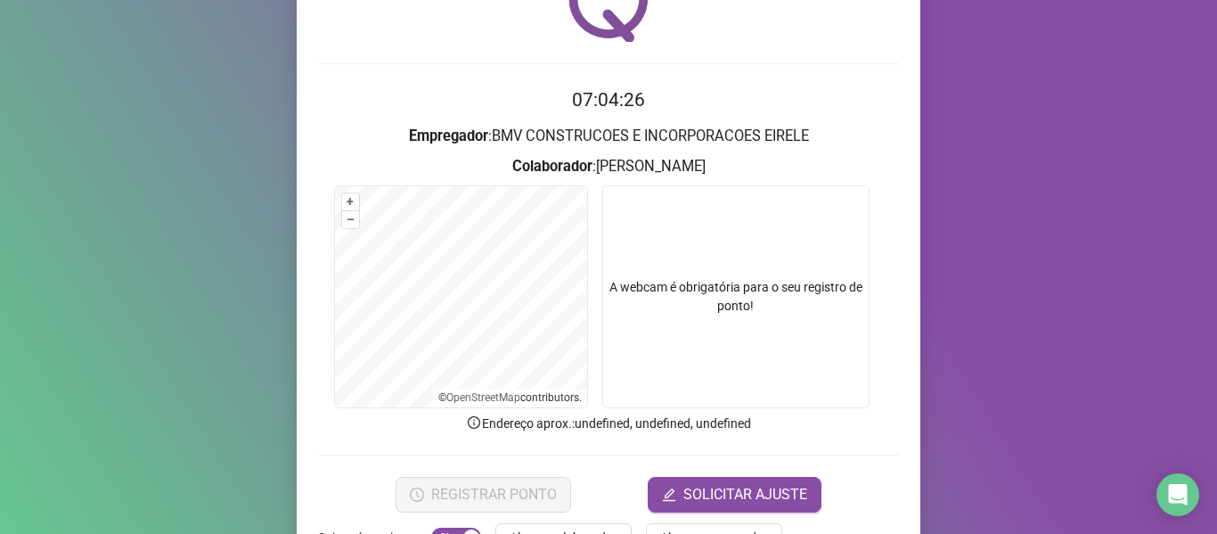
scroll to position [162, 0]
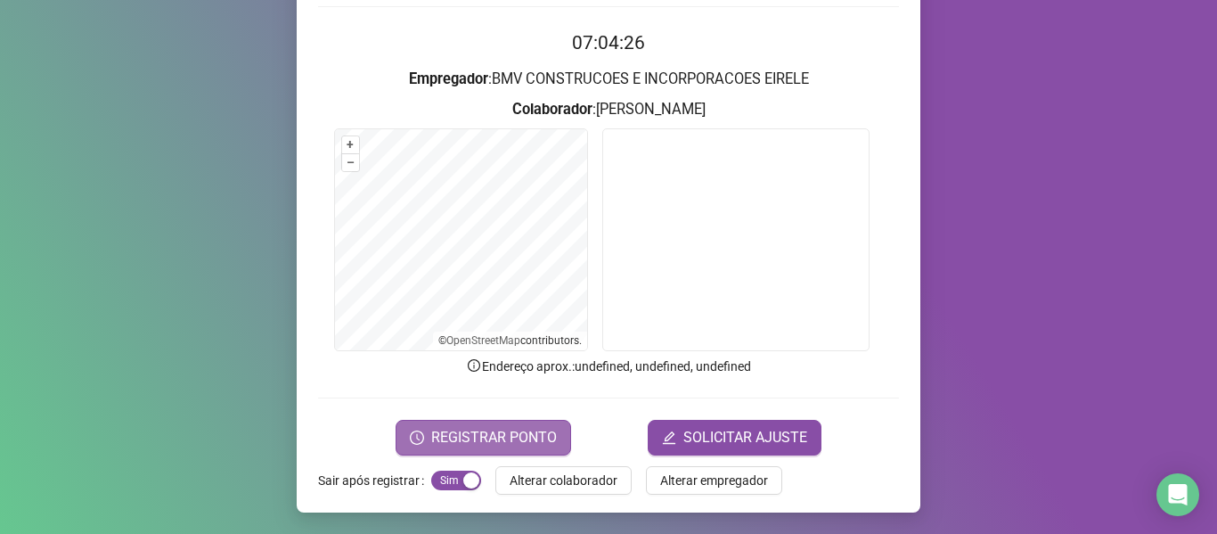
click at [505, 429] on span "REGISTRAR PONTO" at bounding box center [494, 437] width 126 height 21
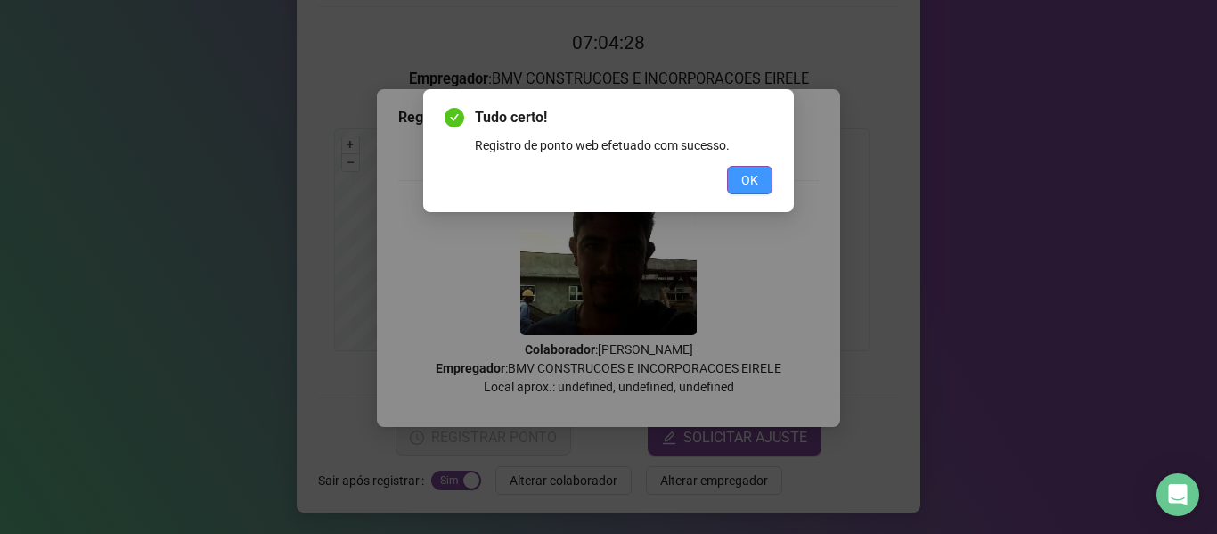
click at [754, 174] on span "OK" at bounding box center [749, 180] width 17 height 20
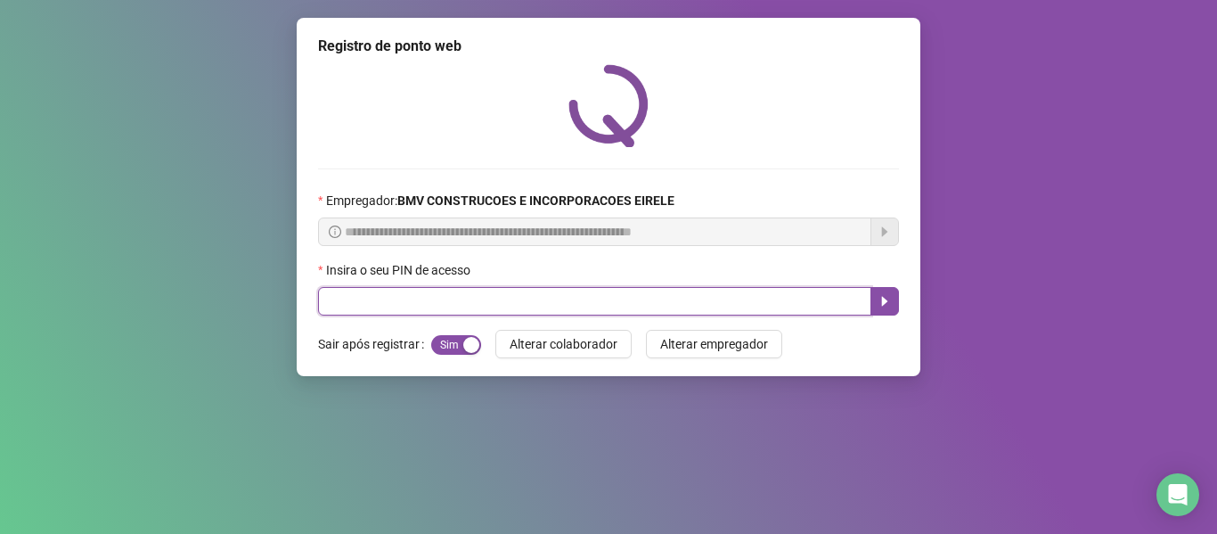
click at [734, 306] on input "text" at bounding box center [594, 301] width 553 height 29
type input "*****"
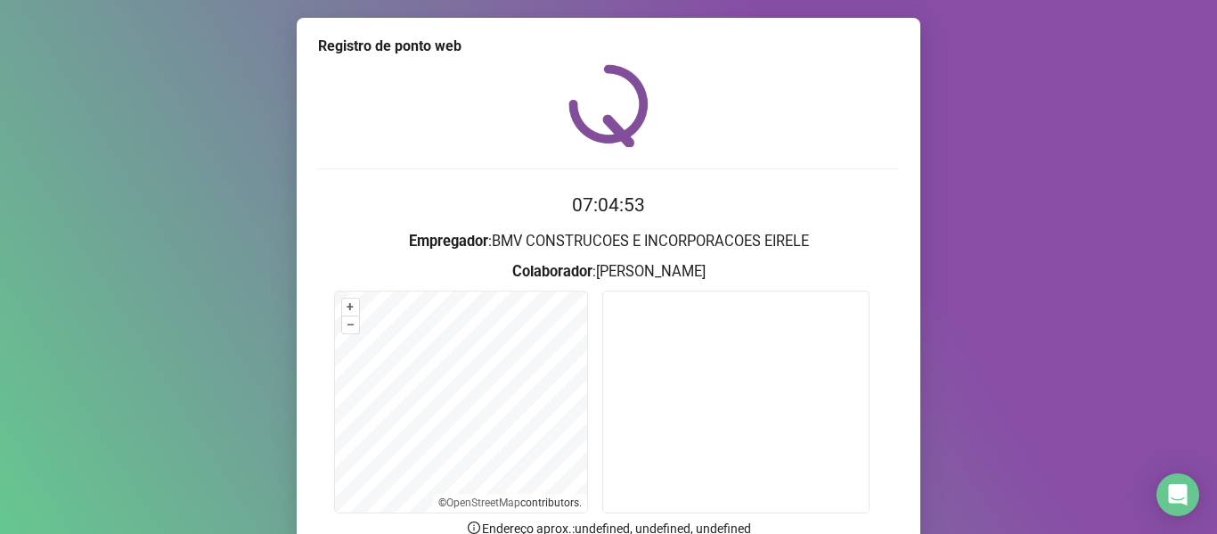
scroll to position [162, 0]
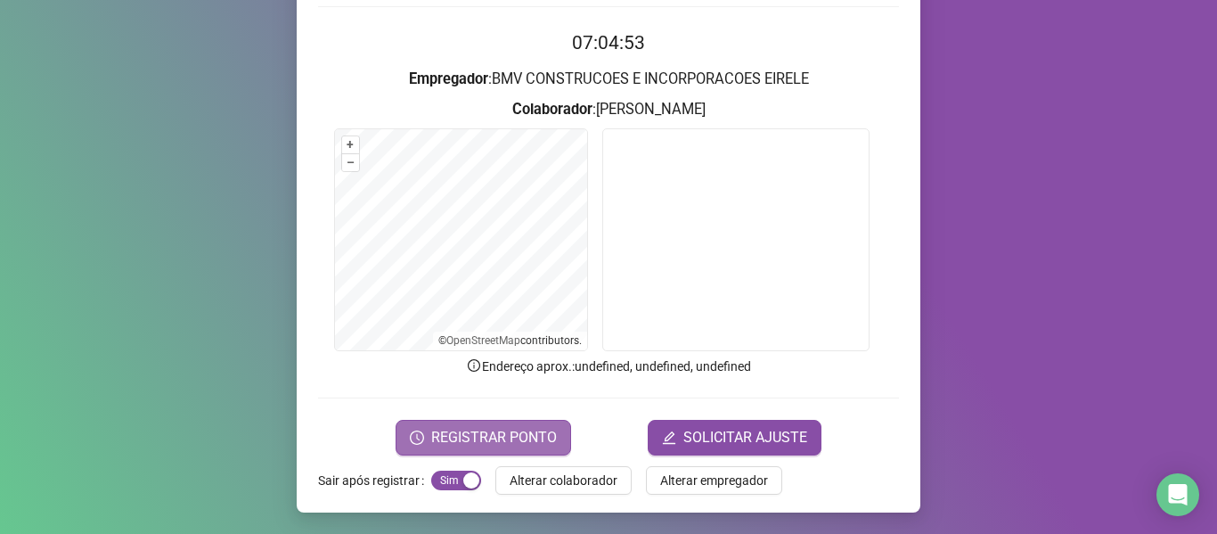
click at [500, 436] on span "REGISTRAR PONTO" at bounding box center [494, 437] width 126 height 21
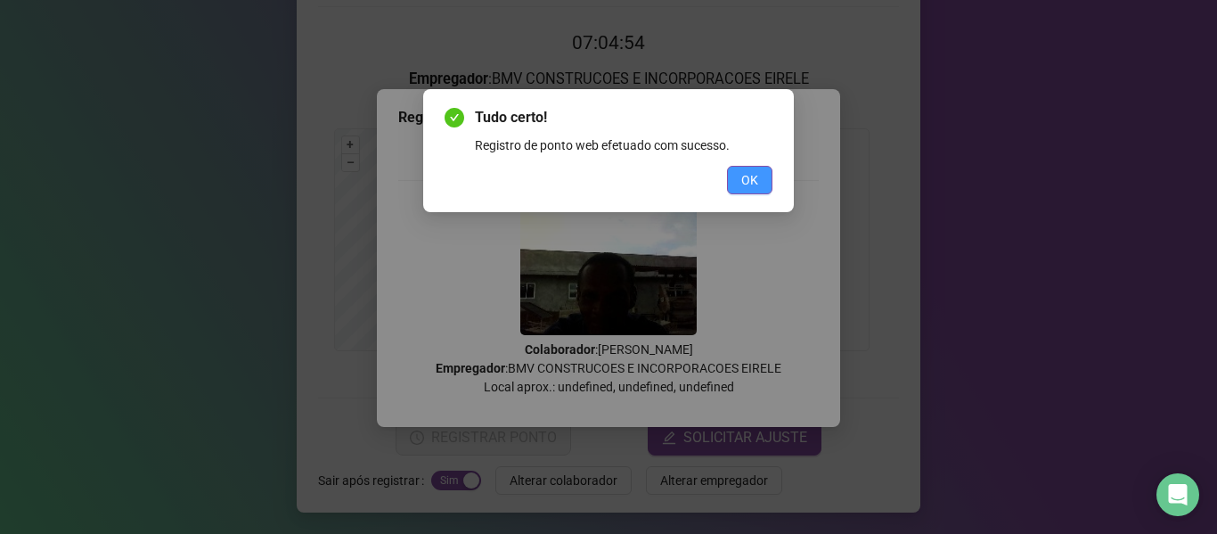
click at [734, 183] on button "OK" at bounding box center [749, 180] width 45 height 29
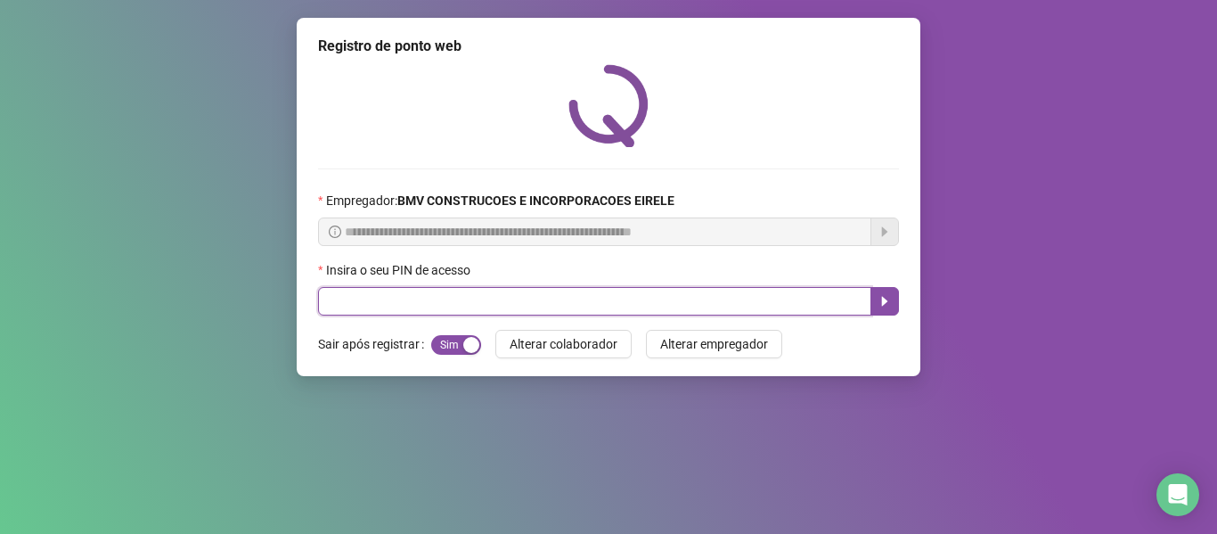
click at [752, 297] on input "text" at bounding box center [594, 301] width 553 height 29
type input "*****"
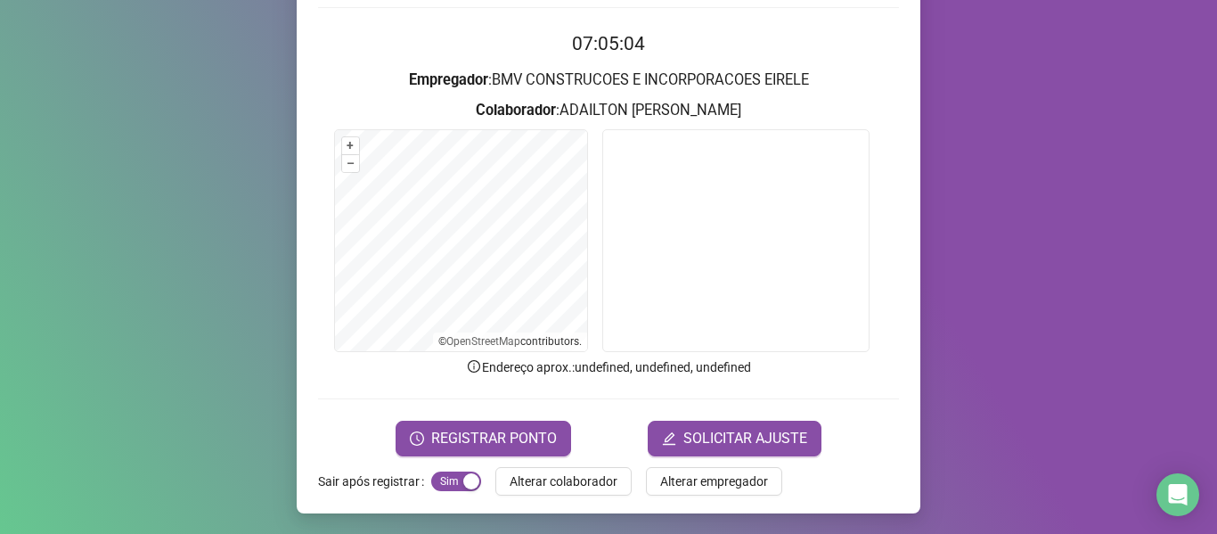
scroll to position [162, 0]
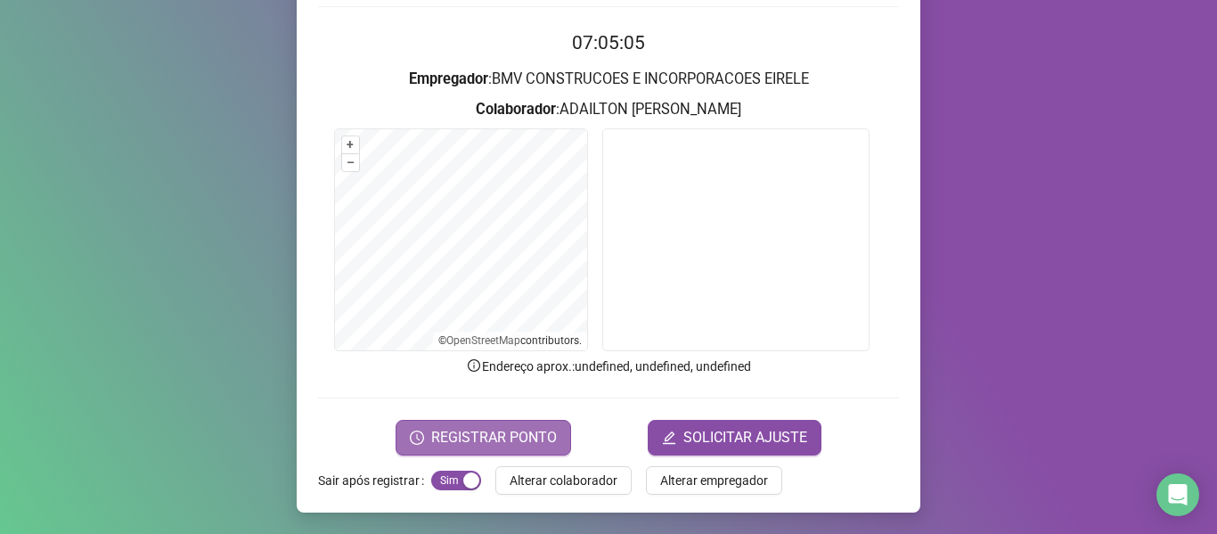
click at [545, 427] on span "REGISTRAR PONTO" at bounding box center [494, 437] width 126 height 21
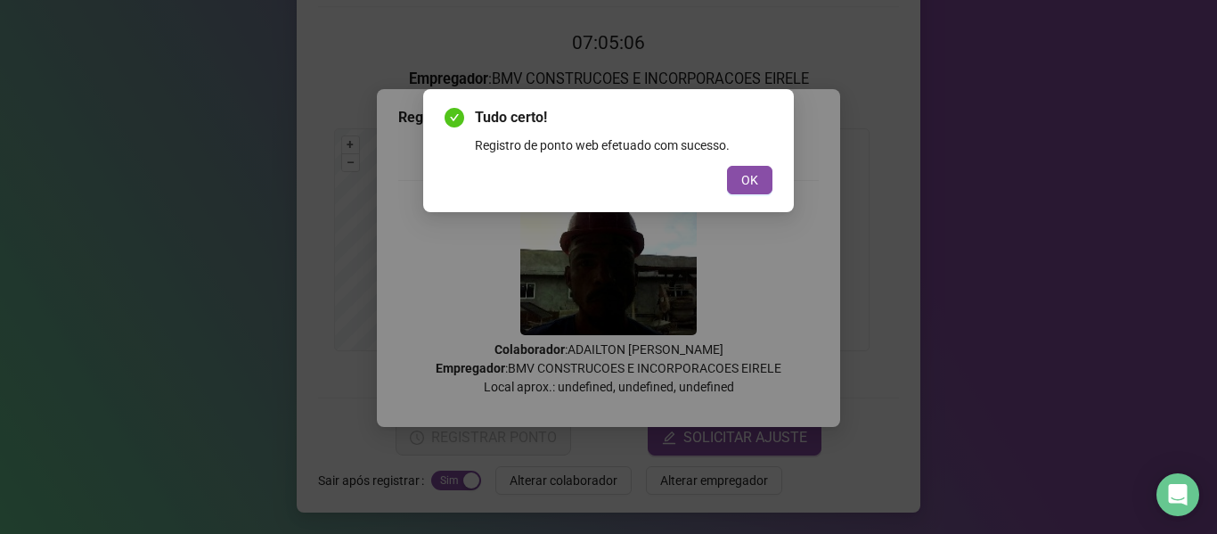
click at [749, 165] on div "Tudo certo! Registro de ponto web efetuado com sucesso. OK" at bounding box center [609, 150] width 328 height 87
click at [751, 191] on button "OK" at bounding box center [749, 180] width 45 height 29
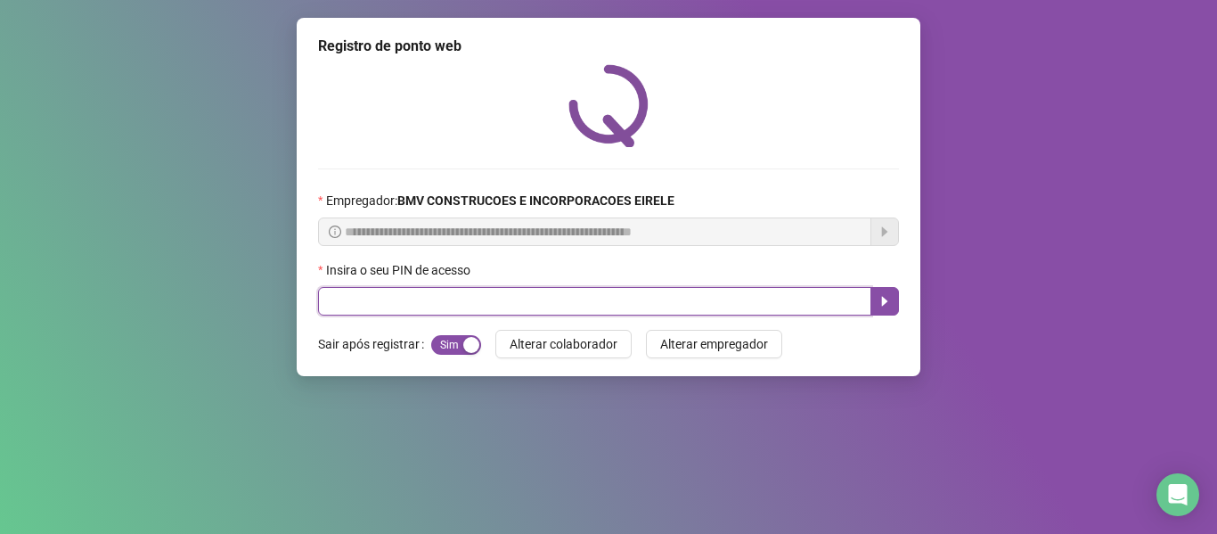
click at [792, 295] on input "text" at bounding box center [594, 301] width 553 height 29
type input "*****"
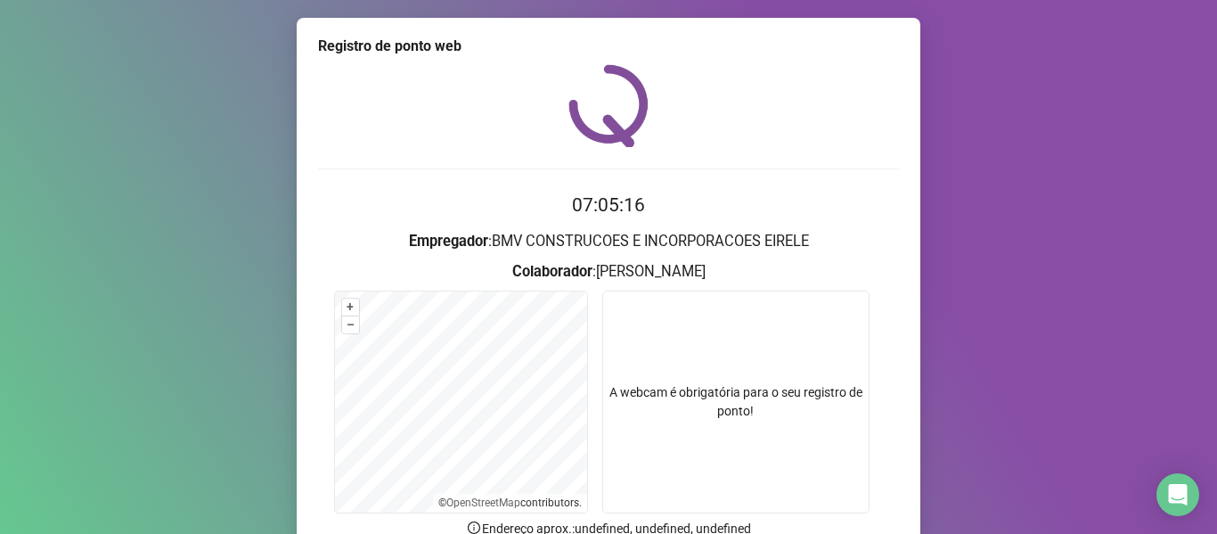
scroll to position [89, 0]
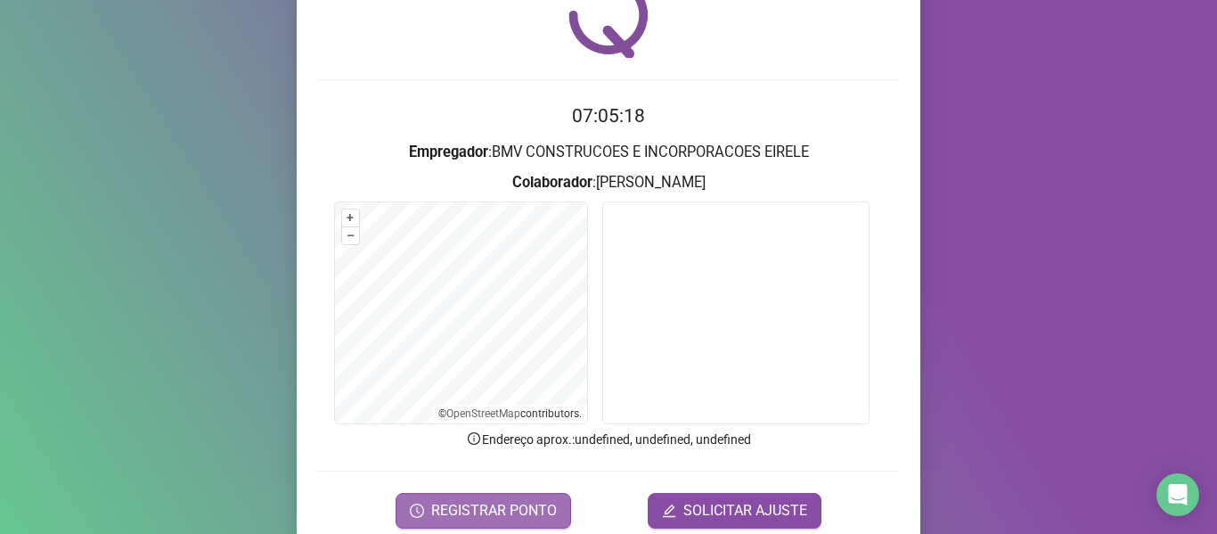
click at [488, 500] on span "REGISTRAR PONTO" at bounding box center [494, 510] width 126 height 21
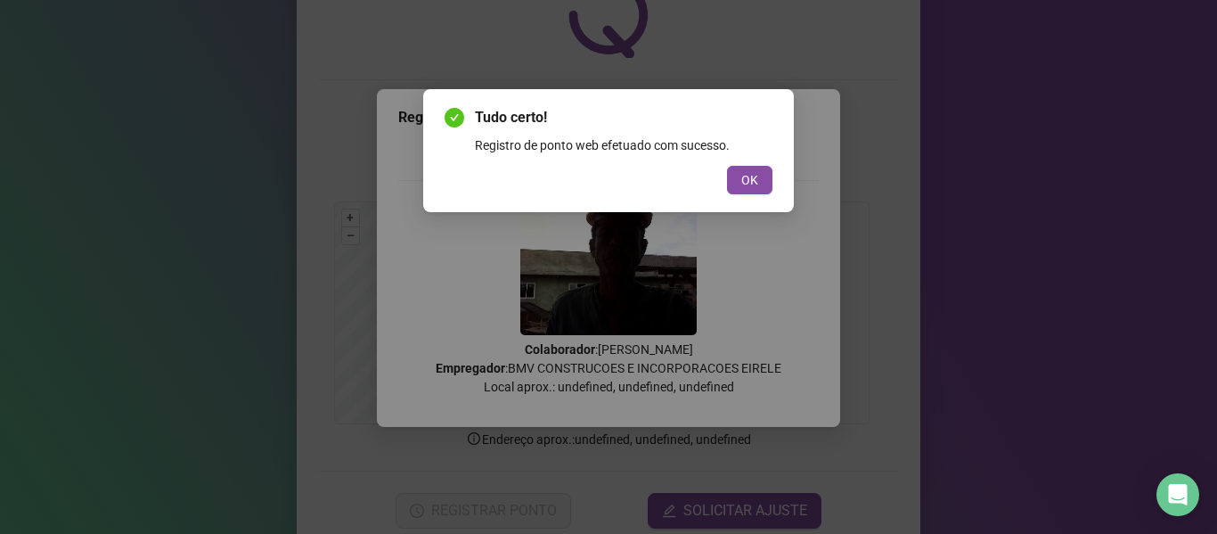
click at [753, 194] on div "Tudo certo! Registro de ponto web efetuado com sucesso. OK" at bounding box center [608, 150] width 371 height 123
click at [753, 189] on span "OK" at bounding box center [749, 180] width 17 height 20
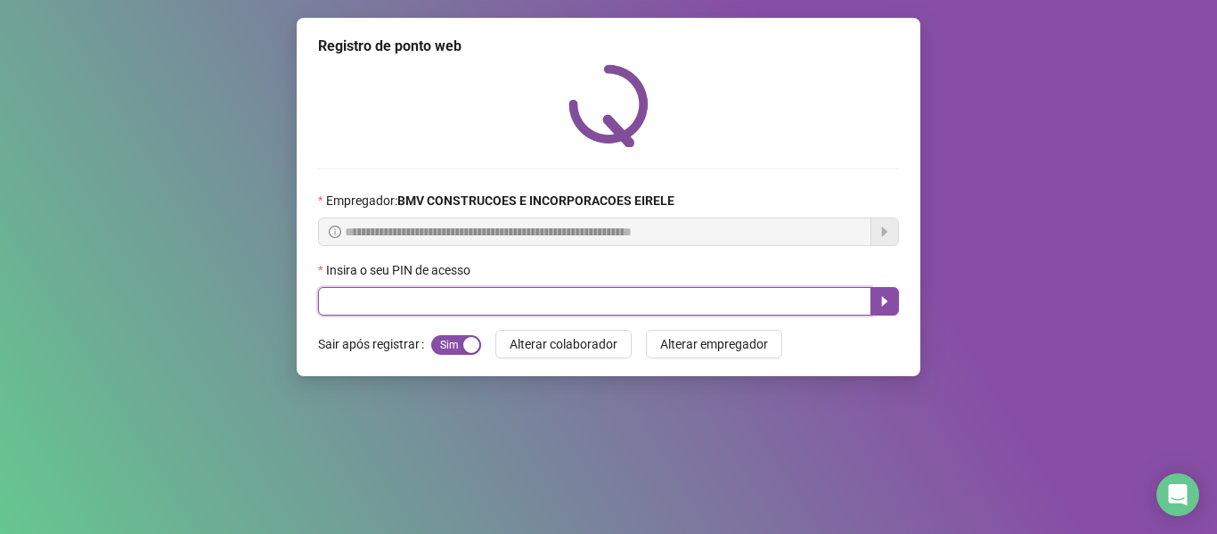
click at [768, 307] on input "text" at bounding box center [594, 301] width 553 height 29
type input "*****"
click at [875, 295] on button "button" at bounding box center [885, 301] width 29 height 29
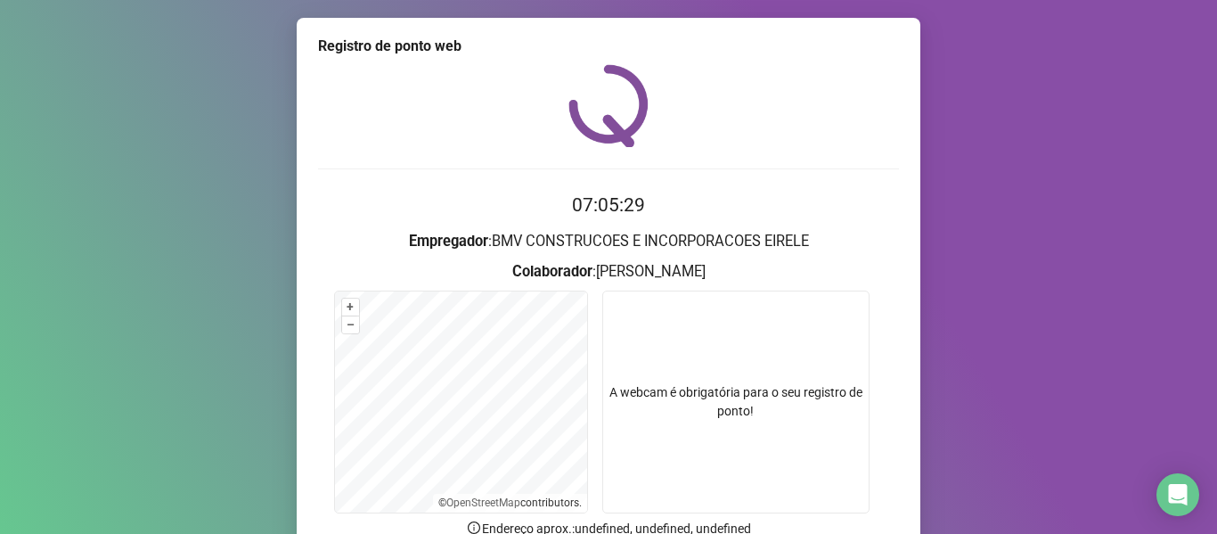
scroll to position [162, 0]
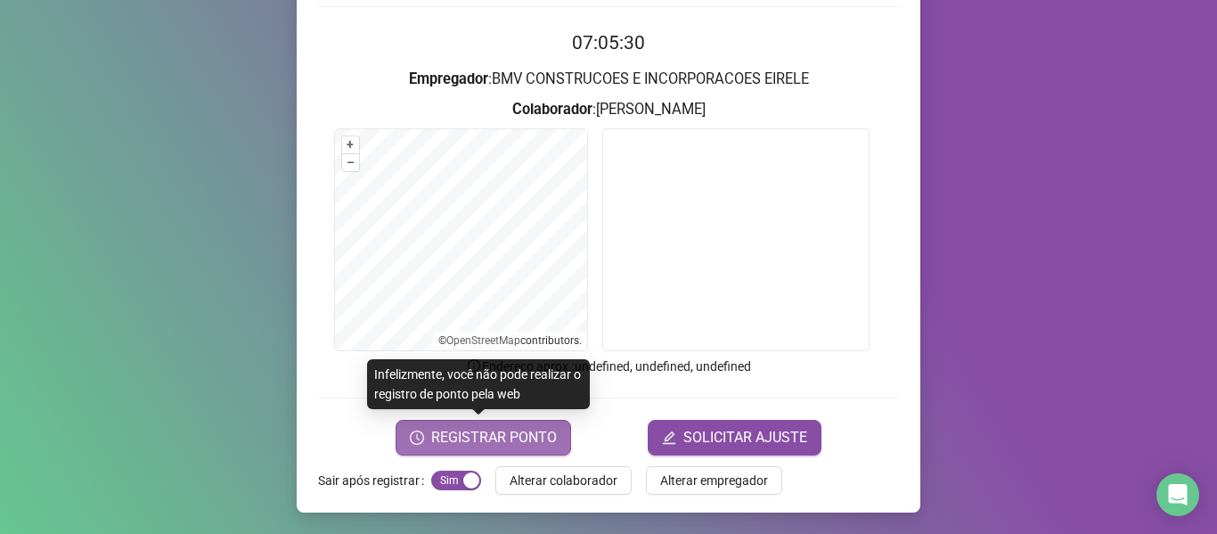
click at [503, 428] on span "REGISTRAR PONTO" at bounding box center [494, 437] width 126 height 21
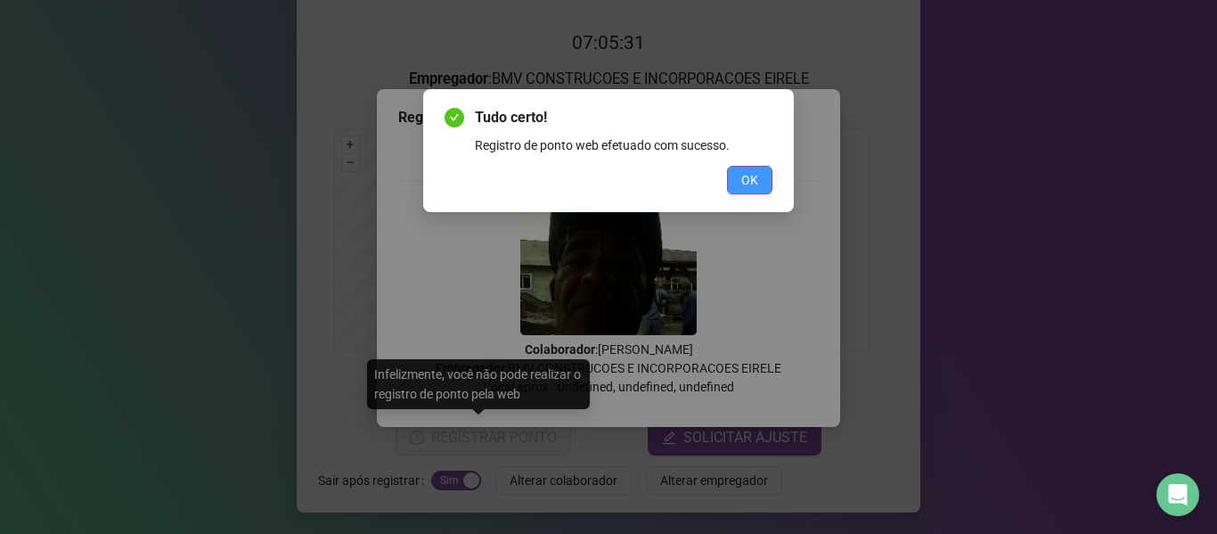
click at [737, 181] on button "OK" at bounding box center [749, 180] width 45 height 29
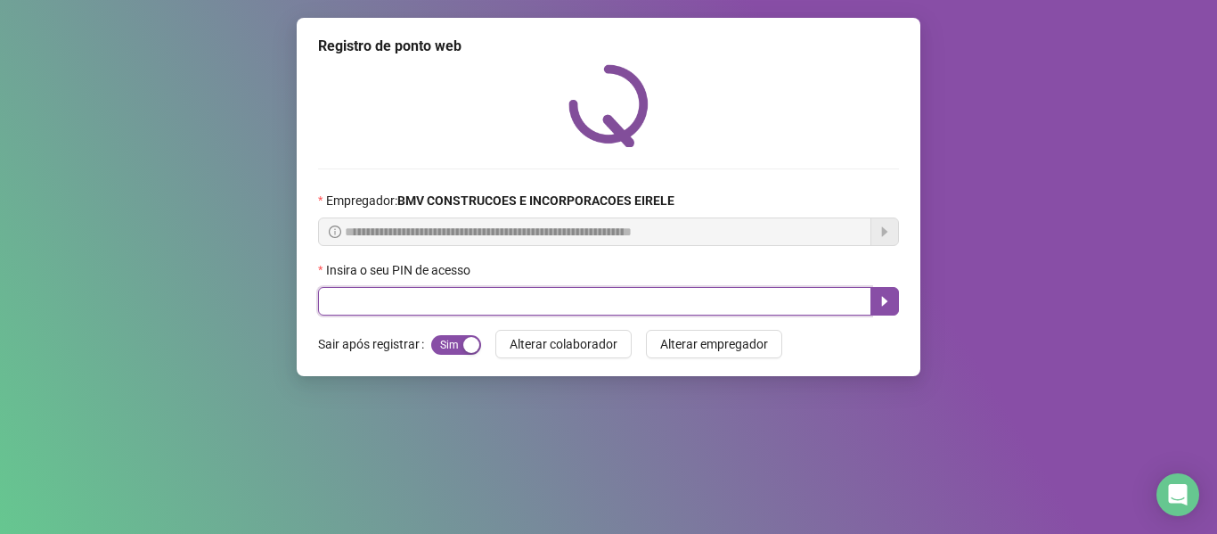
click at [724, 298] on input "text" at bounding box center [594, 301] width 553 height 29
type input "*****"
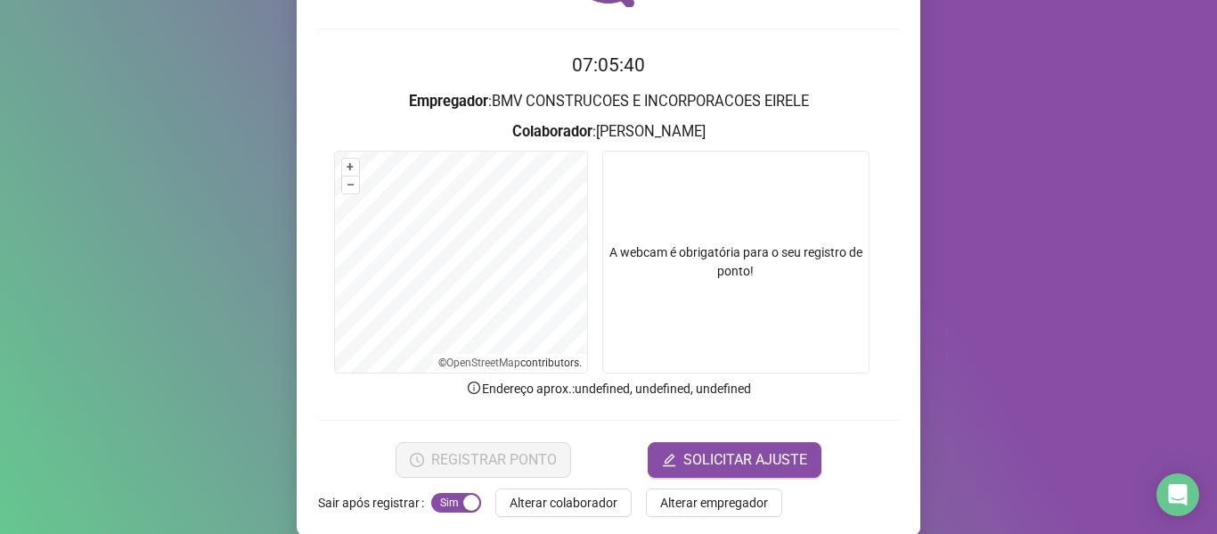
scroll to position [162, 0]
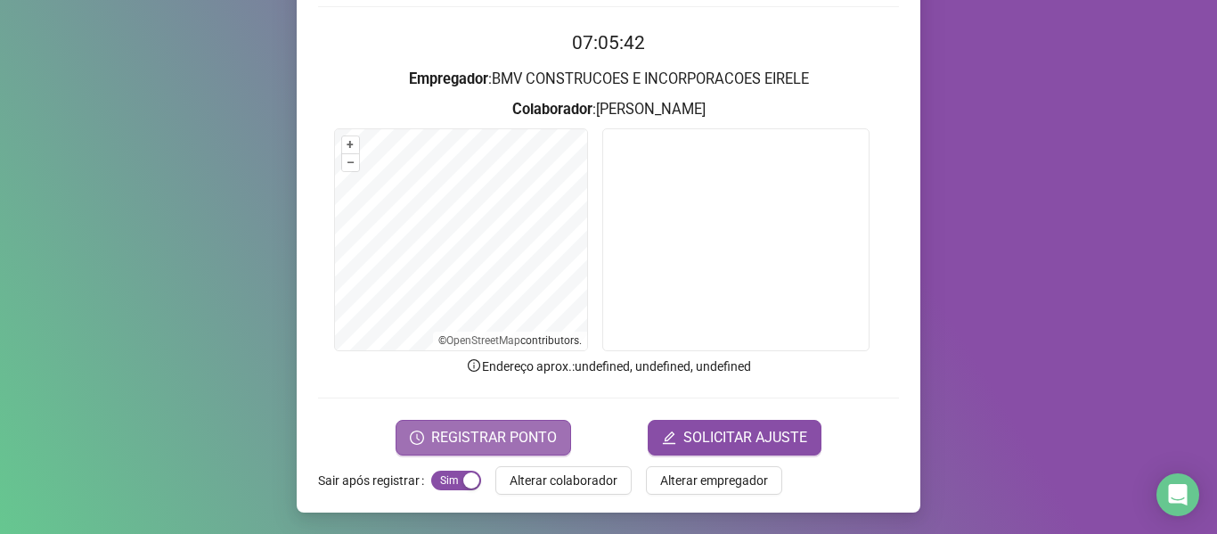
click at [496, 438] on span "REGISTRAR PONTO" at bounding box center [494, 437] width 126 height 21
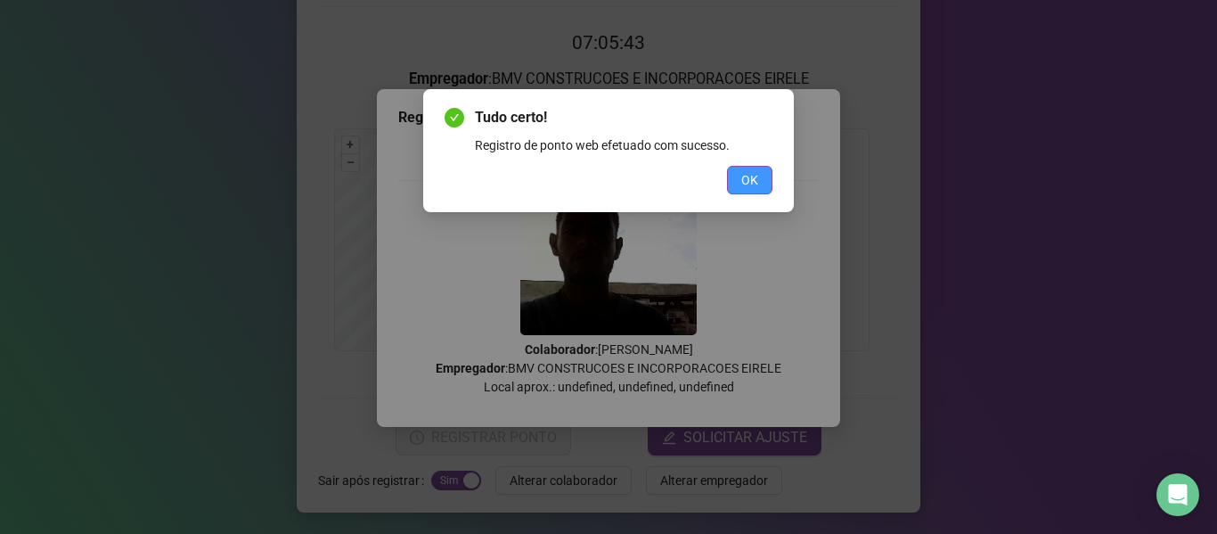
click at [745, 168] on button "OK" at bounding box center [749, 180] width 45 height 29
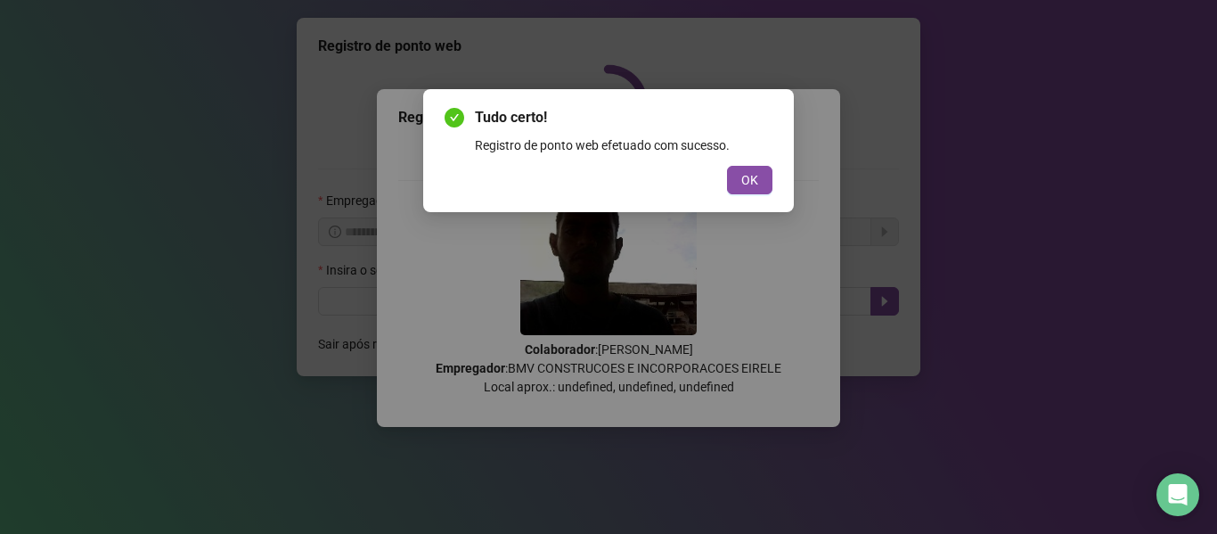
scroll to position [0, 0]
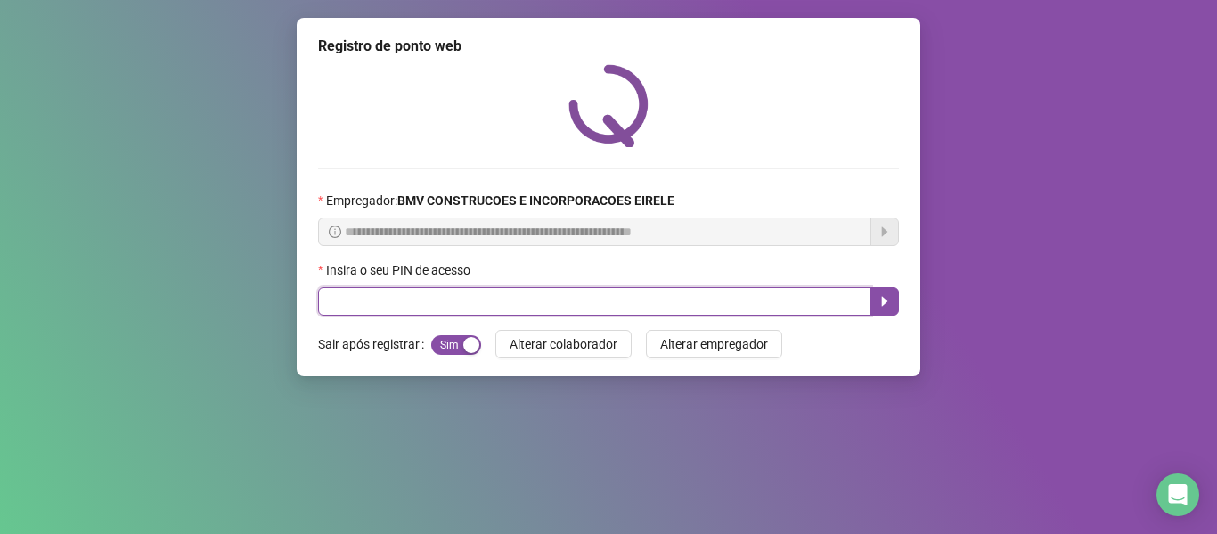
click at [761, 295] on input "text" at bounding box center [594, 301] width 553 height 29
type input "*****"
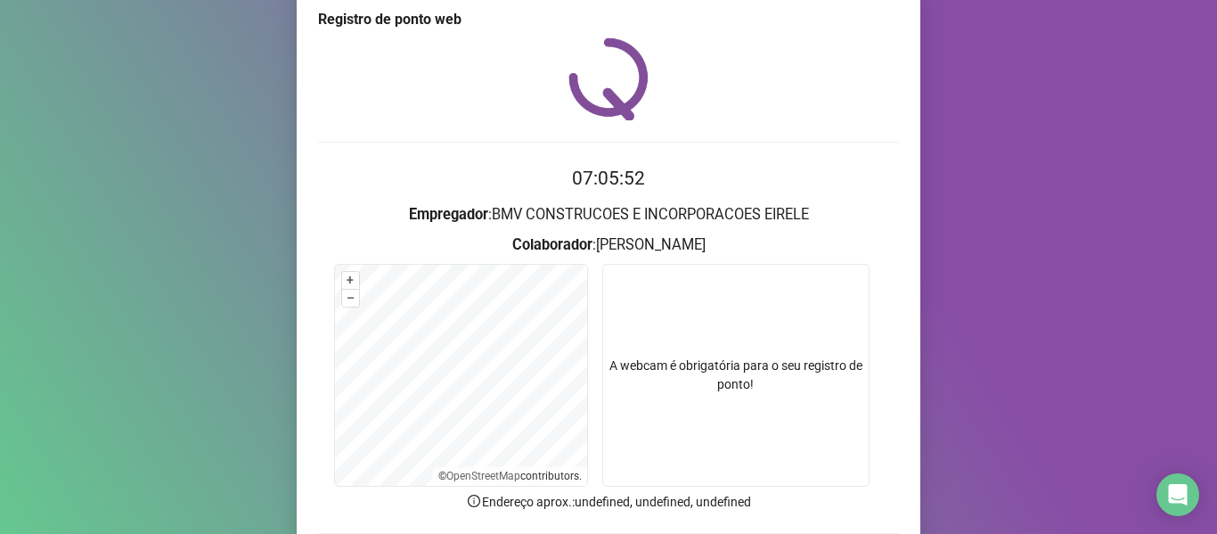
scroll to position [162, 0]
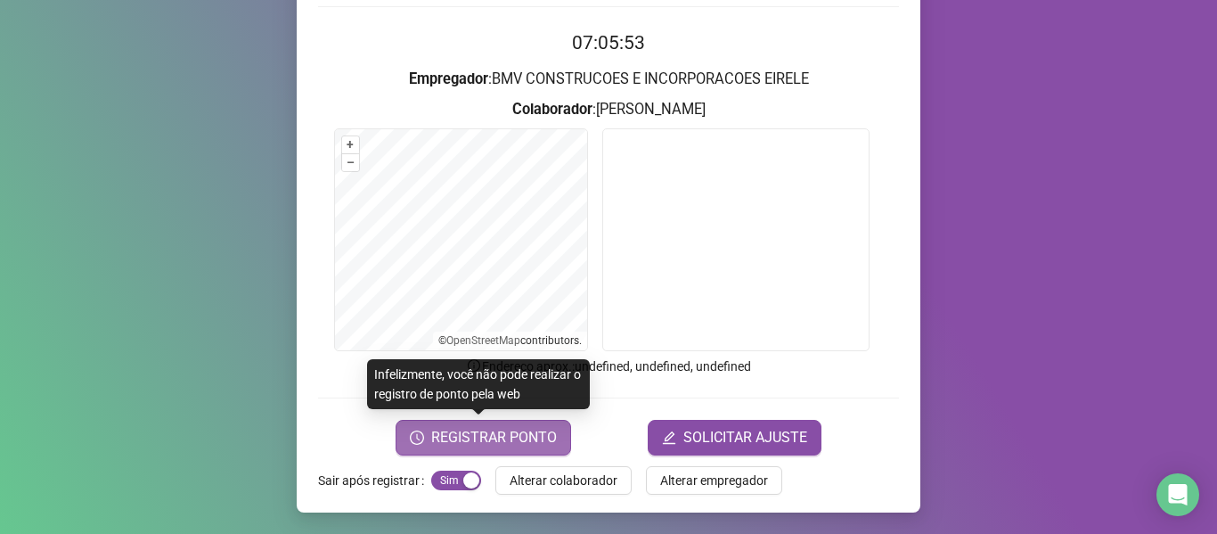
click at [501, 447] on span "REGISTRAR PONTO" at bounding box center [494, 437] width 126 height 21
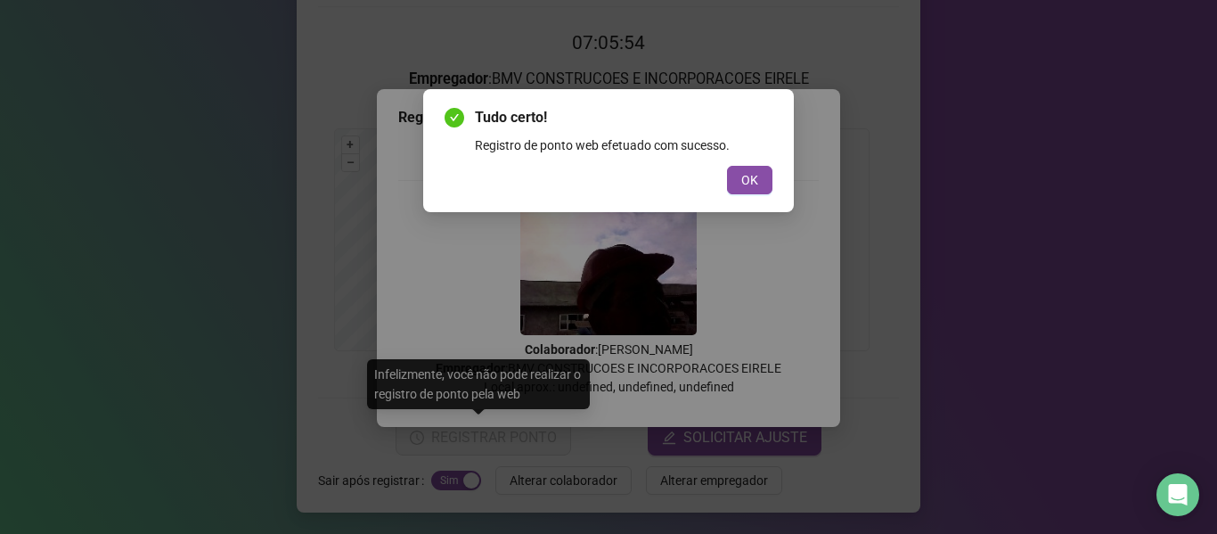
drag, startPoint x: 760, startPoint y: 178, endPoint x: 778, endPoint y: 259, distance: 83.0
click at [760, 180] on button "OK" at bounding box center [749, 180] width 45 height 29
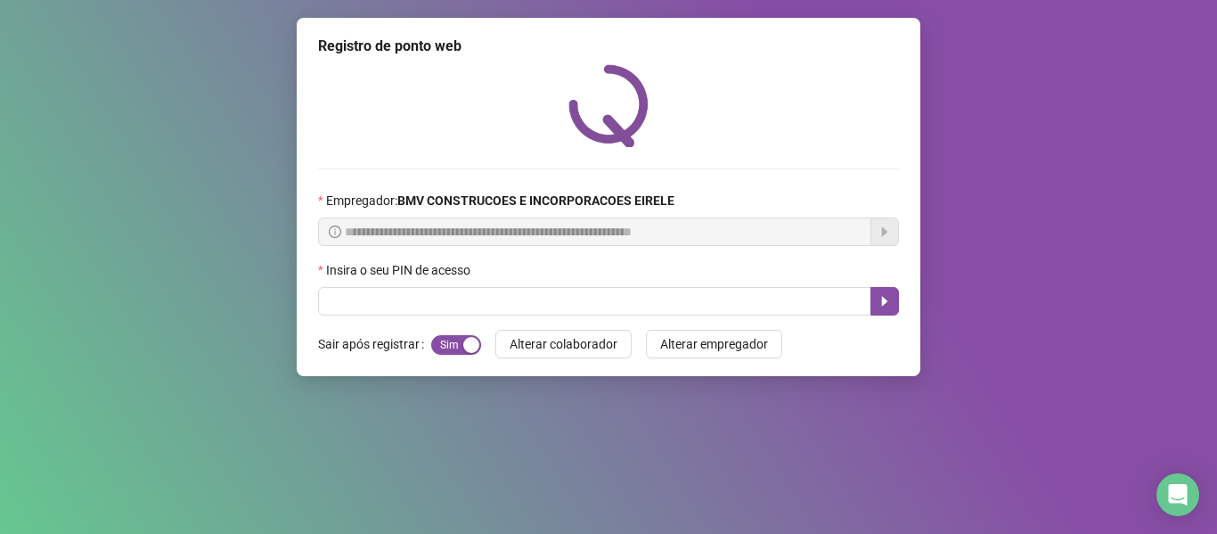
scroll to position [0, 0]
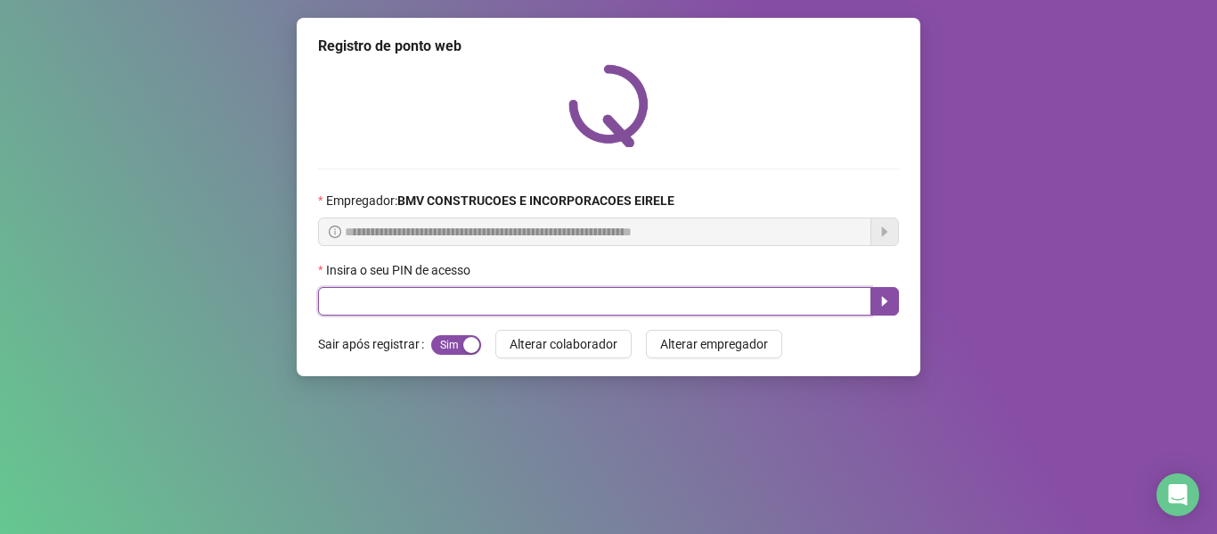
click at [780, 295] on input "text" at bounding box center [594, 301] width 553 height 29
type input "*****"
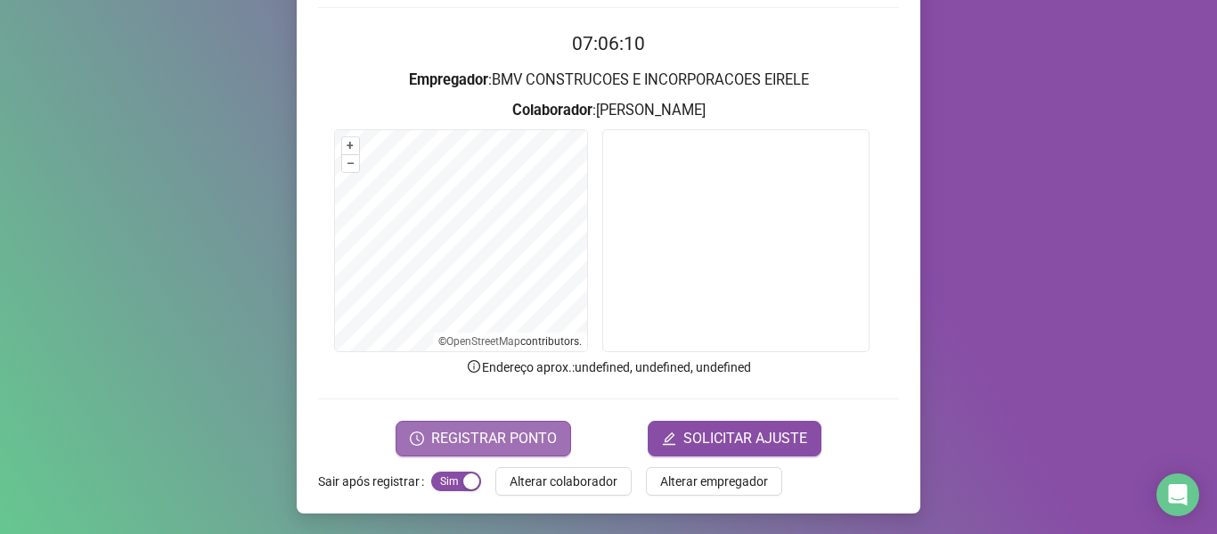
scroll to position [162, 0]
click at [520, 436] on span "REGISTRAR PONTO" at bounding box center [494, 437] width 126 height 21
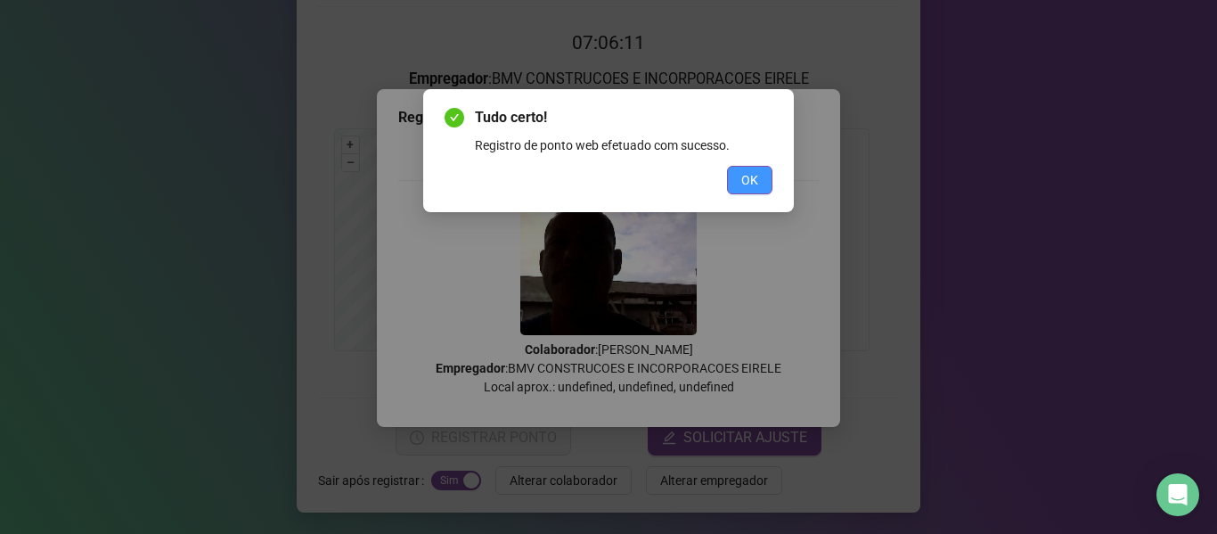
click at [729, 182] on button "OK" at bounding box center [749, 180] width 45 height 29
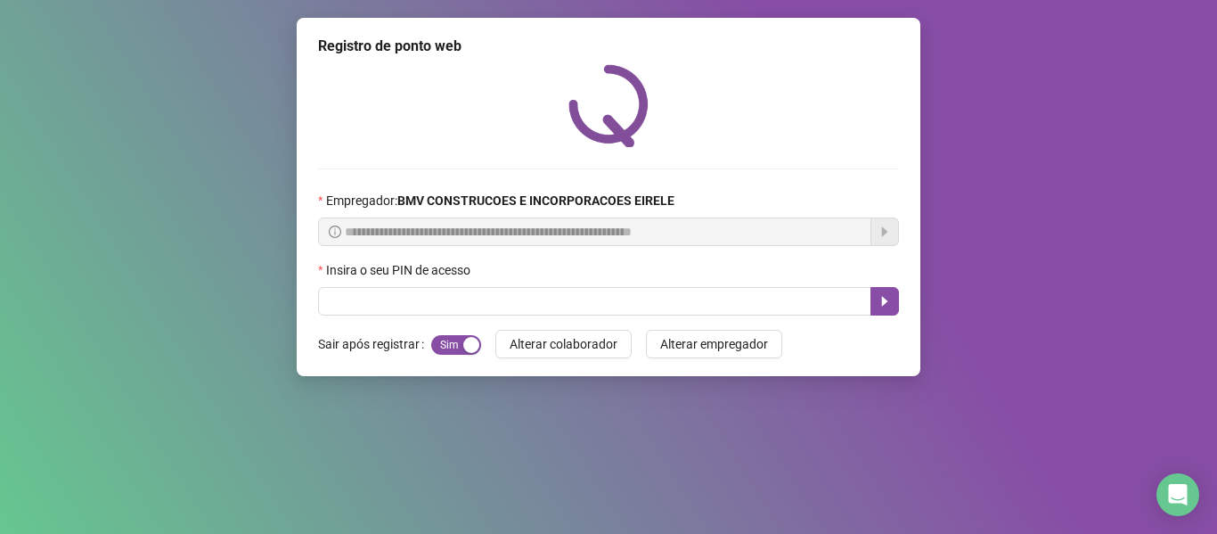
scroll to position [0, 0]
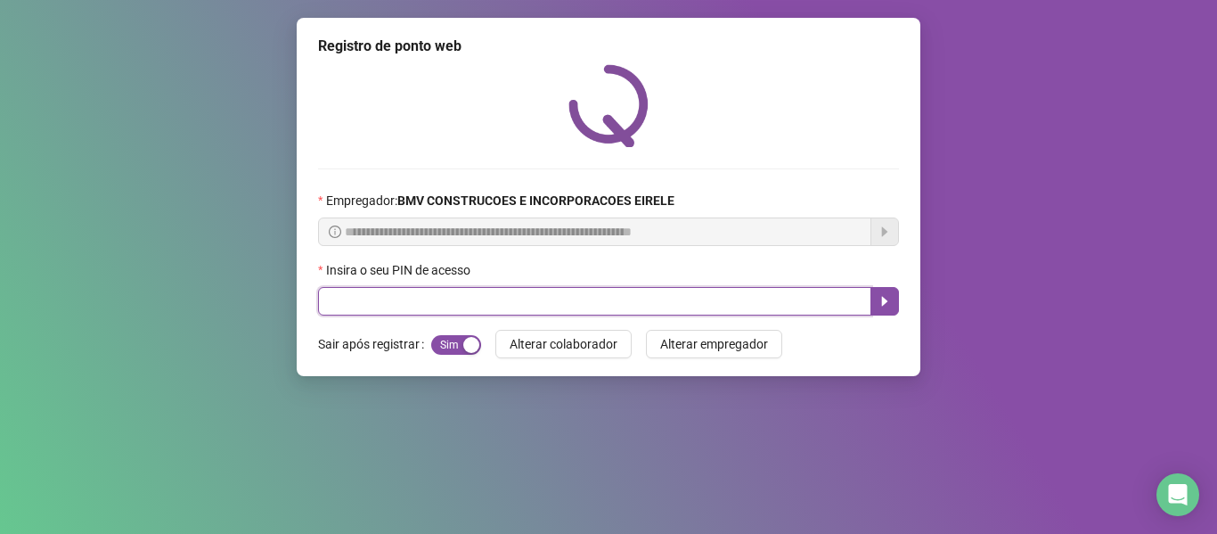
click at [744, 290] on input "text" at bounding box center [594, 301] width 553 height 29
type input "*****"
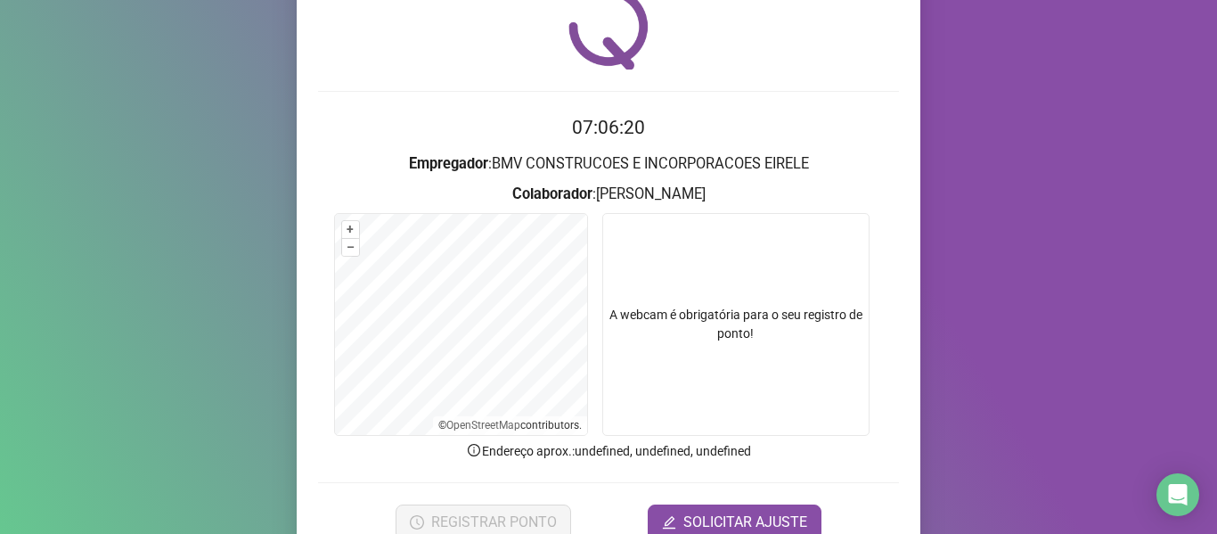
scroll to position [162, 0]
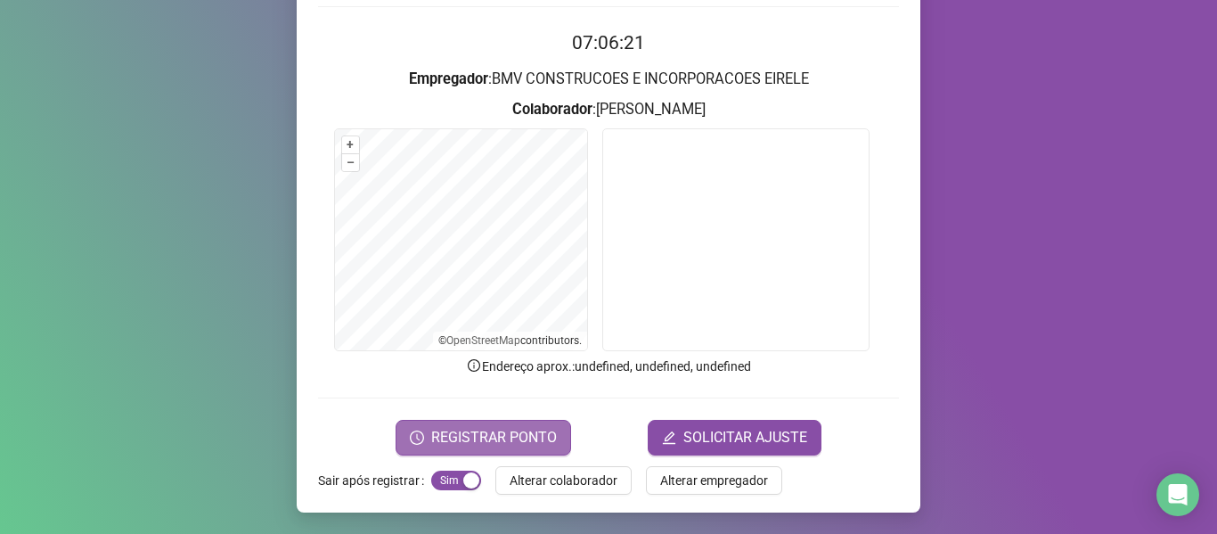
click at [514, 438] on span "REGISTRAR PONTO" at bounding box center [494, 437] width 126 height 21
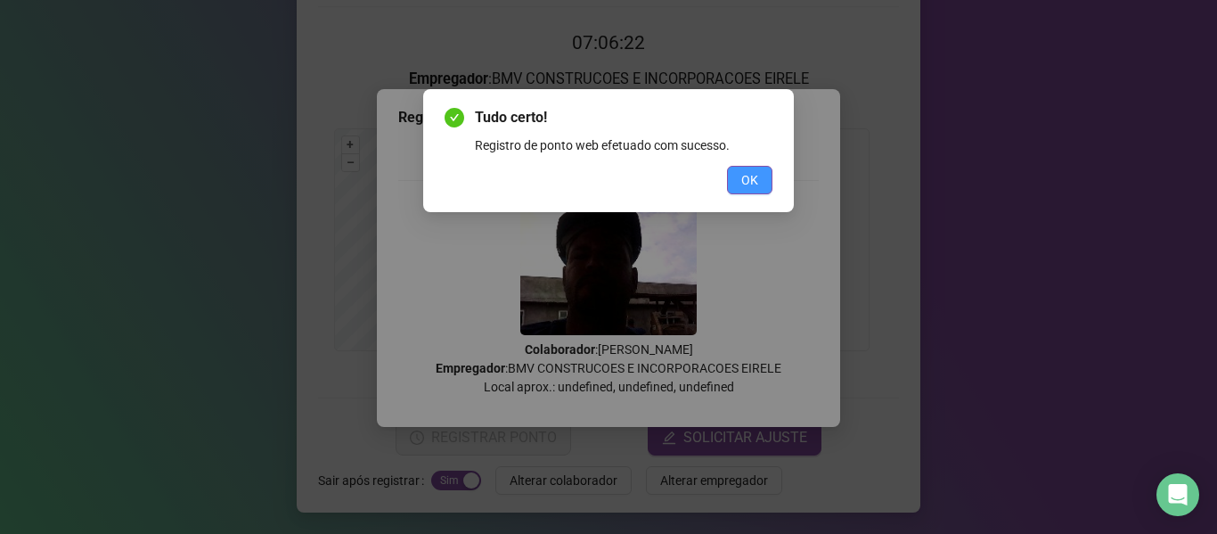
click at [739, 190] on button "OK" at bounding box center [749, 180] width 45 height 29
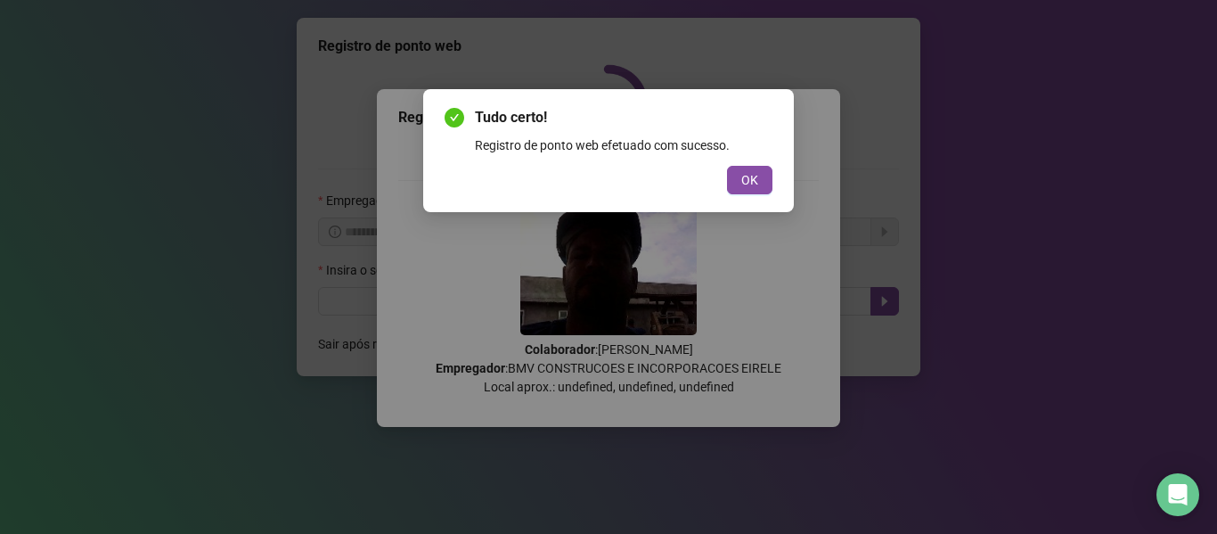
scroll to position [0, 0]
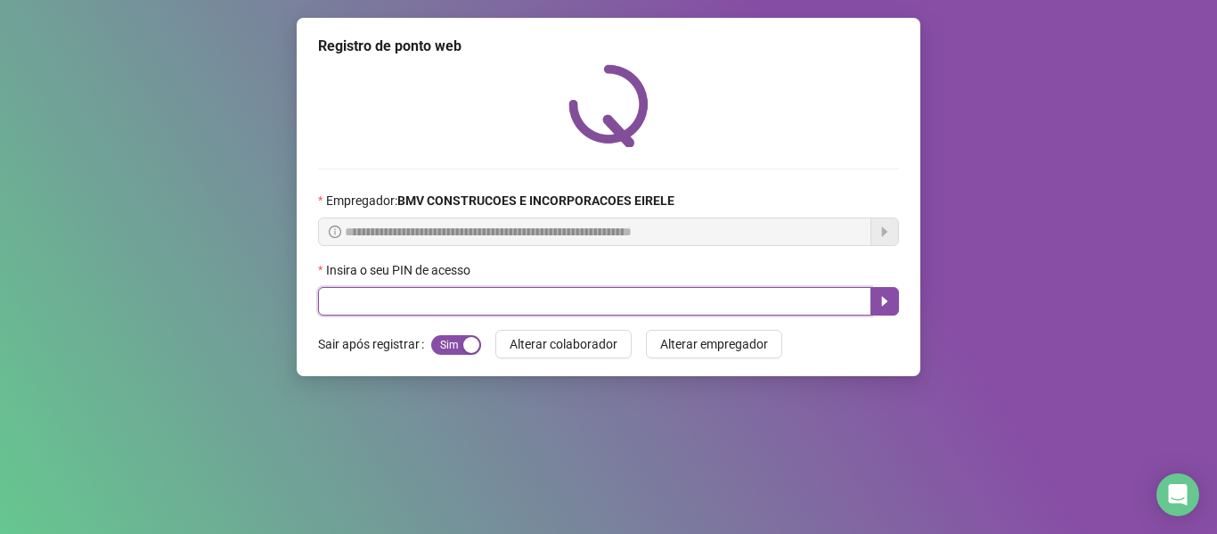
click at [760, 306] on input "text" at bounding box center [594, 301] width 553 height 29
type input "*****"
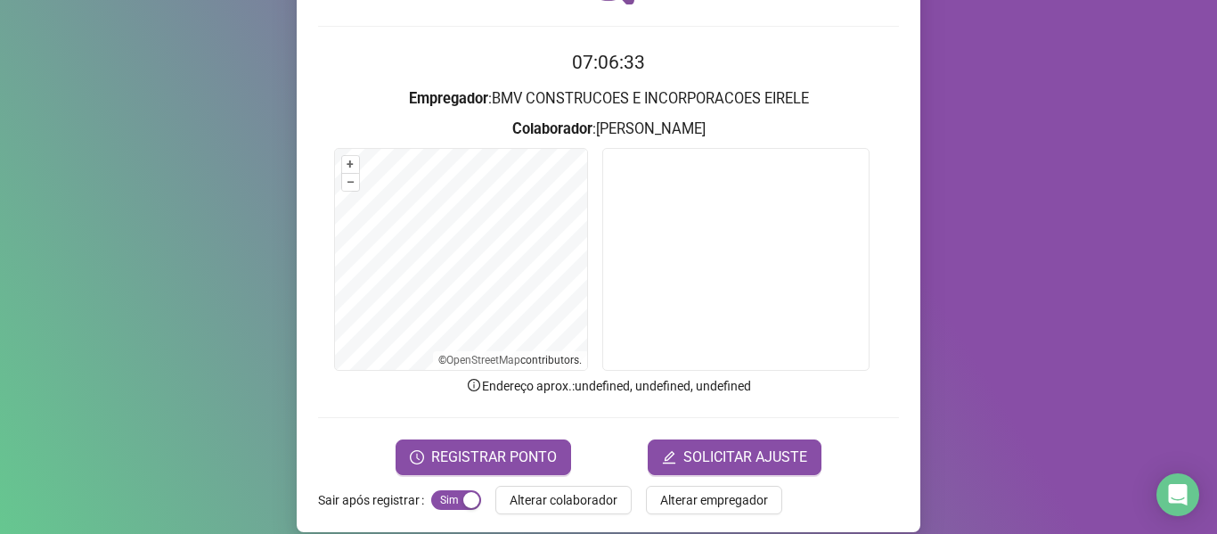
scroll to position [162, 0]
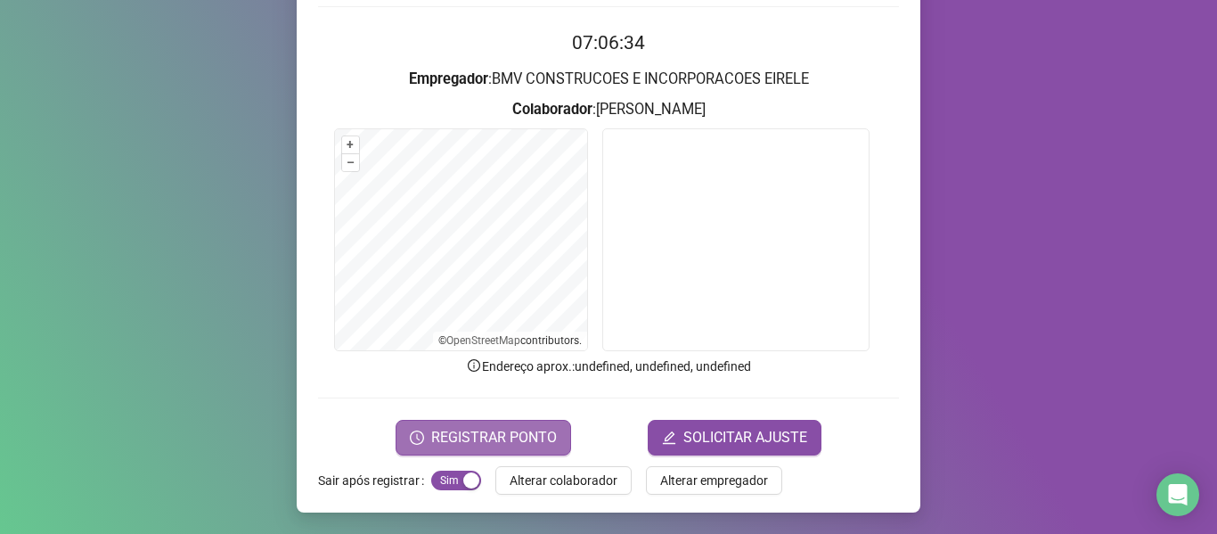
click at [541, 430] on span "REGISTRAR PONTO" at bounding box center [494, 437] width 126 height 21
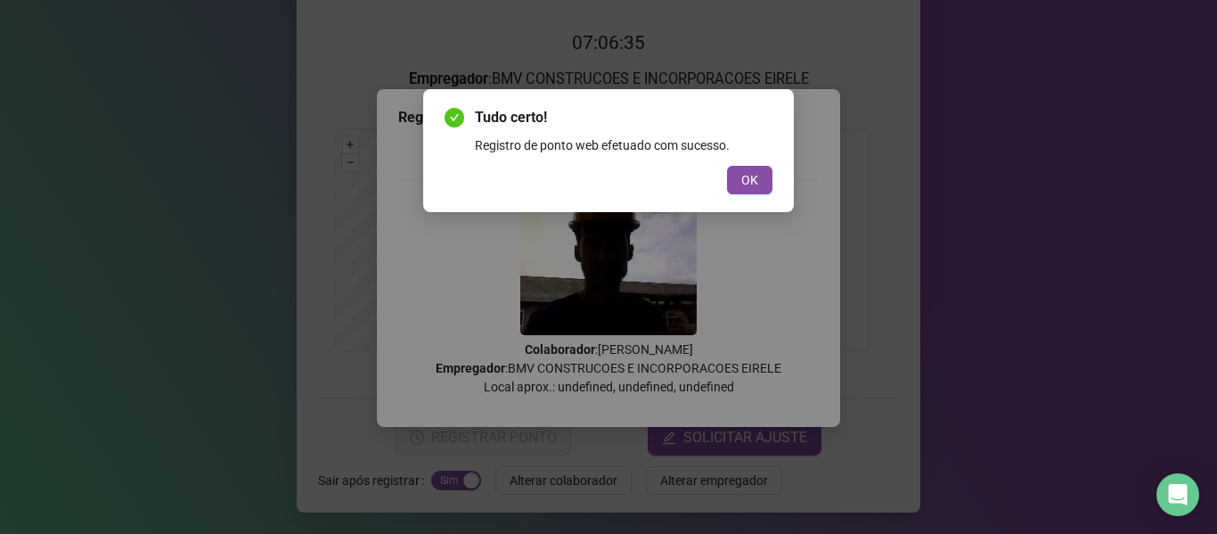
click at [747, 165] on div "Tudo certo! Registro de ponto web efetuado com sucesso. OK" at bounding box center [609, 150] width 328 height 87
click at [747, 172] on span "OK" at bounding box center [749, 180] width 17 height 20
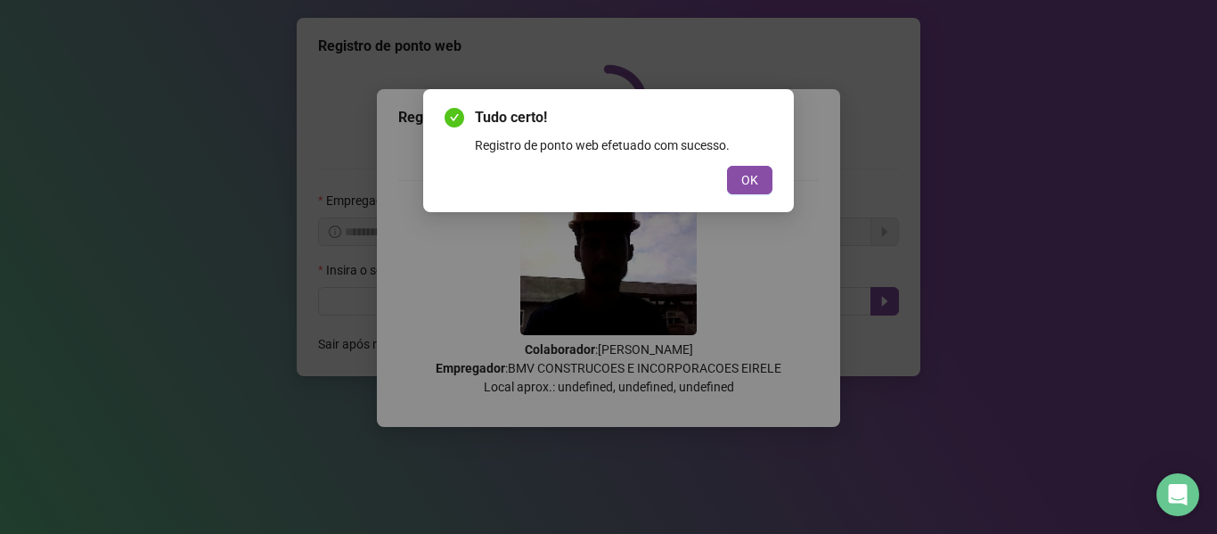
scroll to position [0, 0]
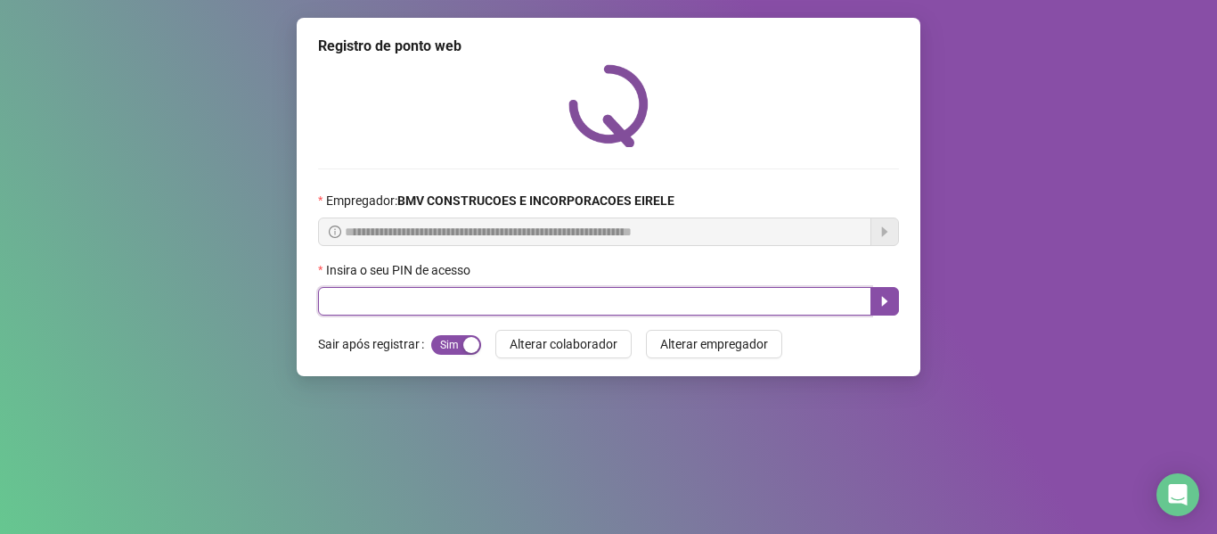
click at [752, 300] on input "text" at bounding box center [594, 301] width 553 height 29
type input "*****"
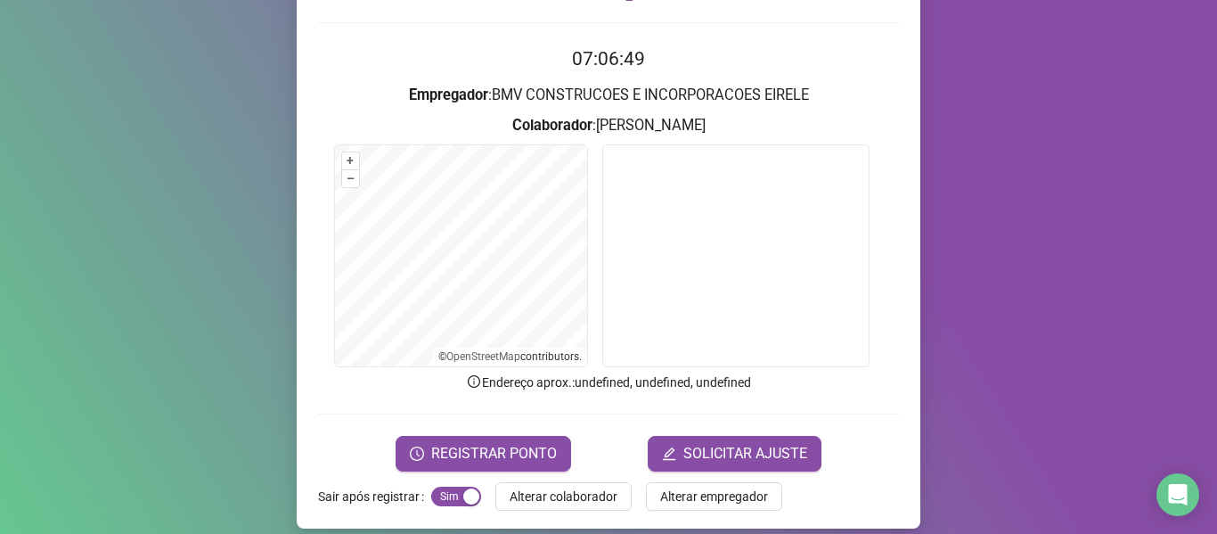
scroll to position [162, 0]
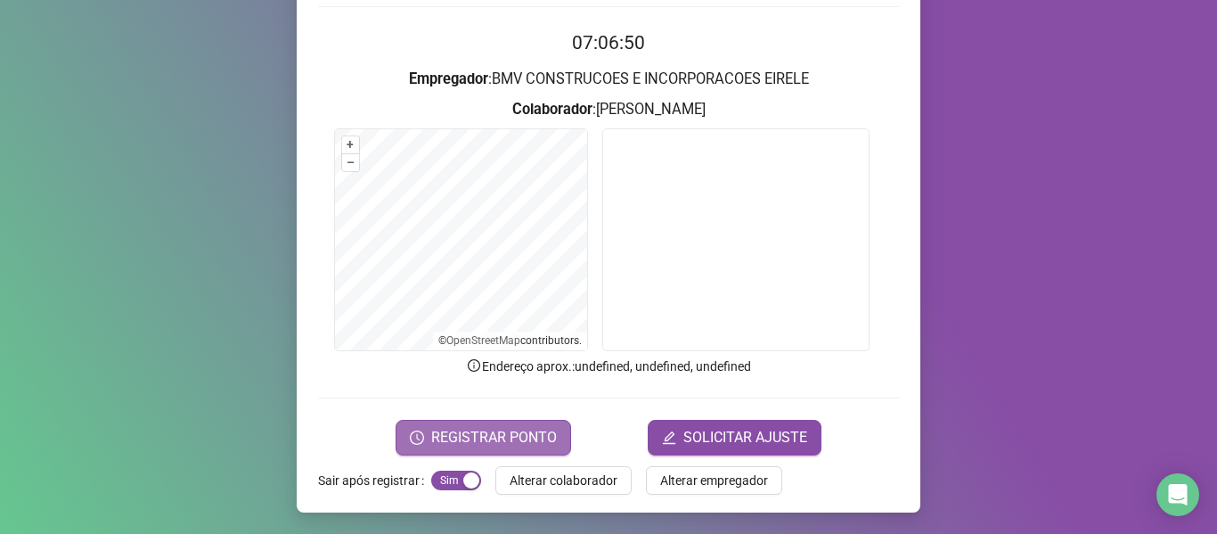
click at [475, 437] on span "REGISTRAR PONTO" at bounding box center [494, 437] width 126 height 21
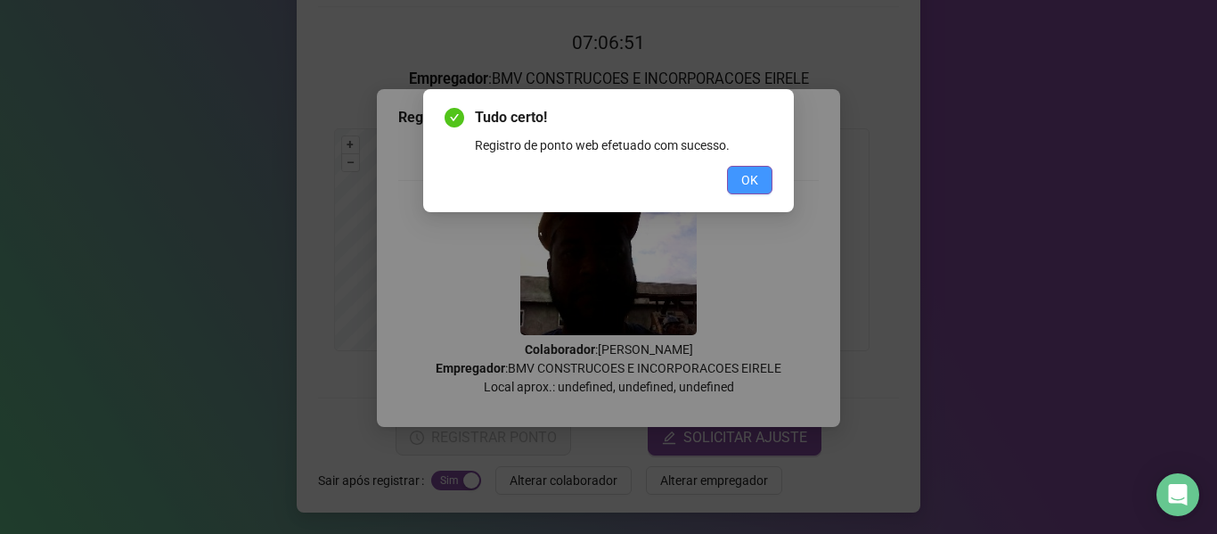
click at [745, 182] on span "OK" at bounding box center [749, 180] width 17 height 20
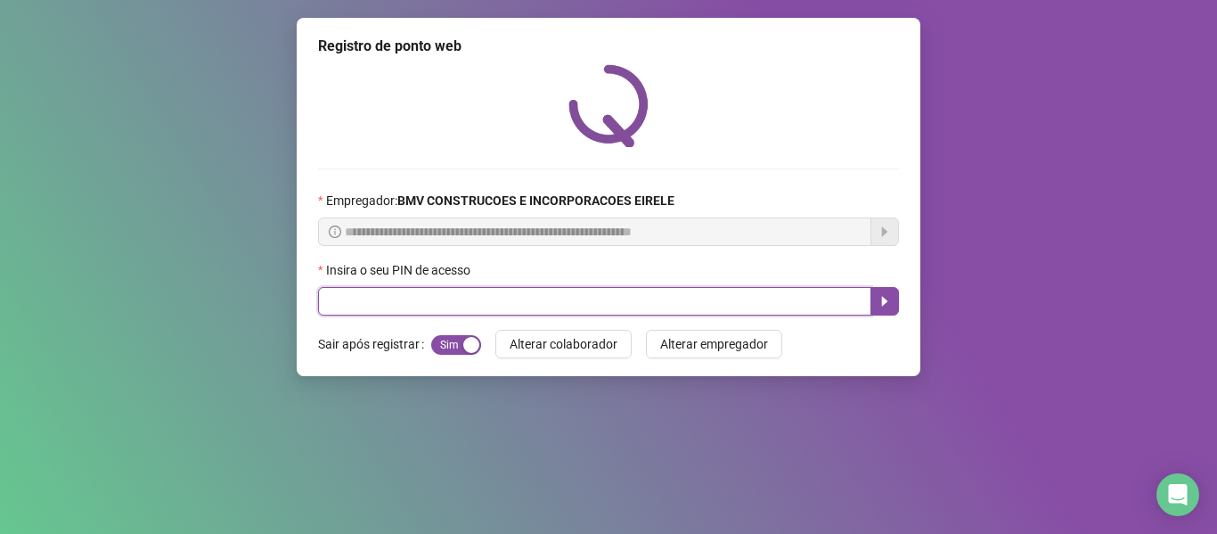
click at [697, 291] on input "text" at bounding box center [594, 301] width 553 height 29
type input "*****"
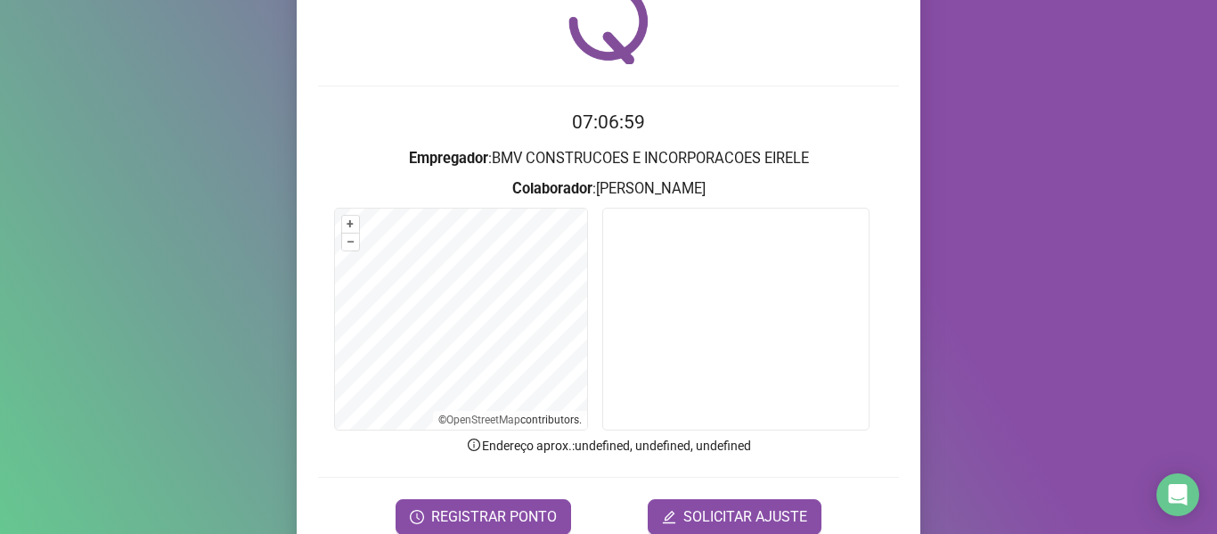
scroll to position [162, 0]
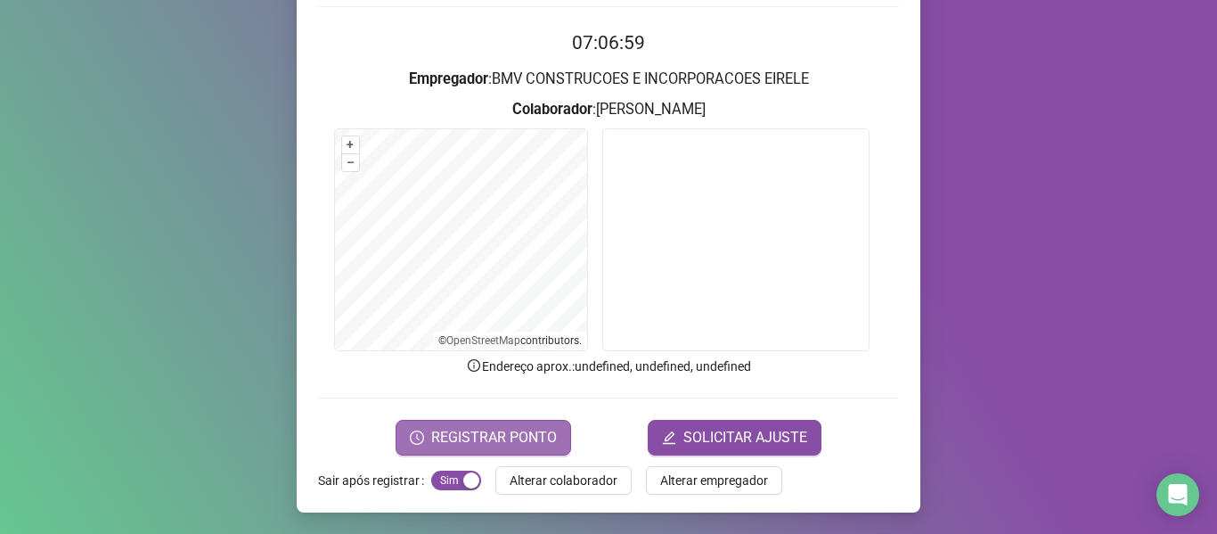
click at [511, 446] on span "REGISTRAR PONTO" at bounding box center [494, 437] width 126 height 21
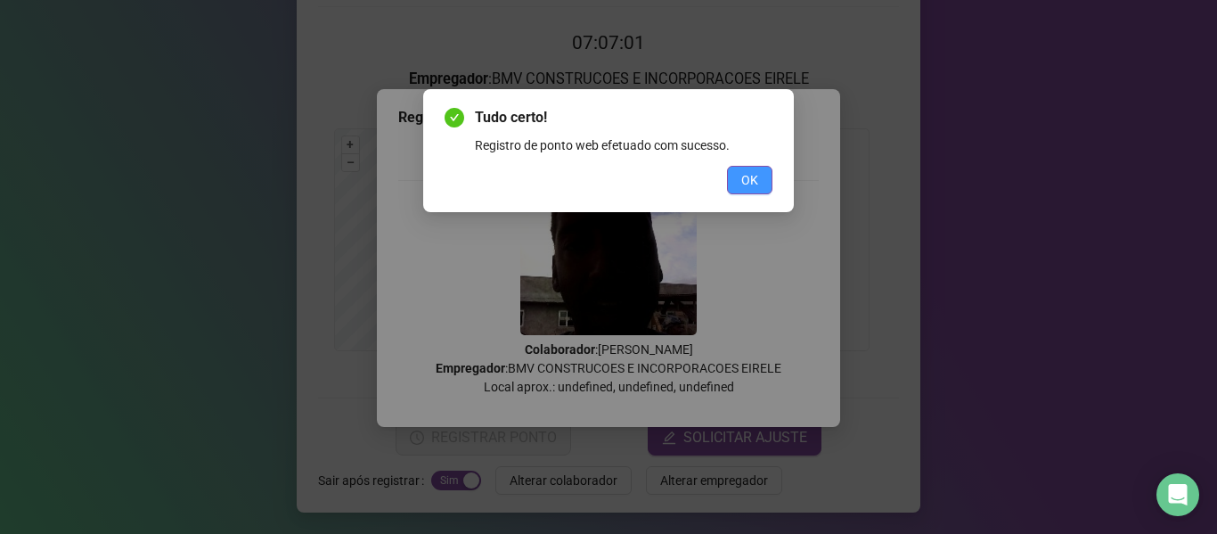
click at [746, 178] on span "OK" at bounding box center [749, 180] width 17 height 20
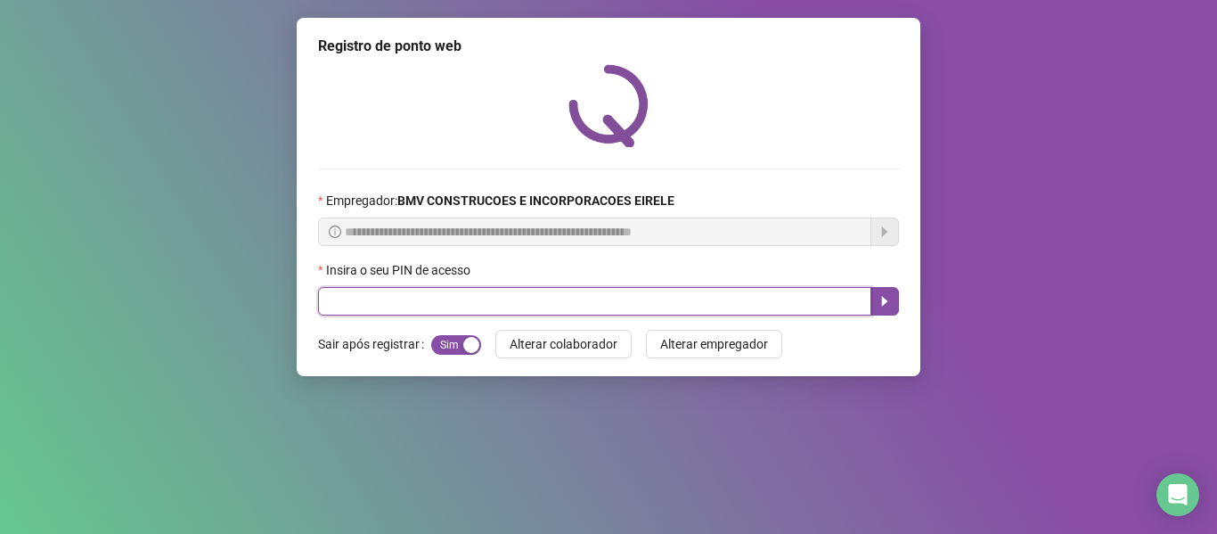
click at [755, 296] on input "text" at bounding box center [594, 301] width 553 height 29
type input "*****"
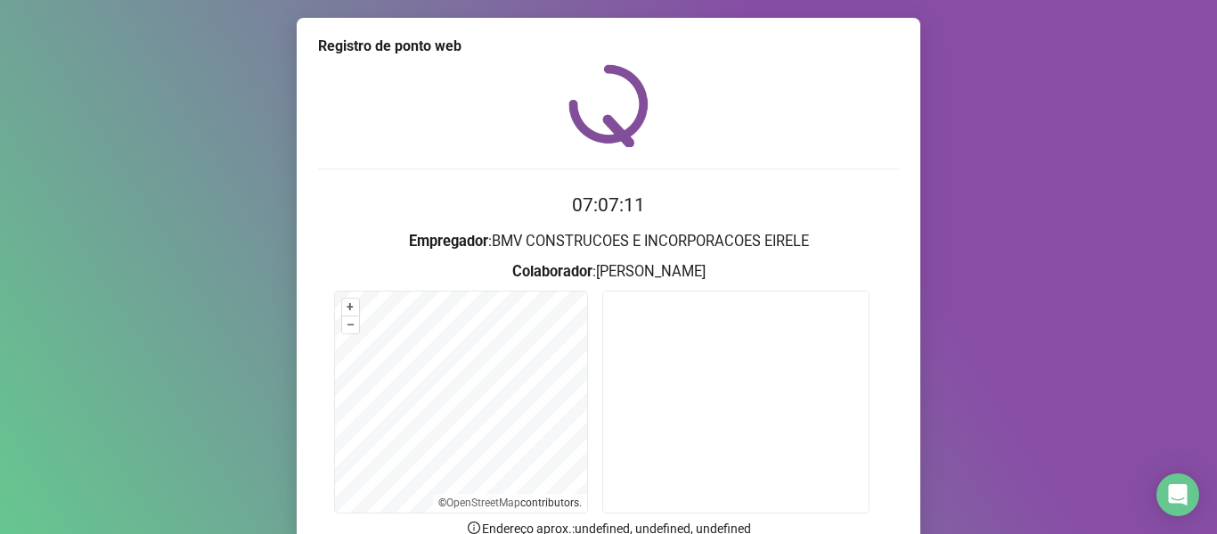
scroll to position [162, 0]
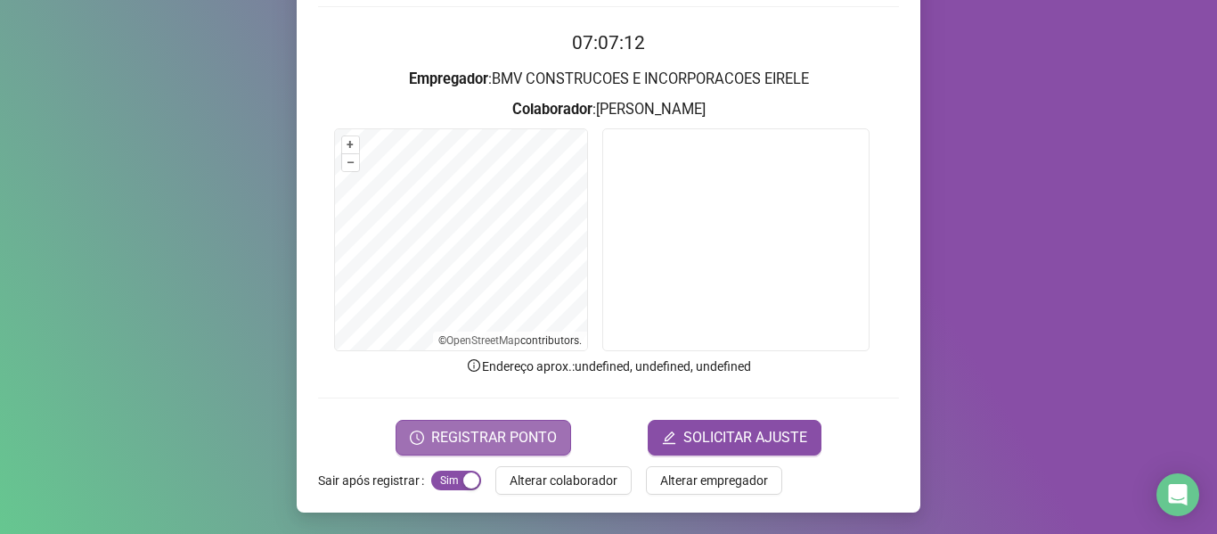
click at [533, 429] on span "REGISTRAR PONTO" at bounding box center [494, 437] width 126 height 21
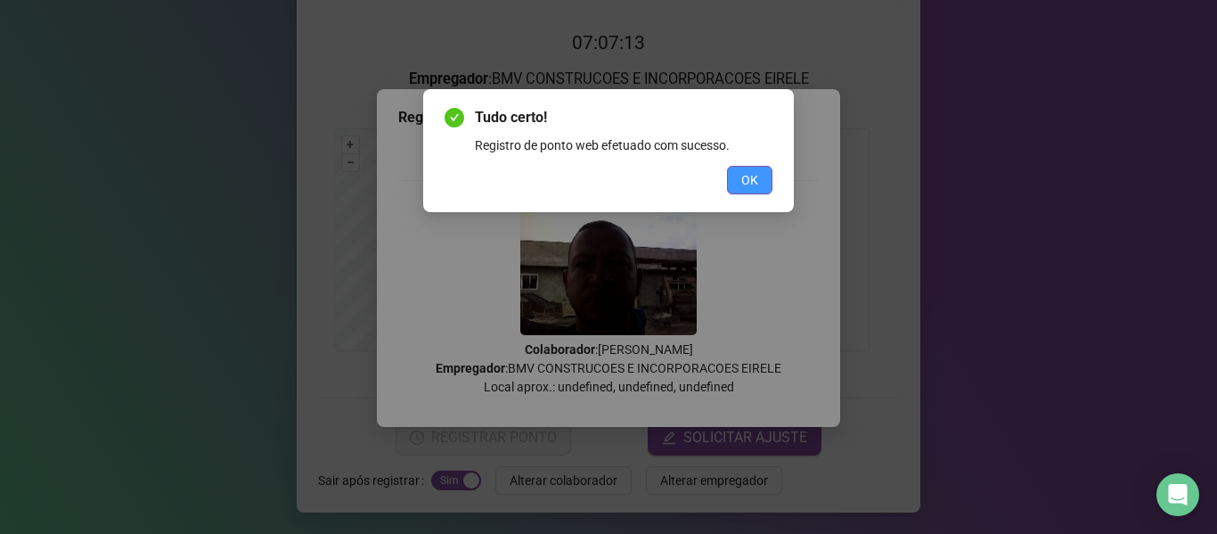
click at [763, 183] on button "OK" at bounding box center [749, 180] width 45 height 29
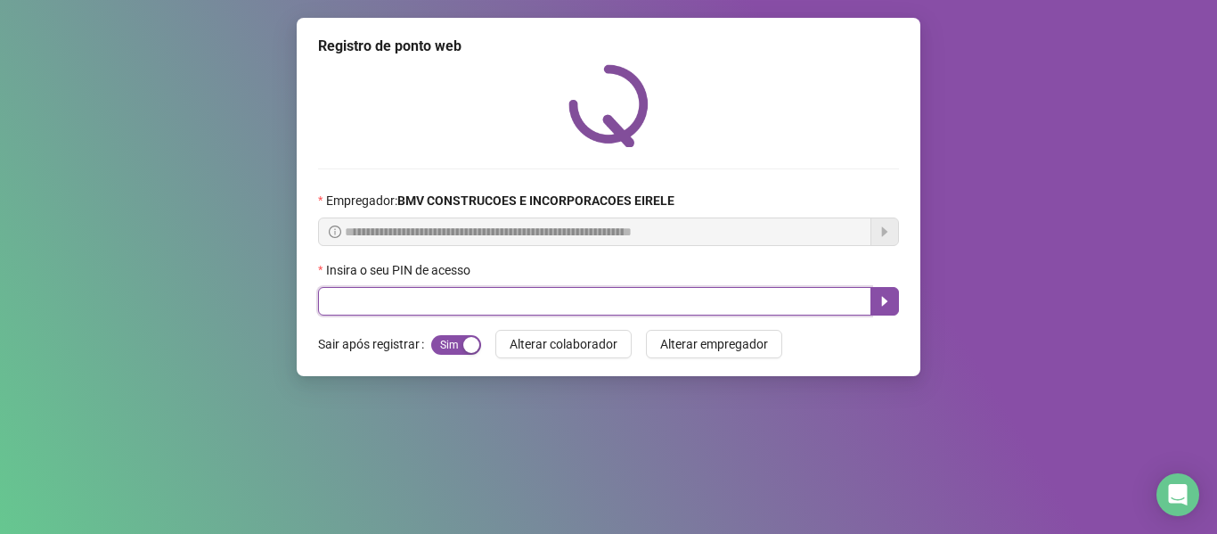
click at [723, 305] on input "text" at bounding box center [594, 301] width 553 height 29
type input "*****"
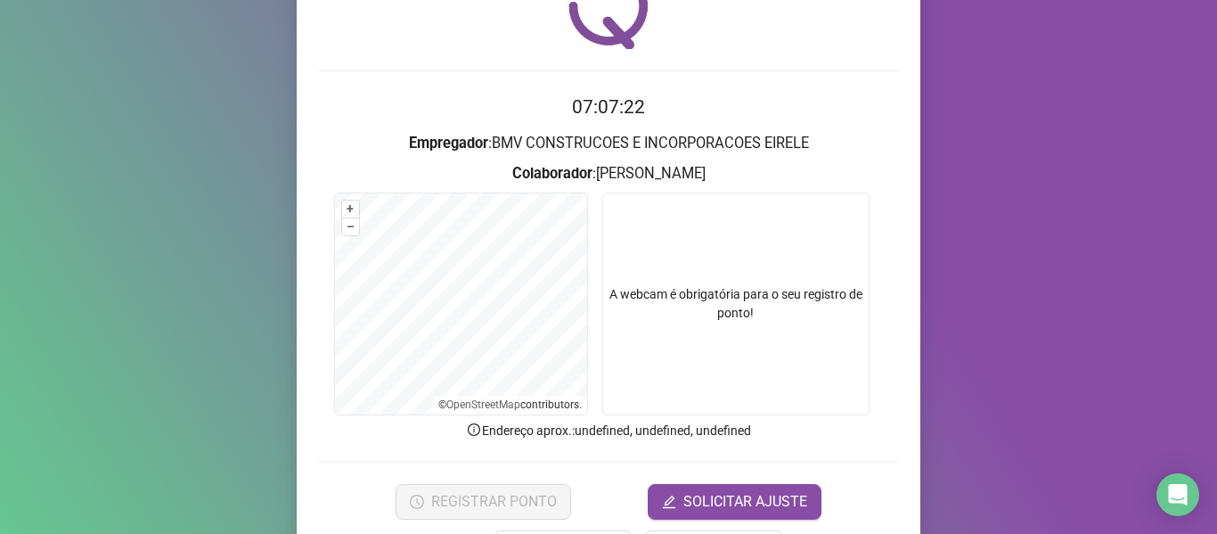
scroll to position [162, 0]
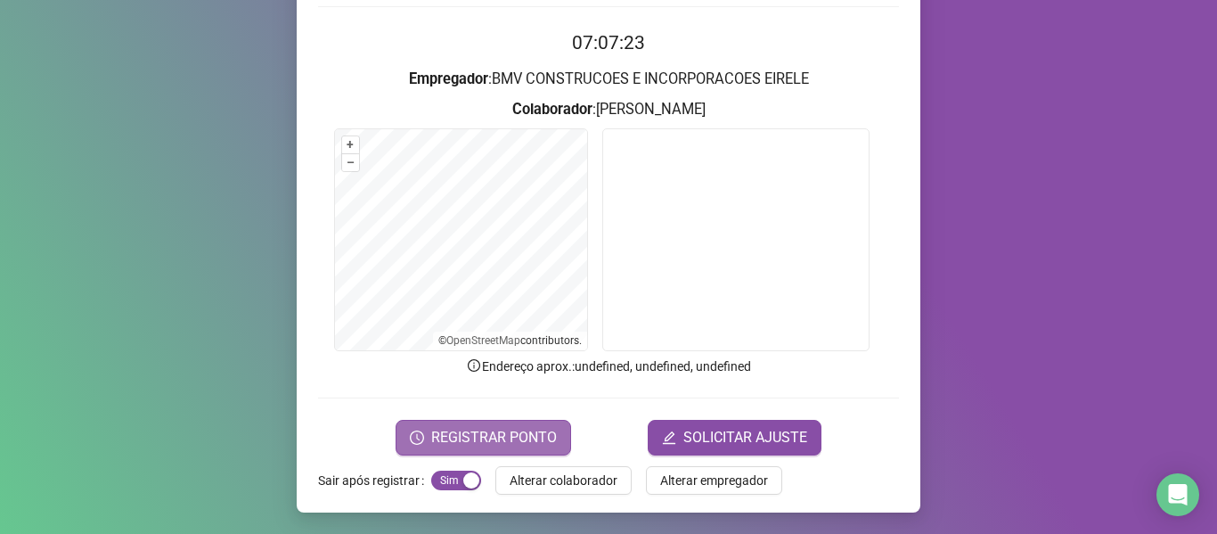
click at [510, 438] on span "REGISTRAR PONTO" at bounding box center [494, 437] width 126 height 21
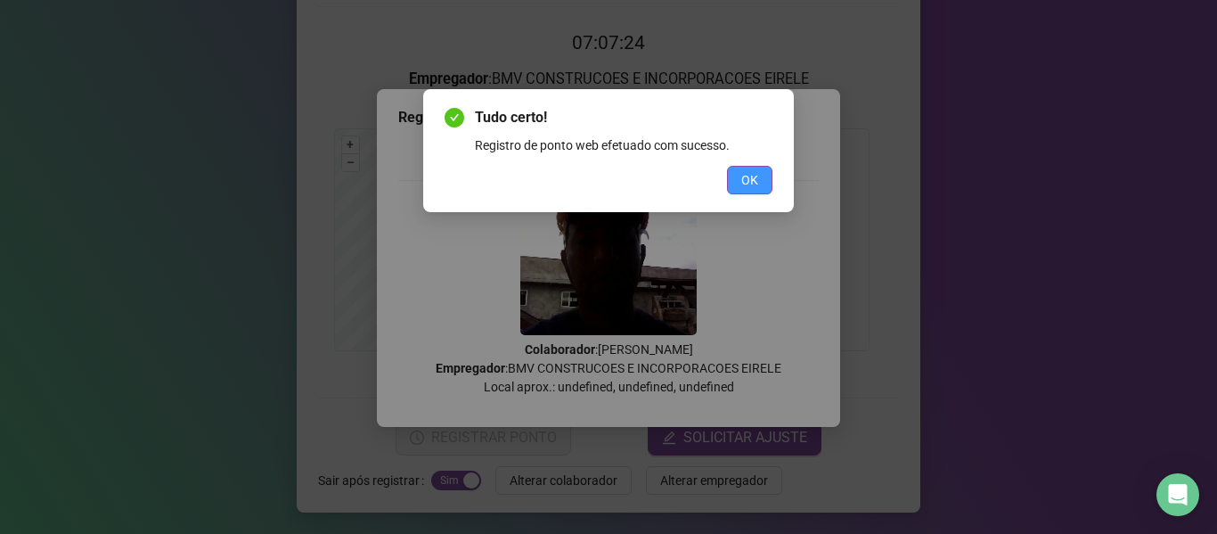
click at [742, 179] on span "OK" at bounding box center [749, 180] width 17 height 20
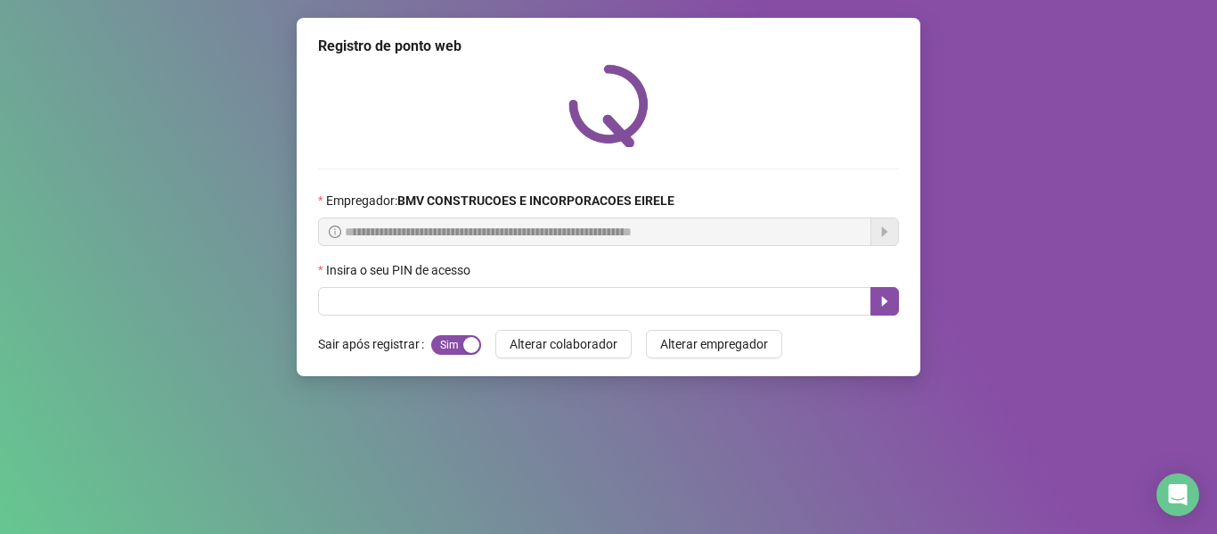
scroll to position [0, 0]
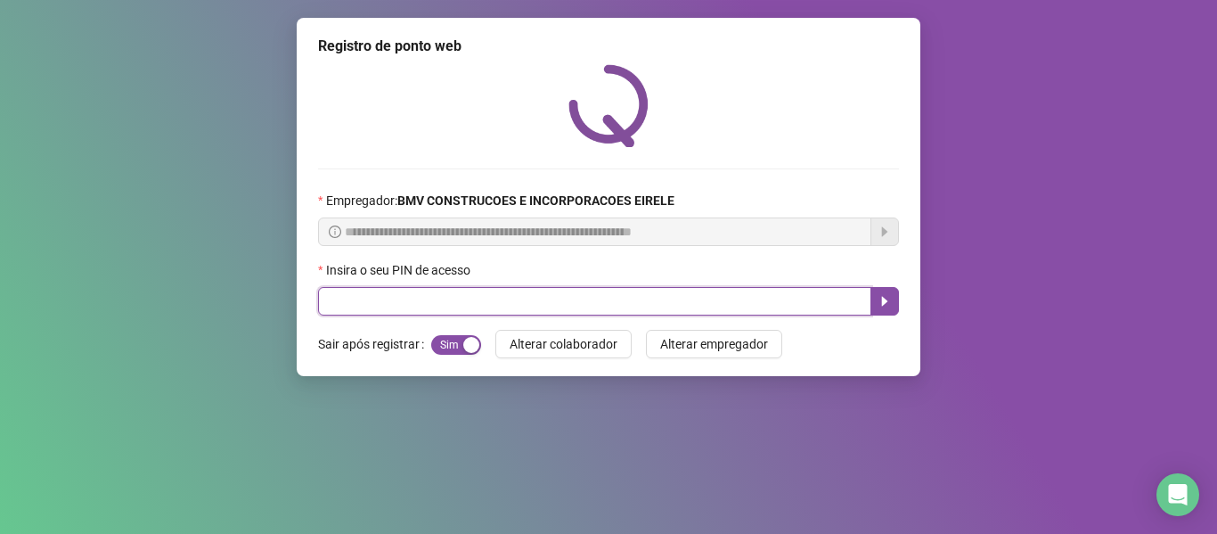
click at [716, 297] on input "text" at bounding box center [594, 301] width 553 height 29
type input "*****"
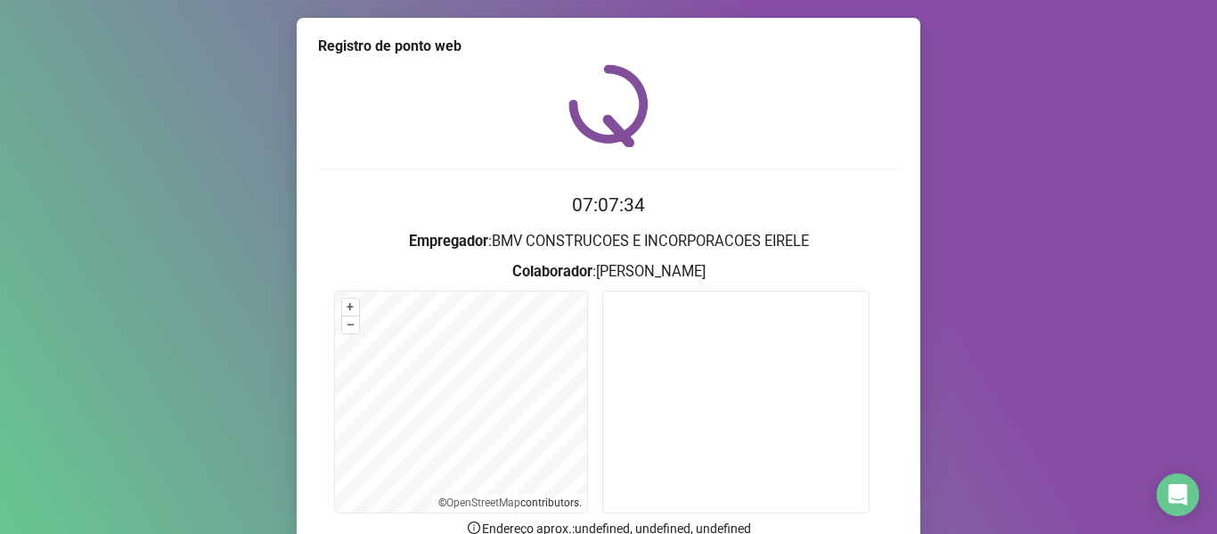
scroll to position [162, 0]
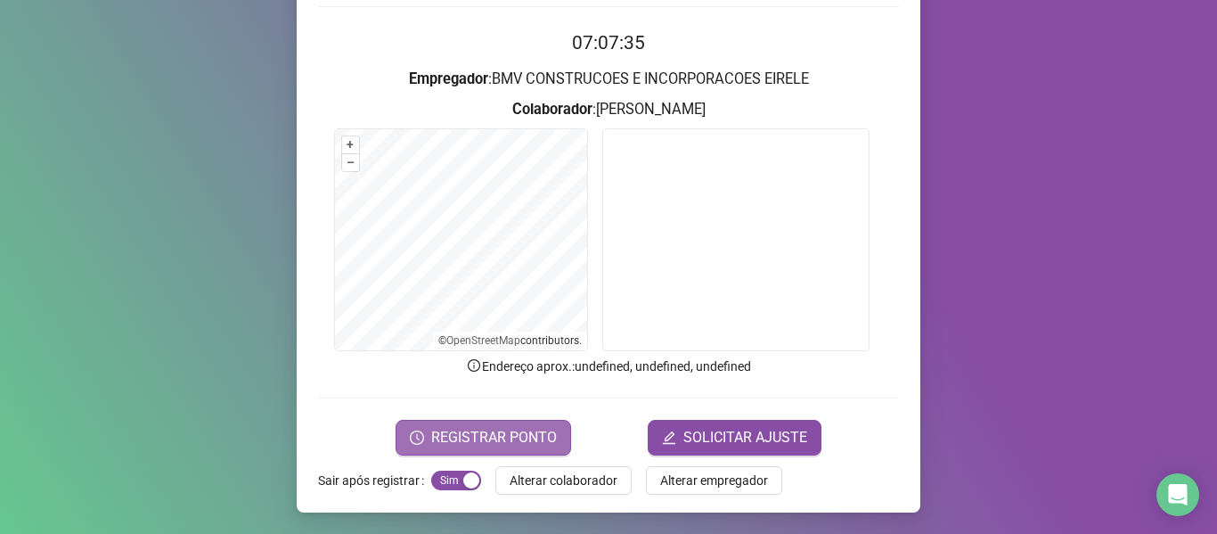
click at [487, 429] on span "REGISTRAR PONTO" at bounding box center [494, 437] width 126 height 21
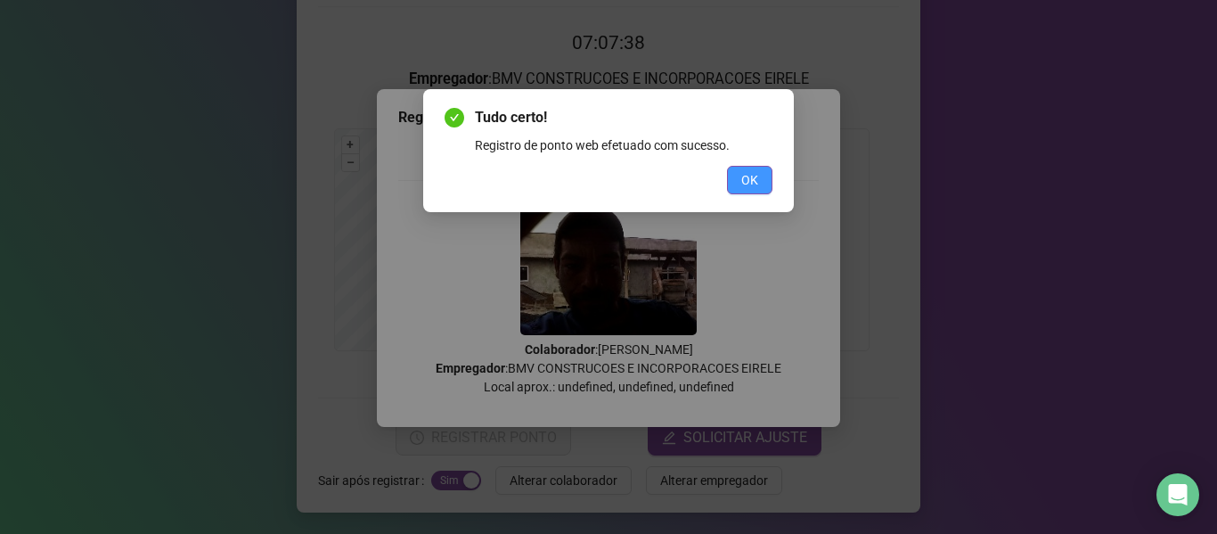
click at [750, 173] on span "OK" at bounding box center [749, 180] width 17 height 20
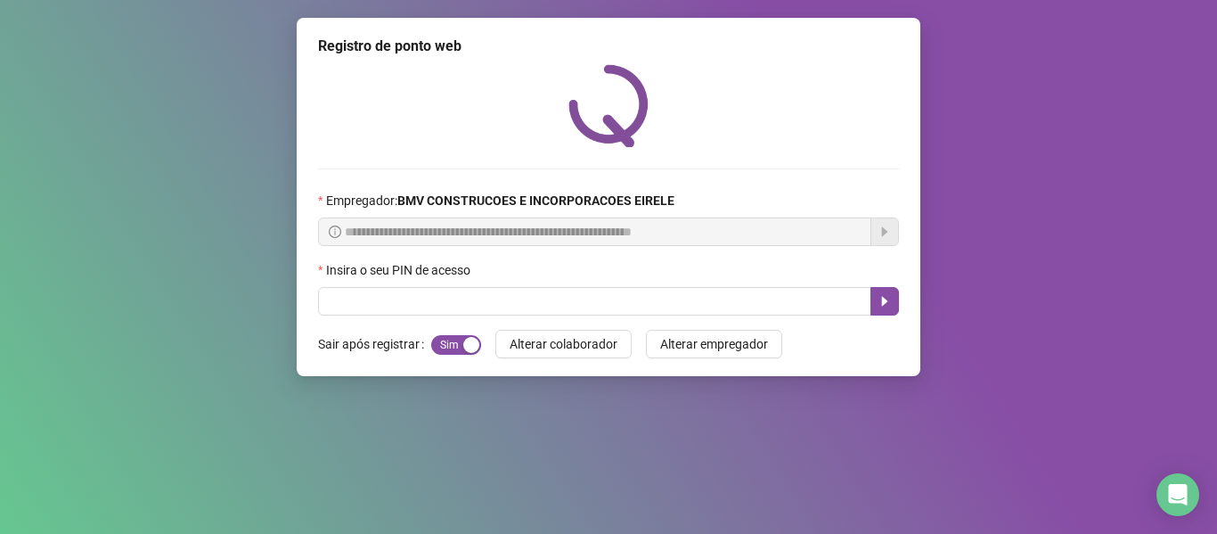
scroll to position [0, 0]
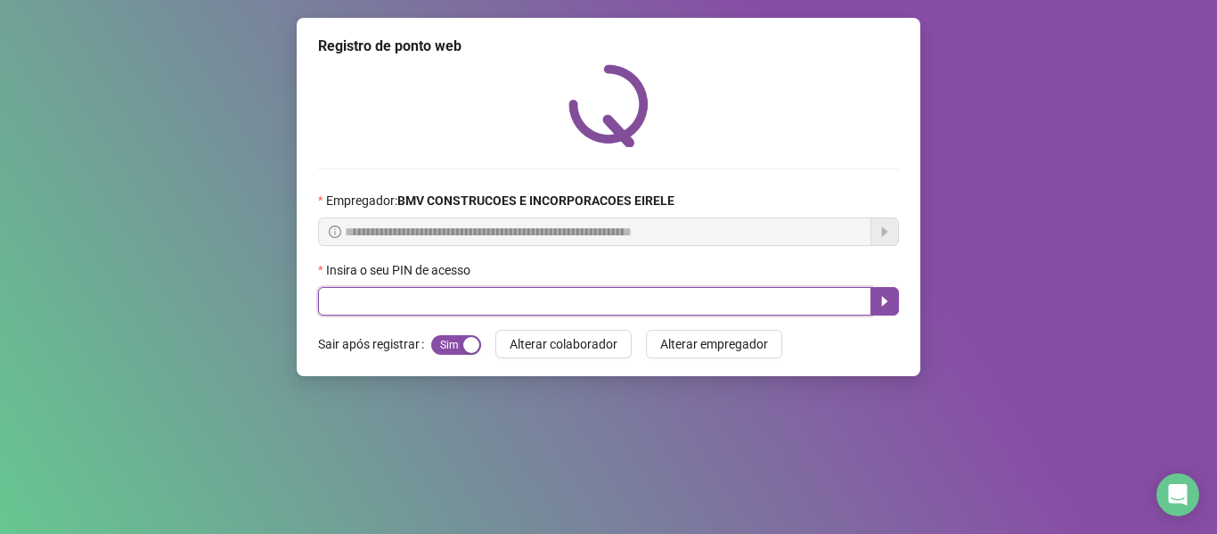
click at [708, 308] on input "text" at bounding box center [594, 301] width 553 height 29
type input "*****"
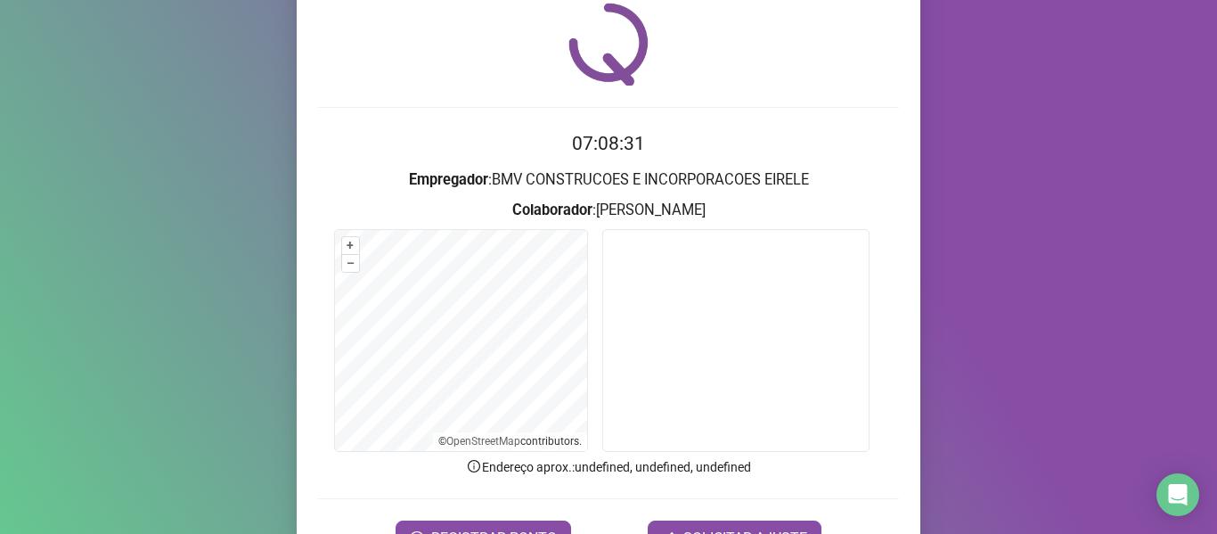
scroll to position [162, 0]
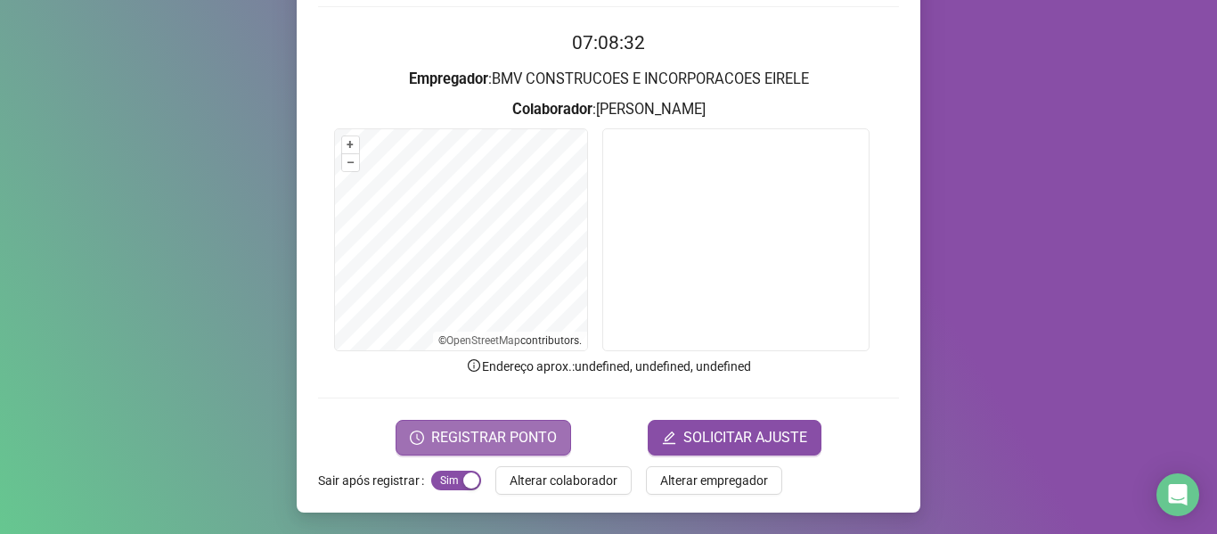
click at [491, 442] on span "REGISTRAR PONTO" at bounding box center [494, 437] width 126 height 21
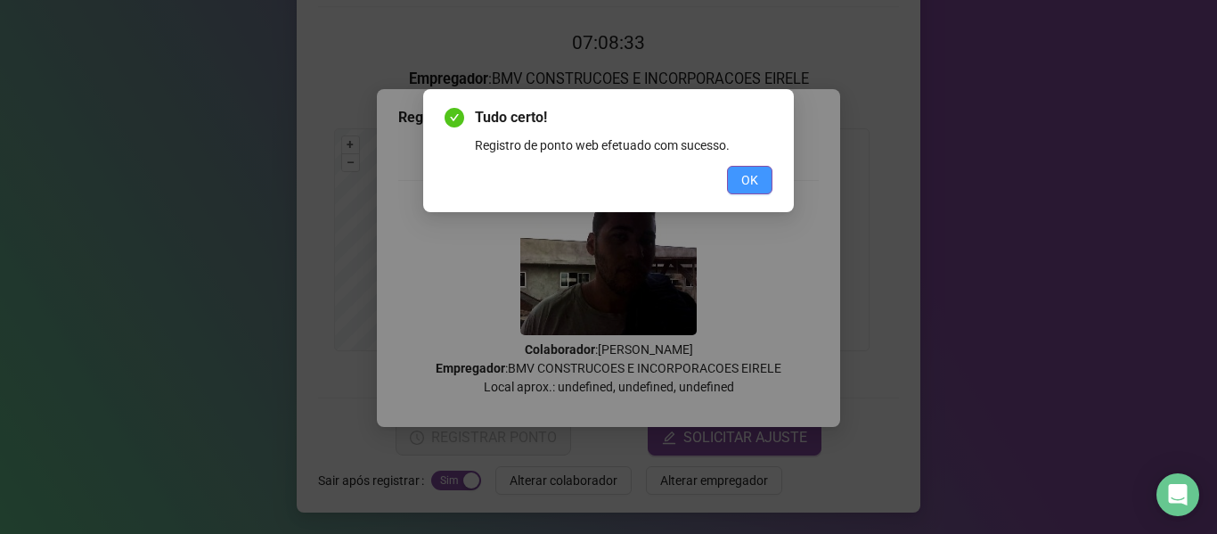
click at [741, 181] on span "OK" at bounding box center [749, 180] width 17 height 20
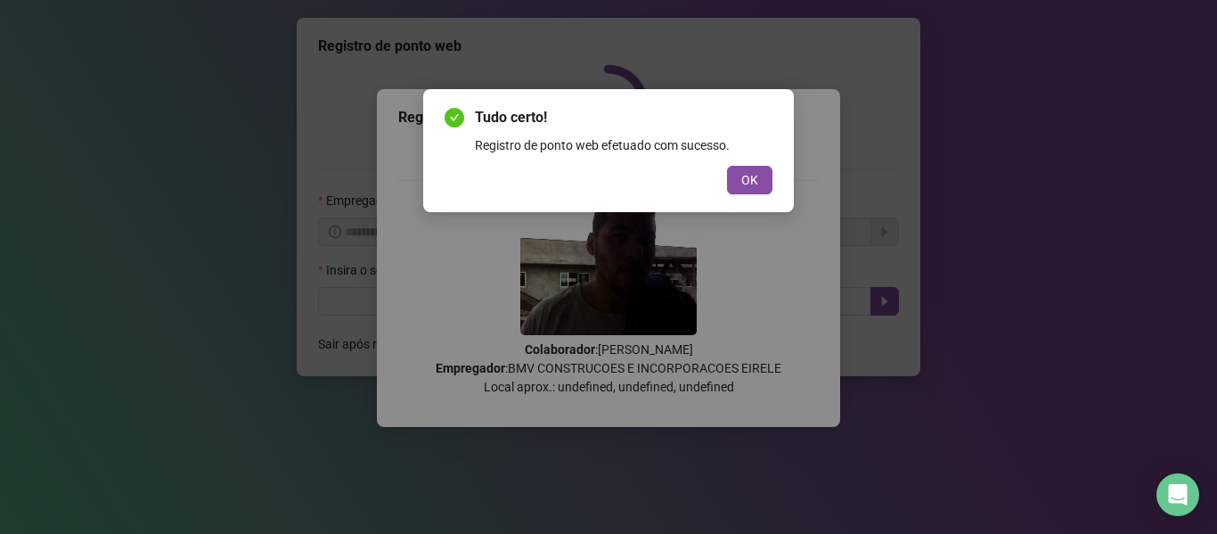
scroll to position [0, 0]
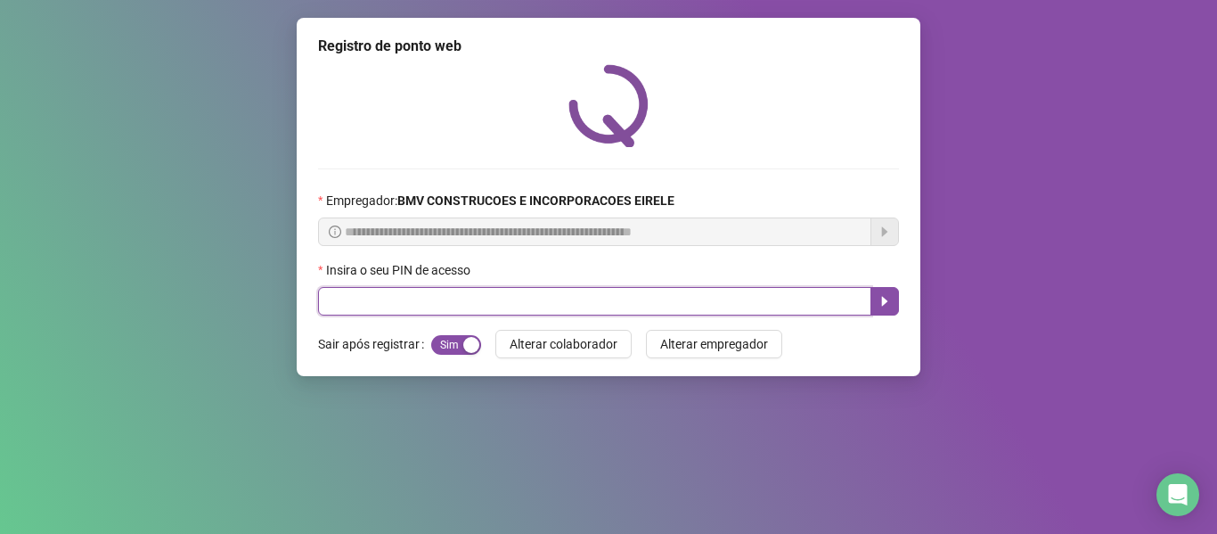
click at [688, 314] on input "text" at bounding box center [594, 301] width 553 height 29
type input "*****"
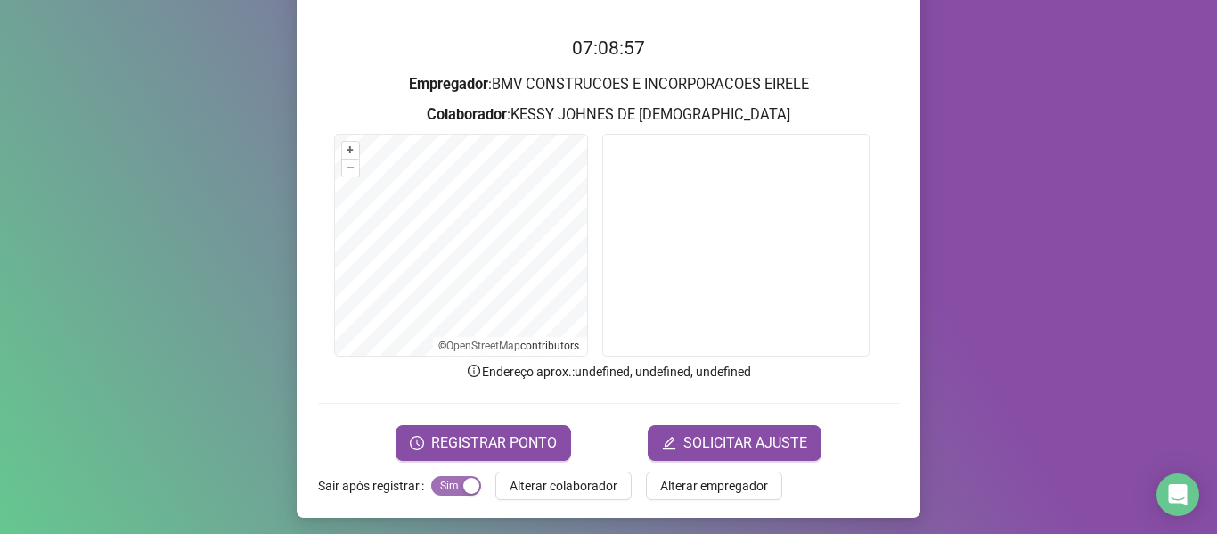
scroll to position [162, 0]
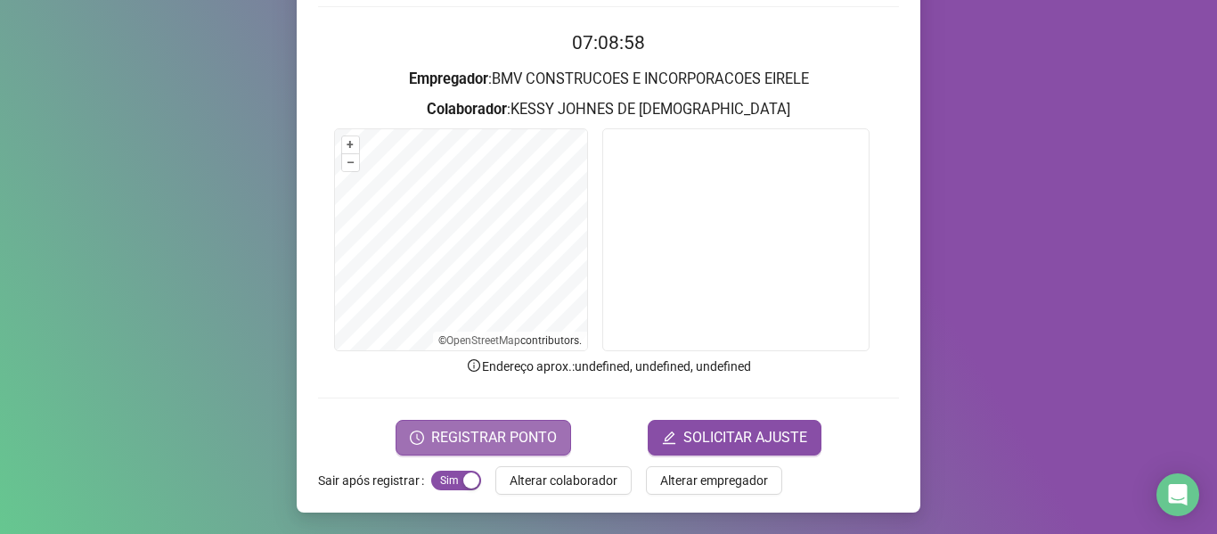
click at [457, 443] on span "REGISTRAR PONTO" at bounding box center [494, 437] width 126 height 21
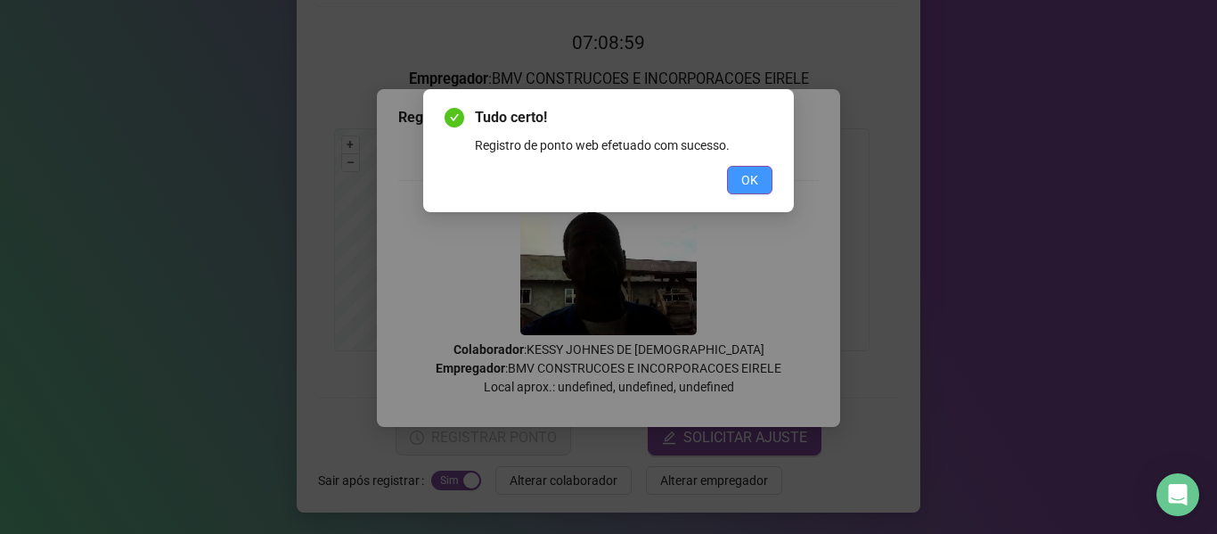
click at [750, 176] on span "OK" at bounding box center [749, 180] width 17 height 20
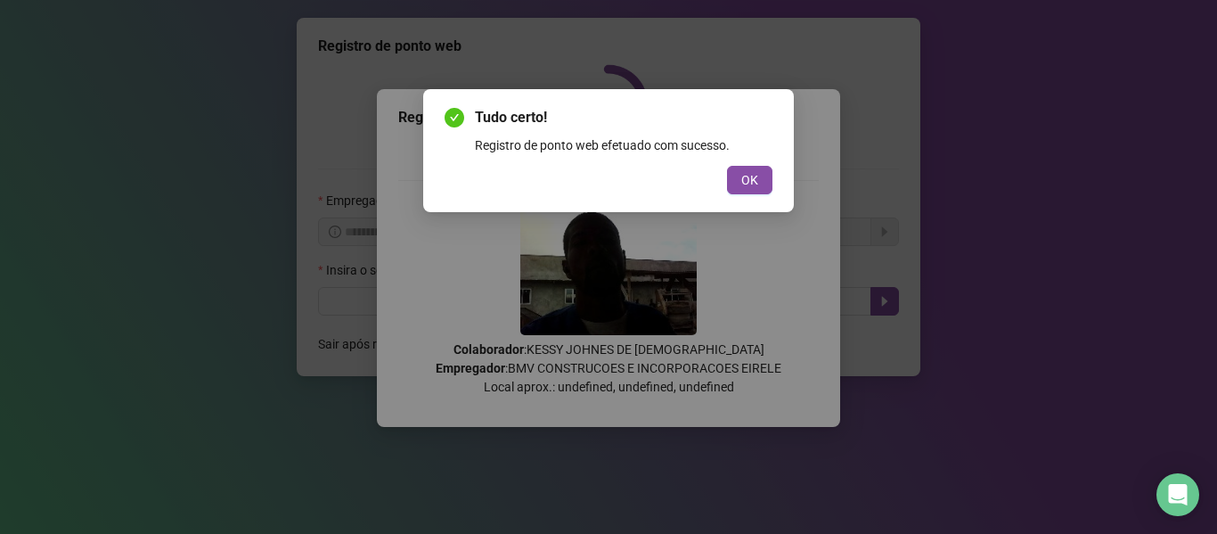
scroll to position [0, 0]
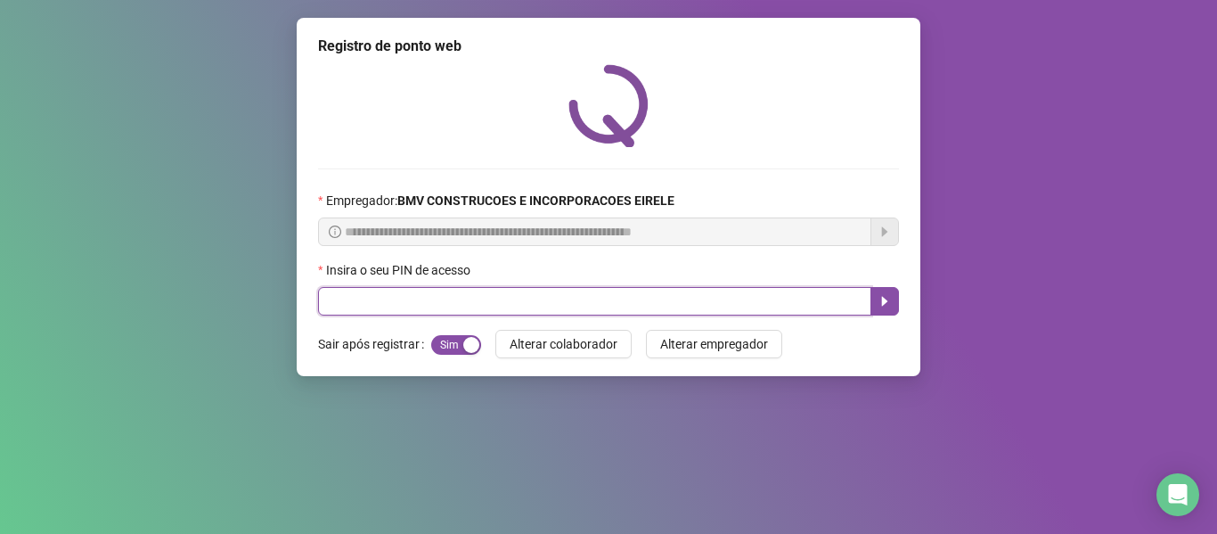
click at [750, 296] on input "text" at bounding box center [594, 301] width 553 height 29
type input "*****"
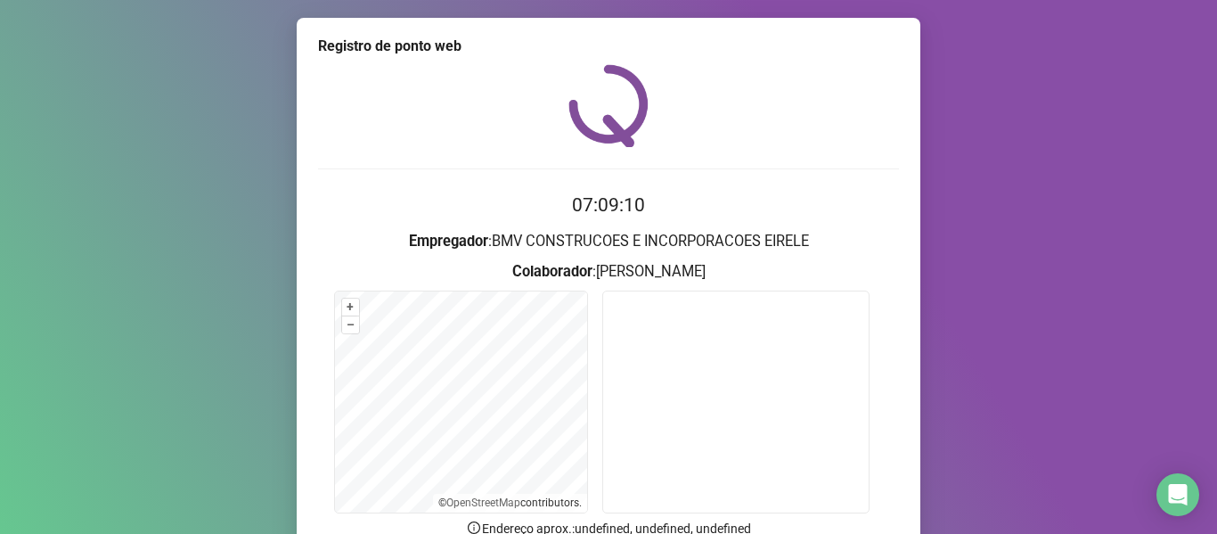
scroll to position [162, 0]
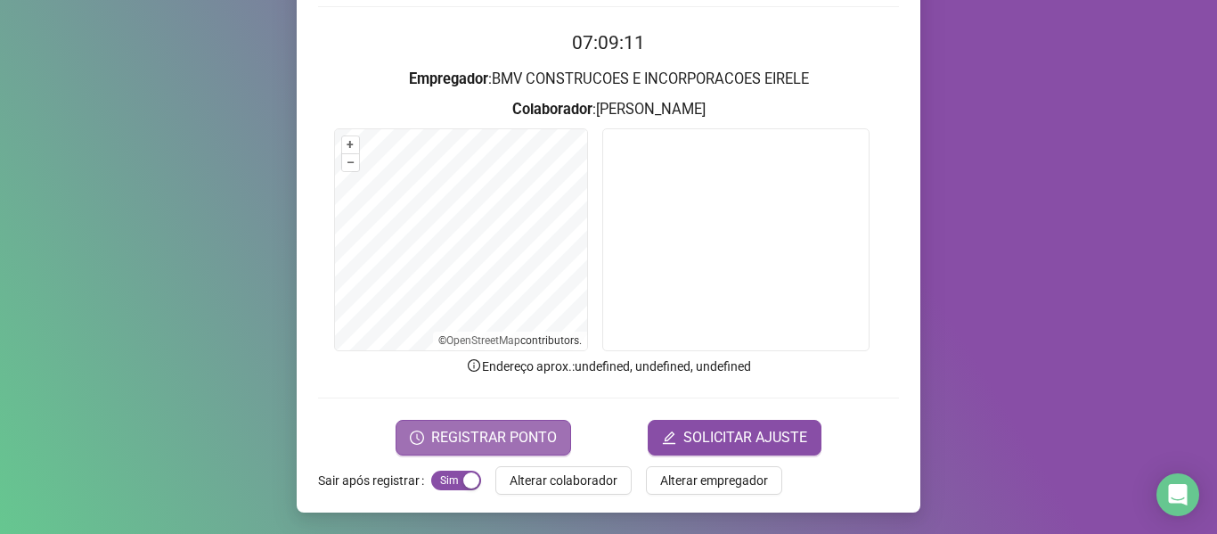
click at [485, 450] on button "REGISTRAR PONTO" at bounding box center [484, 438] width 176 height 36
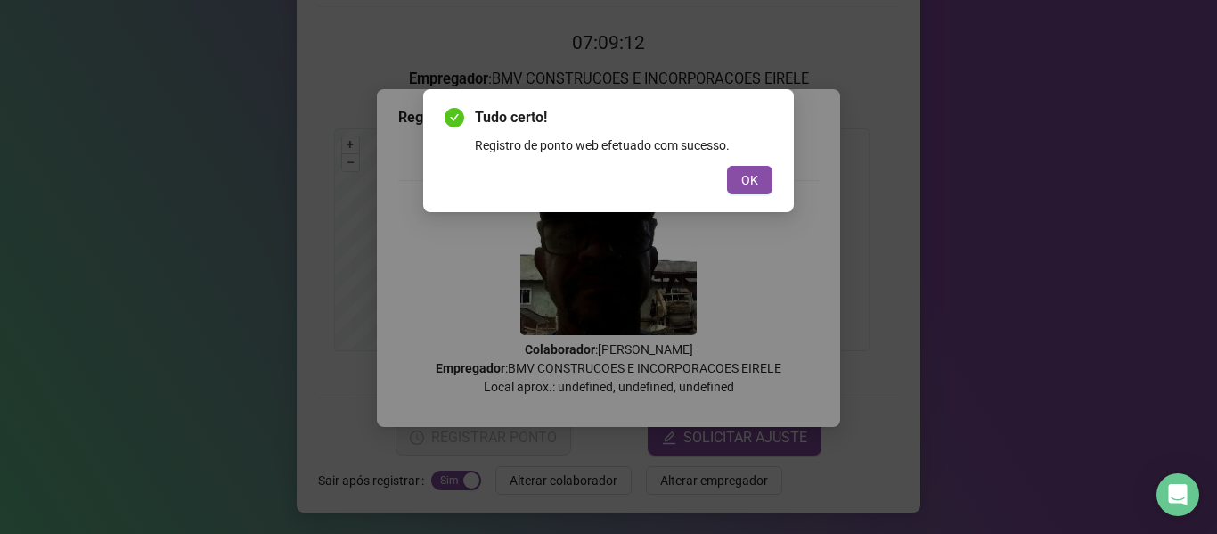
click at [744, 160] on div "Tudo certo! Registro de ponto web efetuado com sucesso. OK" at bounding box center [609, 150] width 328 height 87
click at [749, 185] on span "OK" at bounding box center [749, 180] width 17 height 20
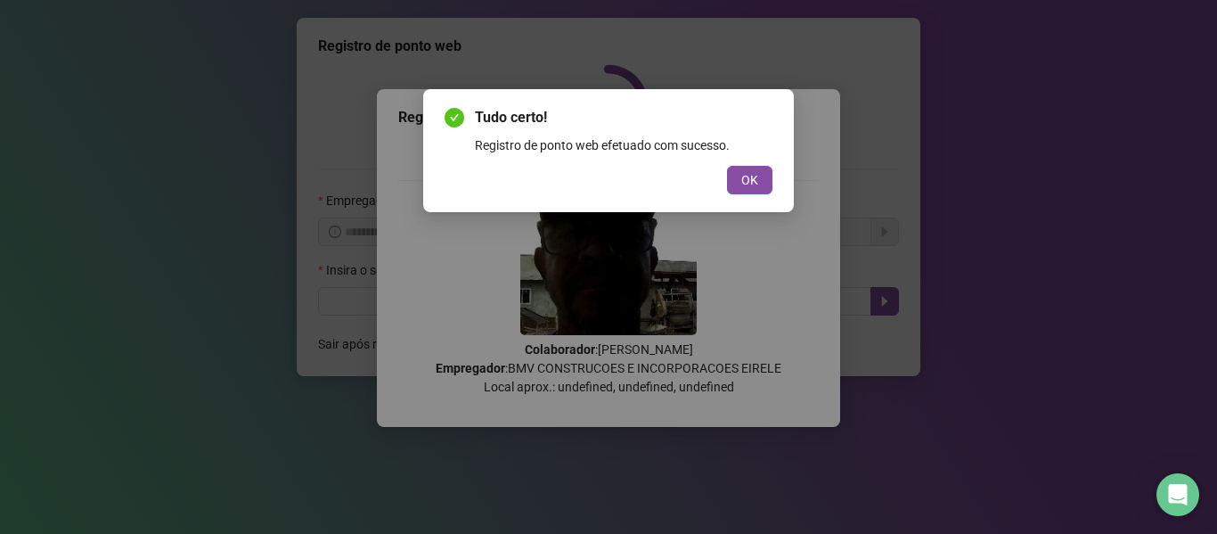
scroll to position [0, 0]
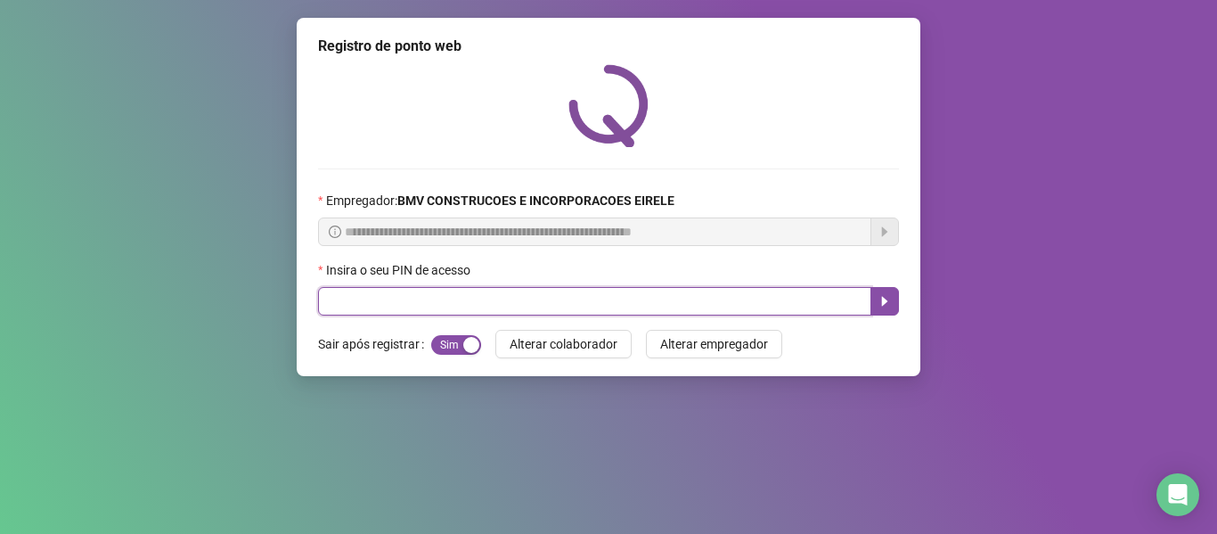
click at [806, 296] on input "text" at bounding box center [594, 301] width 553 height 29
type input "*****"
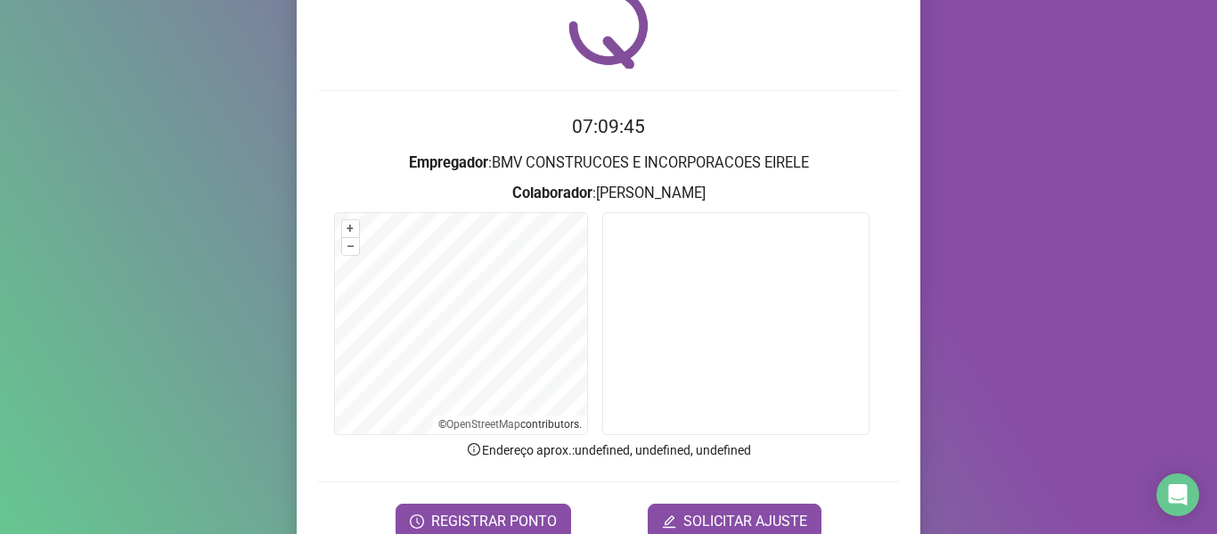
scroll to position [162, 0]
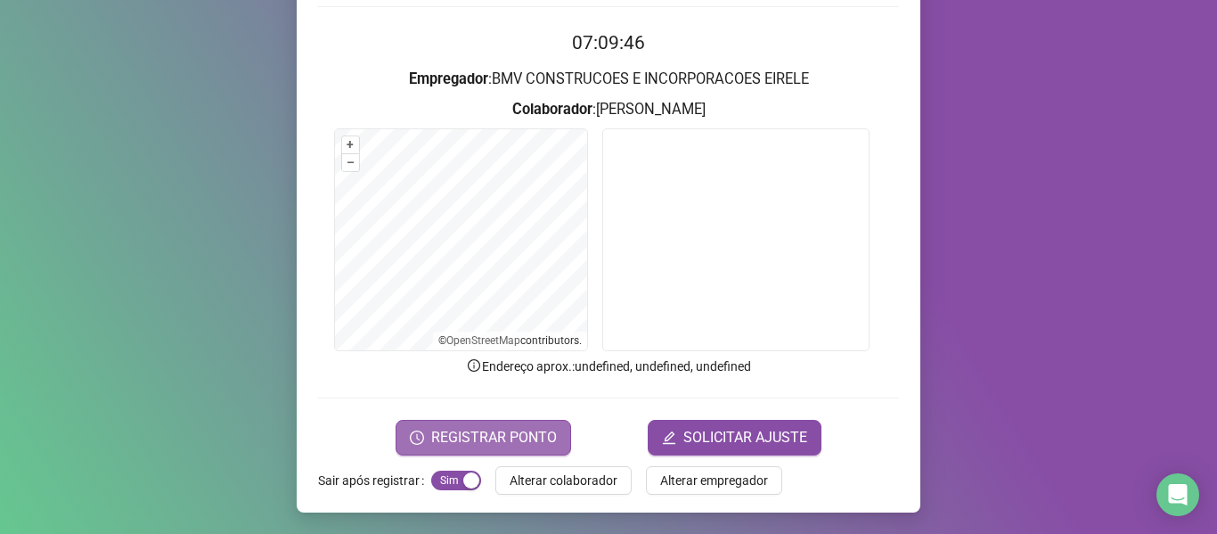
click at [514, 438] on span "REGISTRAR PONTO" at bounding box center [494, 437] width 126 height 21
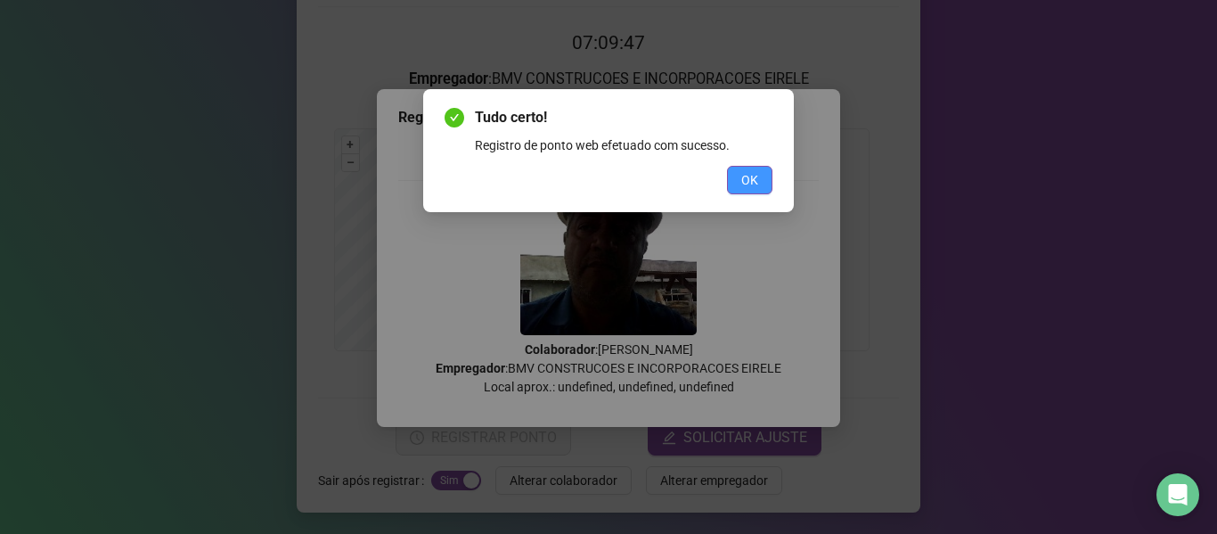
click at [745, 179] on span "OK" at bounding box center [749, 180] width 17 height 20
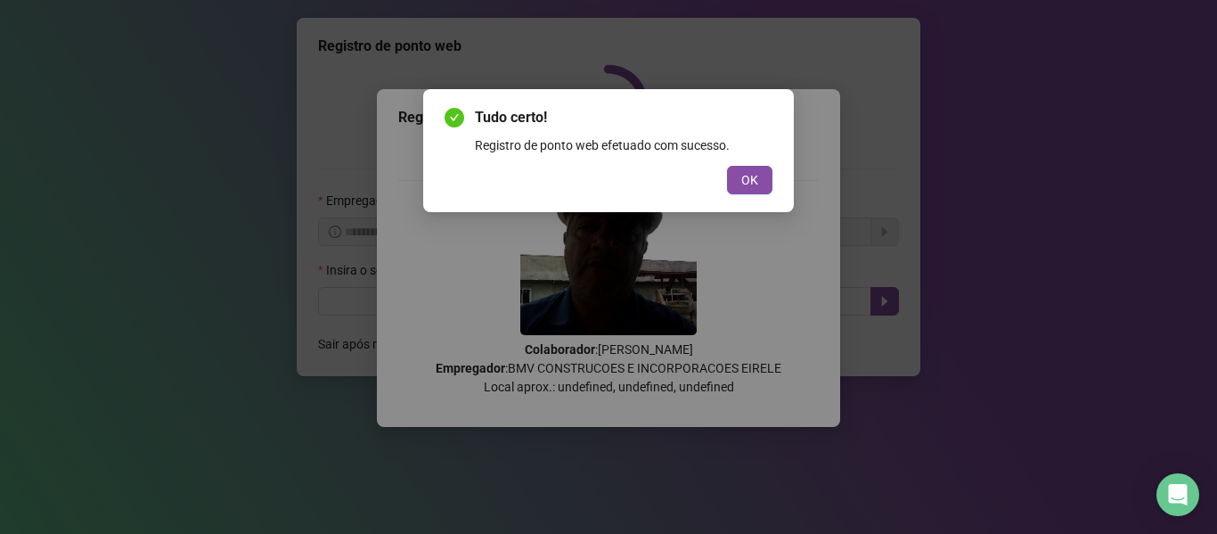
scroll to position [0, 0]
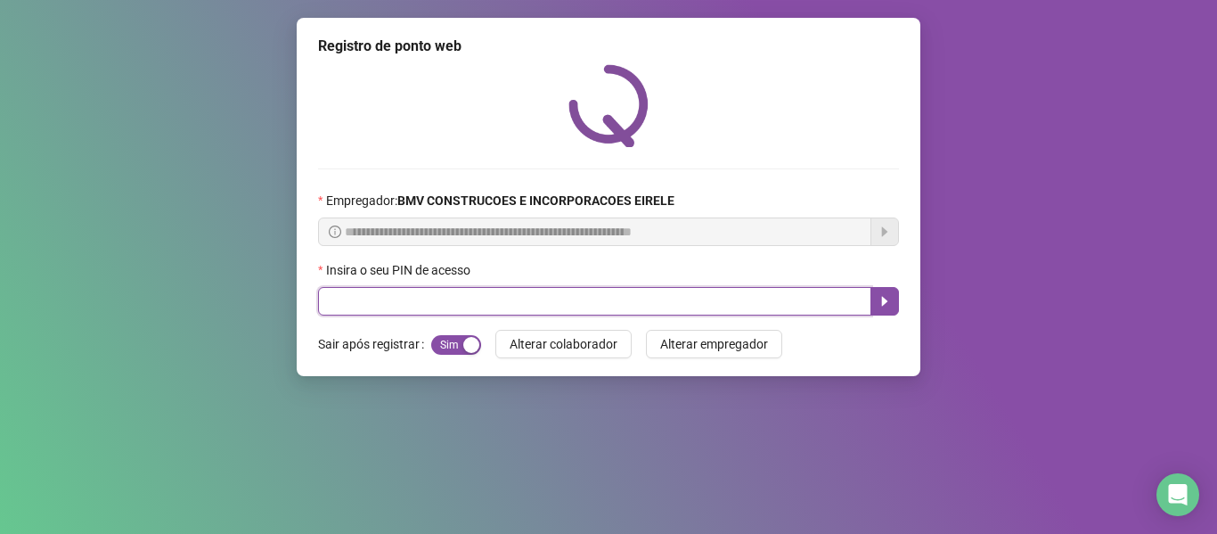
click at [760, 294] on input "text" at bounding box center [594, 301] width 553 height 29
click at [688, 292] on input "text" at bounding box center [594, 301] width 553 height 29
